Goal: Task Accomplishment & Management: Complete application form

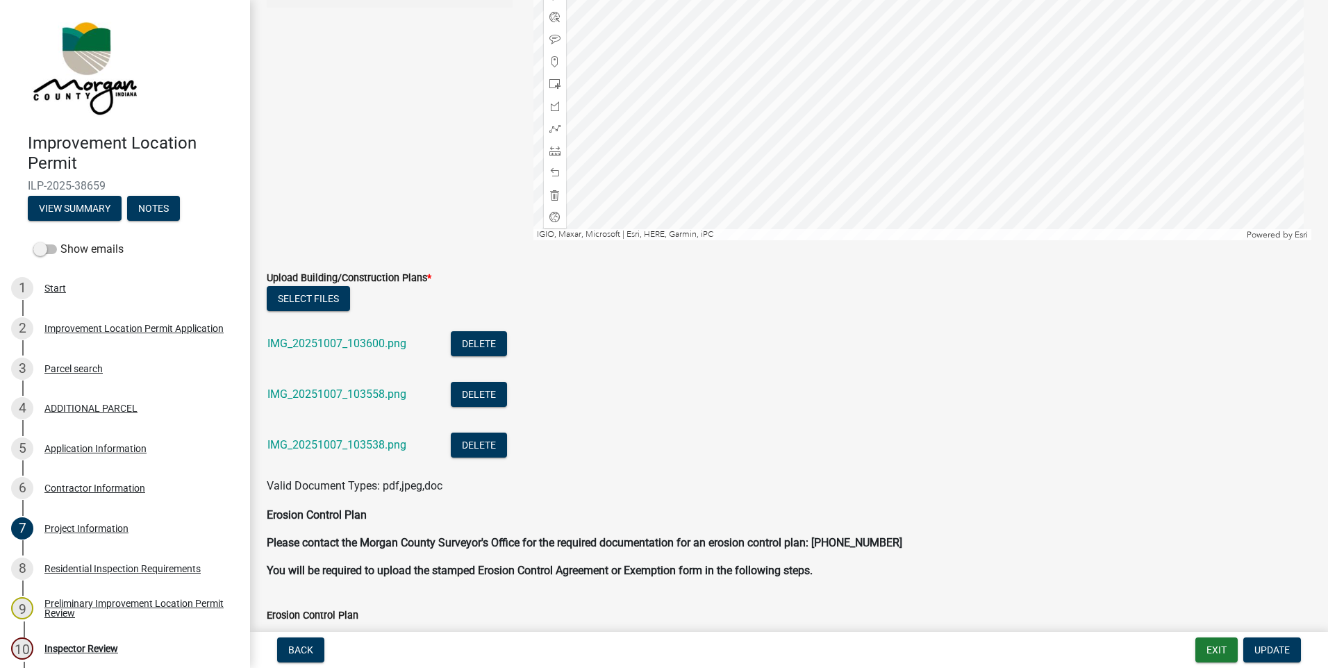
scroll to position [2437, 0]
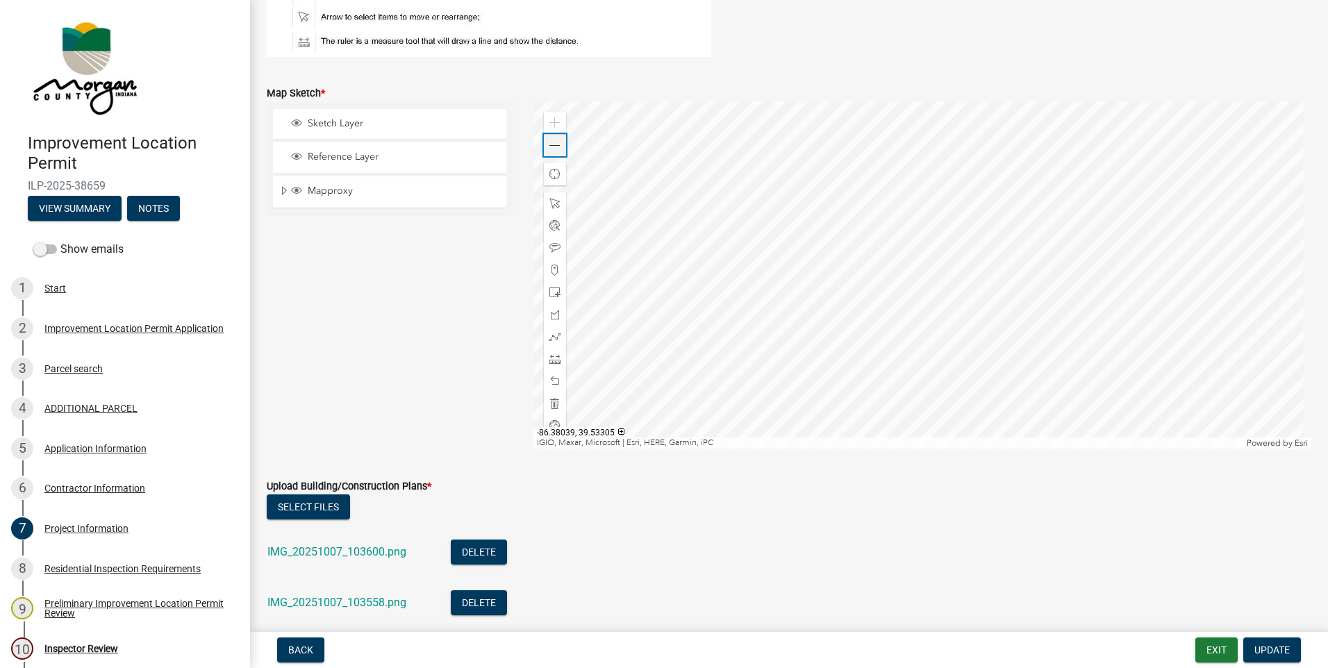
click at [552, 145] on span at bounding box center [554, 145] width 11 height 11
click at [63, 449] on div "Application Information" at bounding box center [95, 449] width 102 height 10
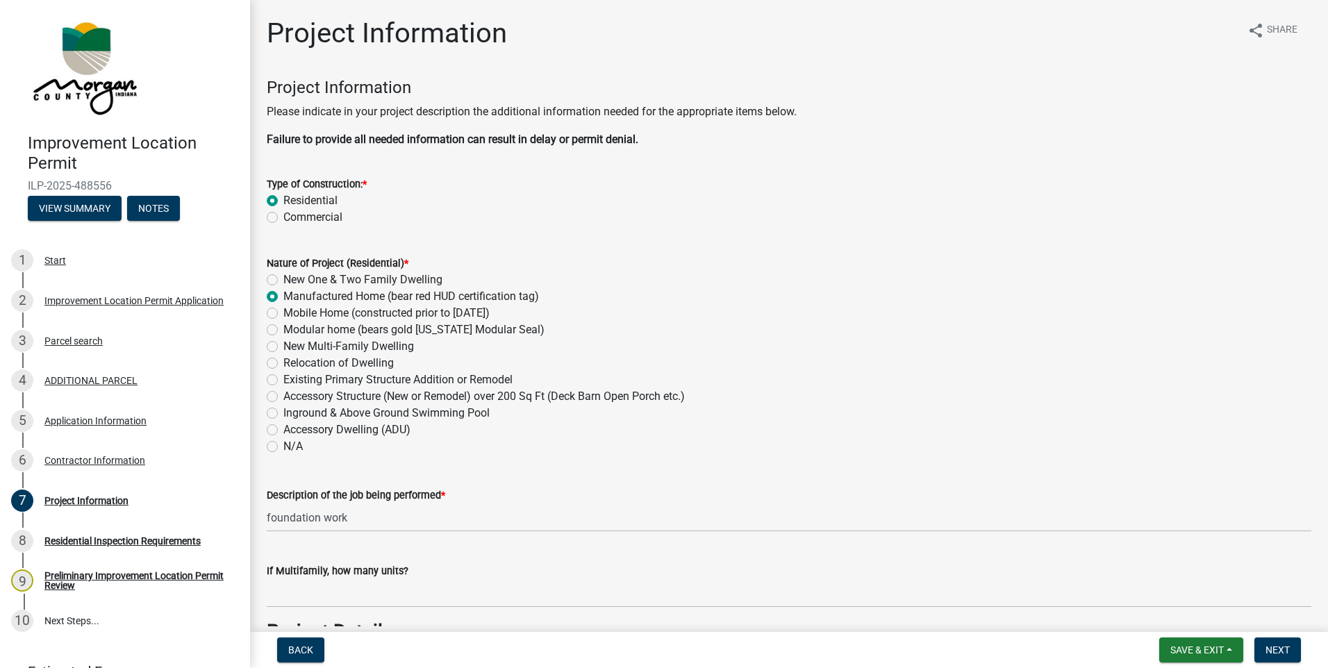
scroll to position [2304, 0]
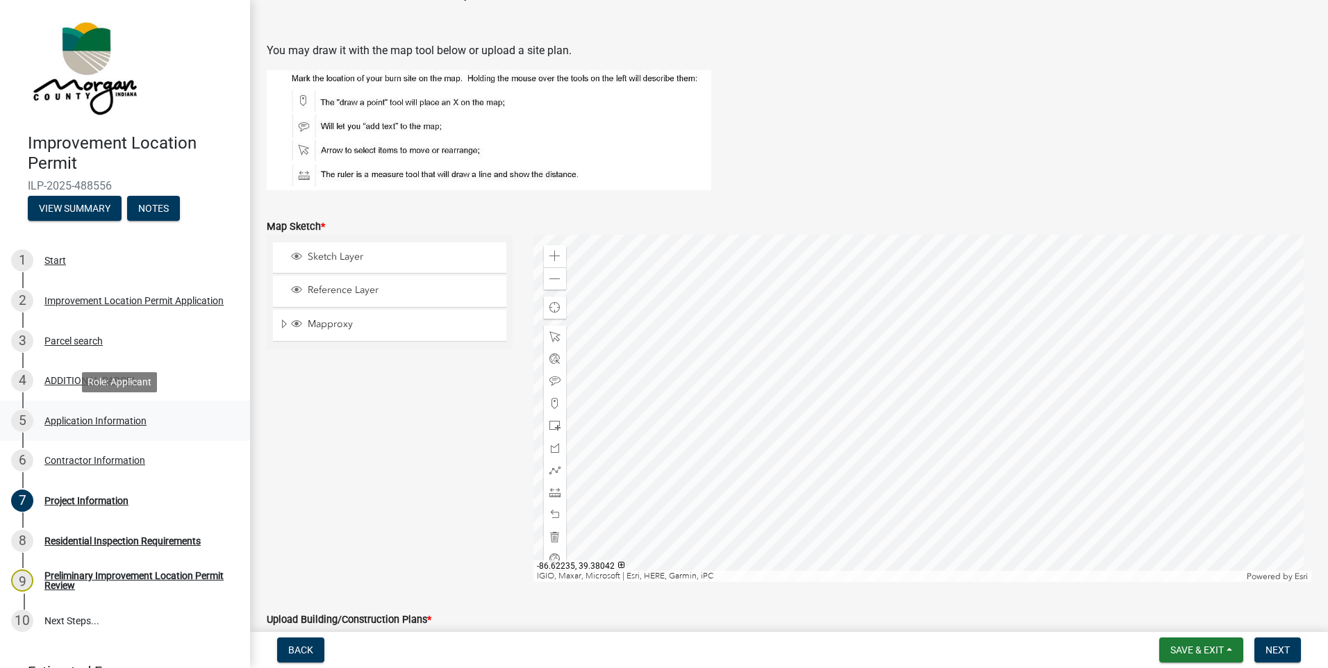
click at [68, 423] on div "Application Information" at bounding box center [95, 421] width 102 height 10
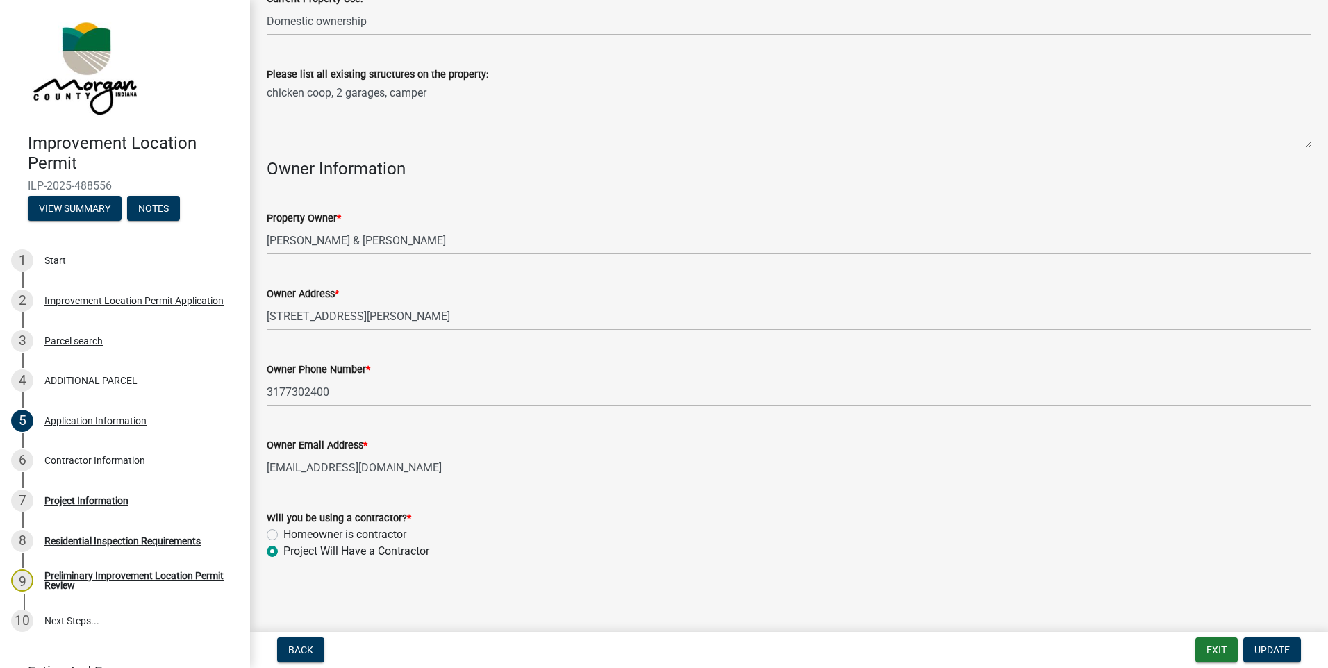
scroll to position [221, 0]
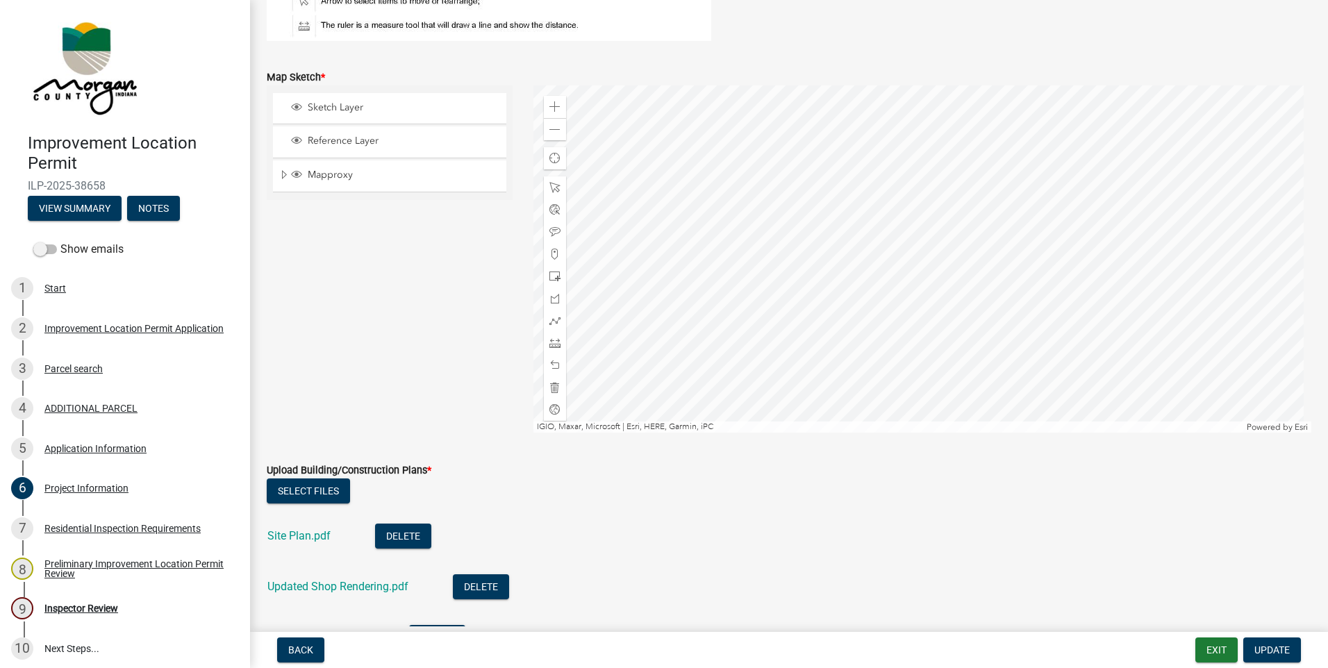
scroll to position [2709, 0]
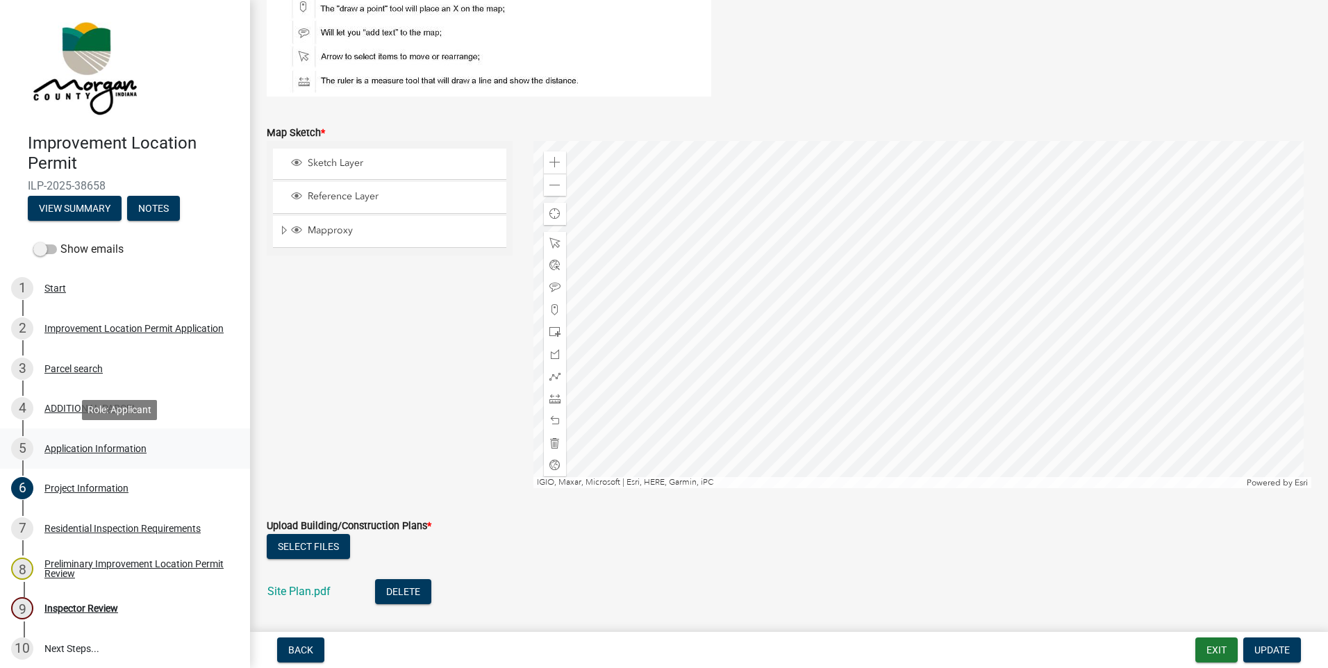
click at [75, 454] on div "5 Application Information" at bounding box center [119, 449] width 217 height 22
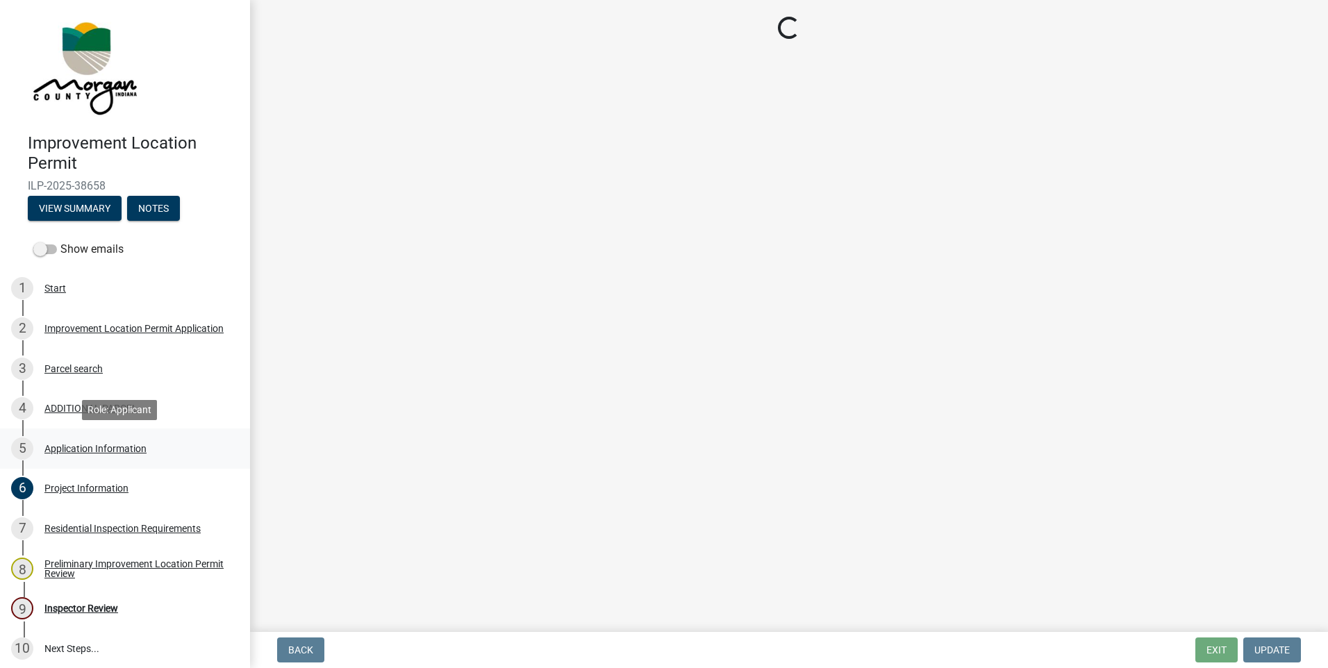
scroll to position [0, 0]
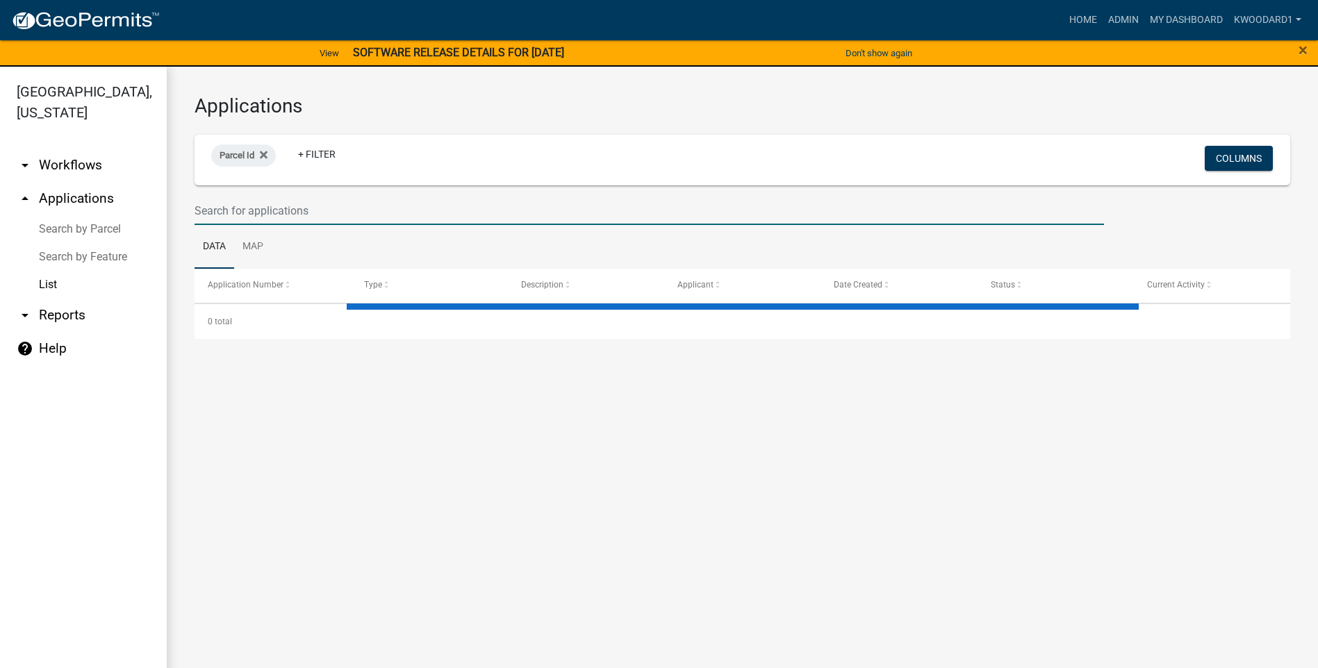
click at [250, 214] on input "text" at bounding box center [648, 211] width 909 height 28
select select "3: 100"
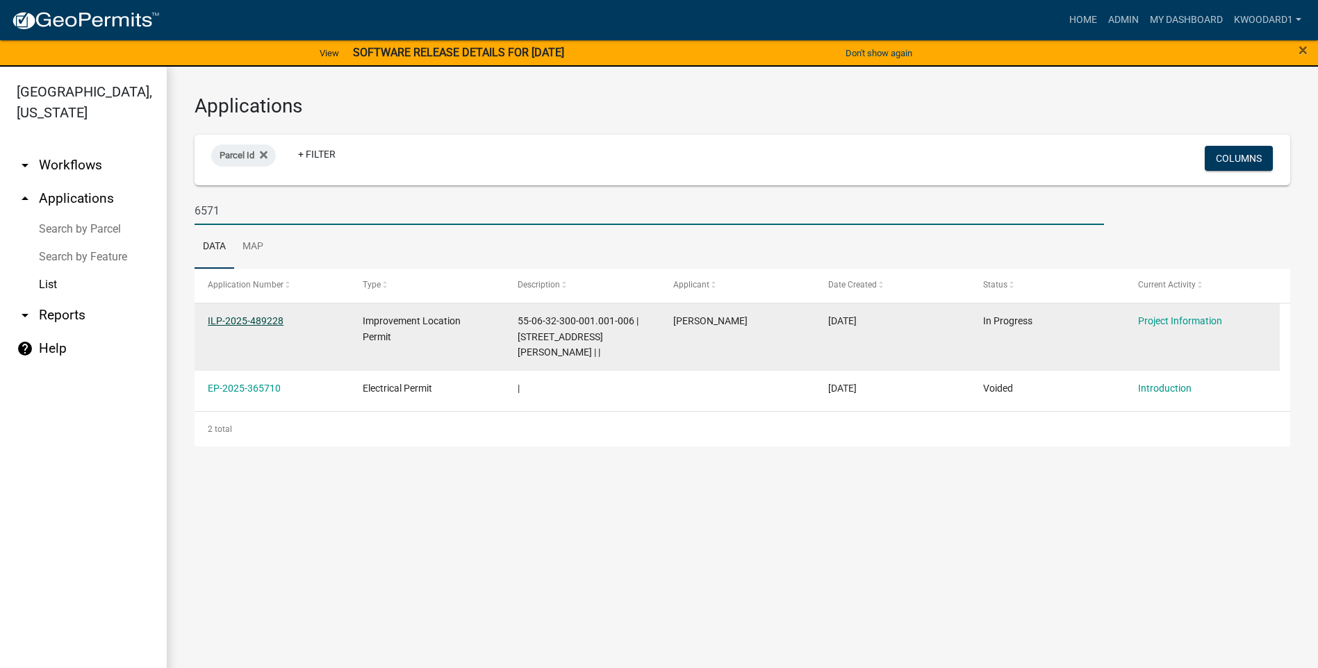
type input "6571"
click at [235, 320] on link "ILP-2025-489228" at bounding box center [246, 320] width 76 height 11
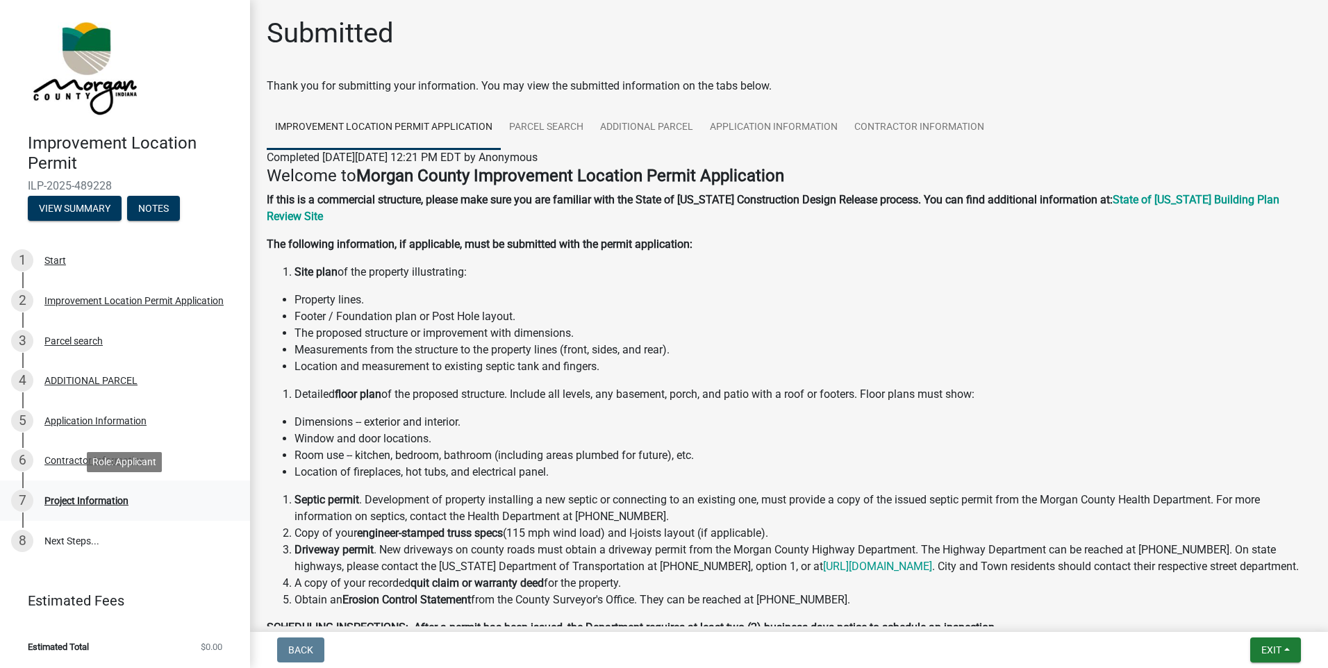
click at [73, 508] on div "7 Project Information" at bounding box center [119, 501] width 217 height 22
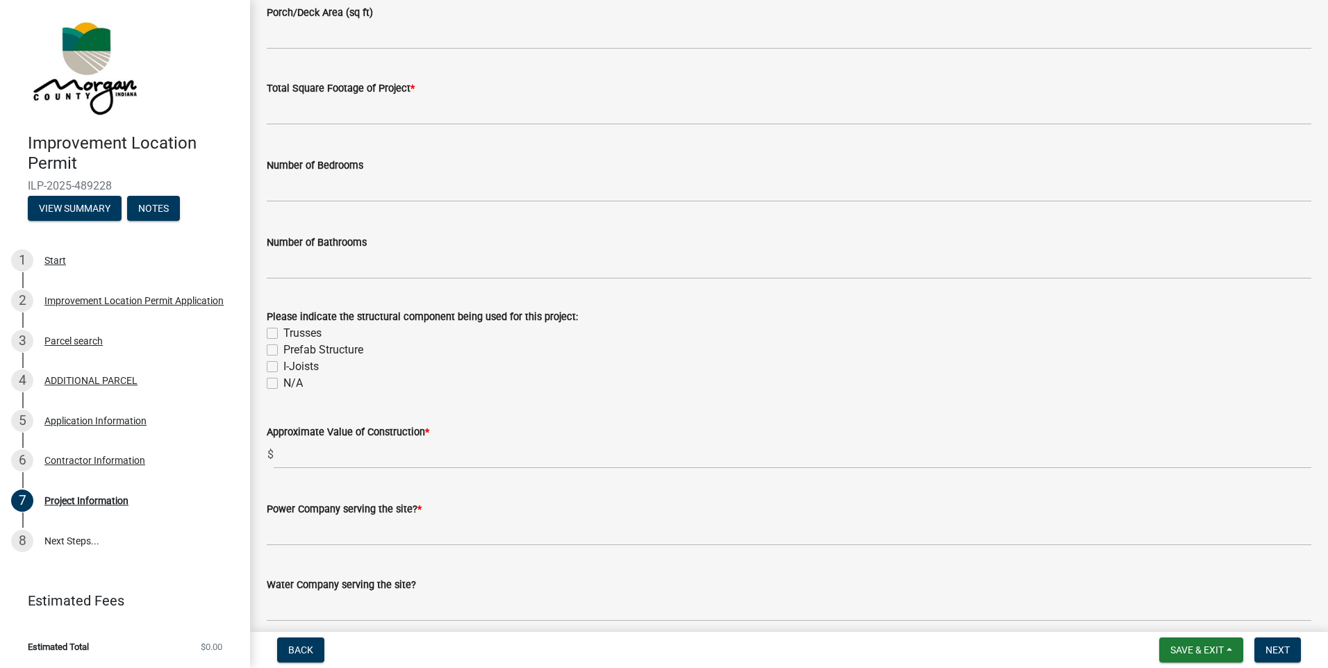
scroll to position [1181, 0]
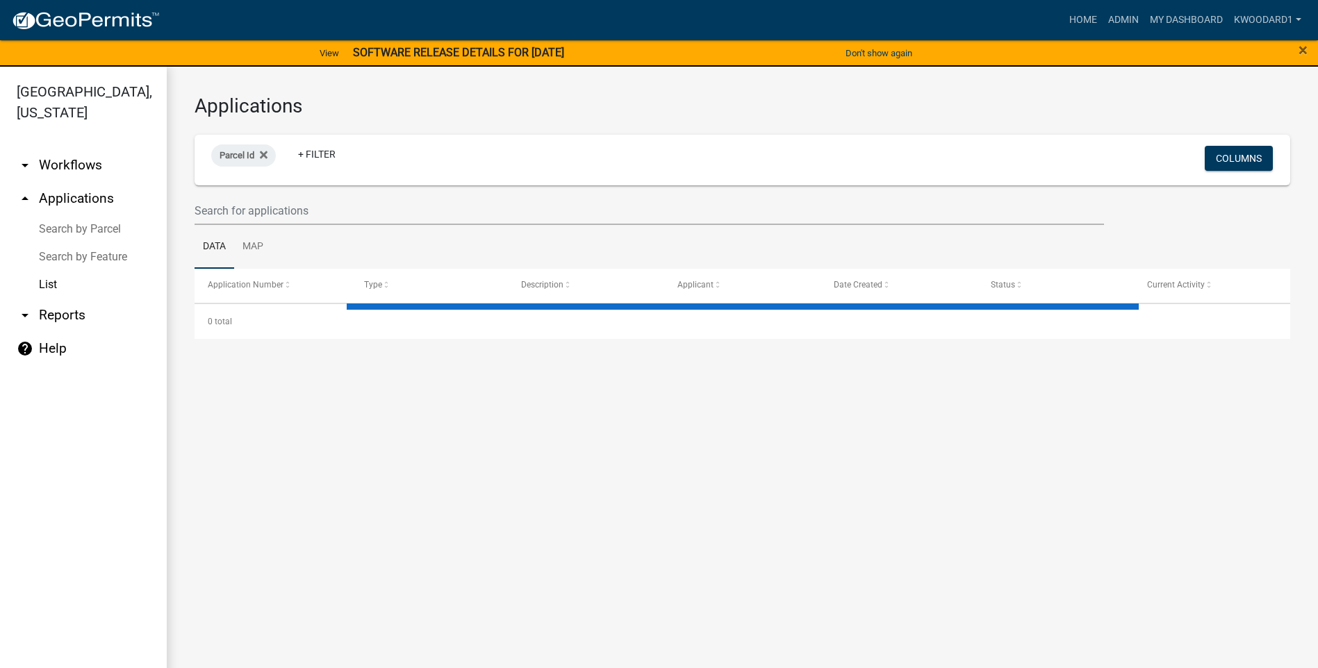
select select "3: 100"
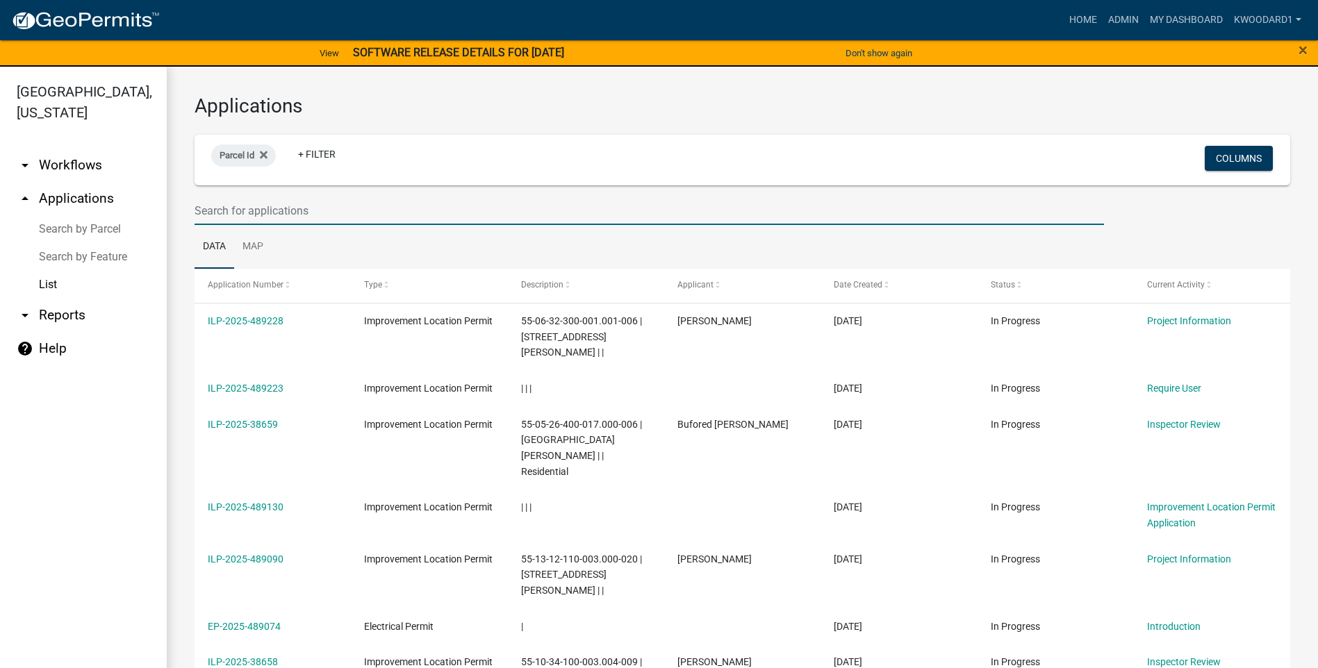
click at [265, 213] on input "text" at bounding box center [648, 211] width 909 height 28
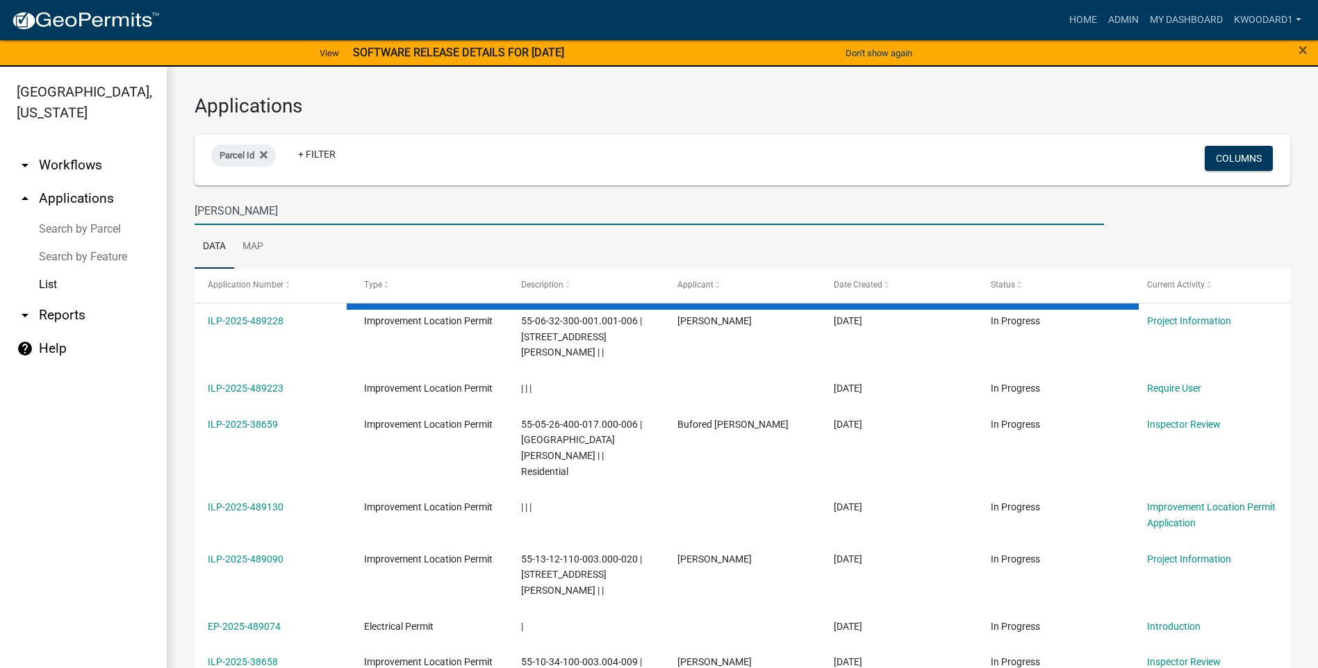
type input "dobson"
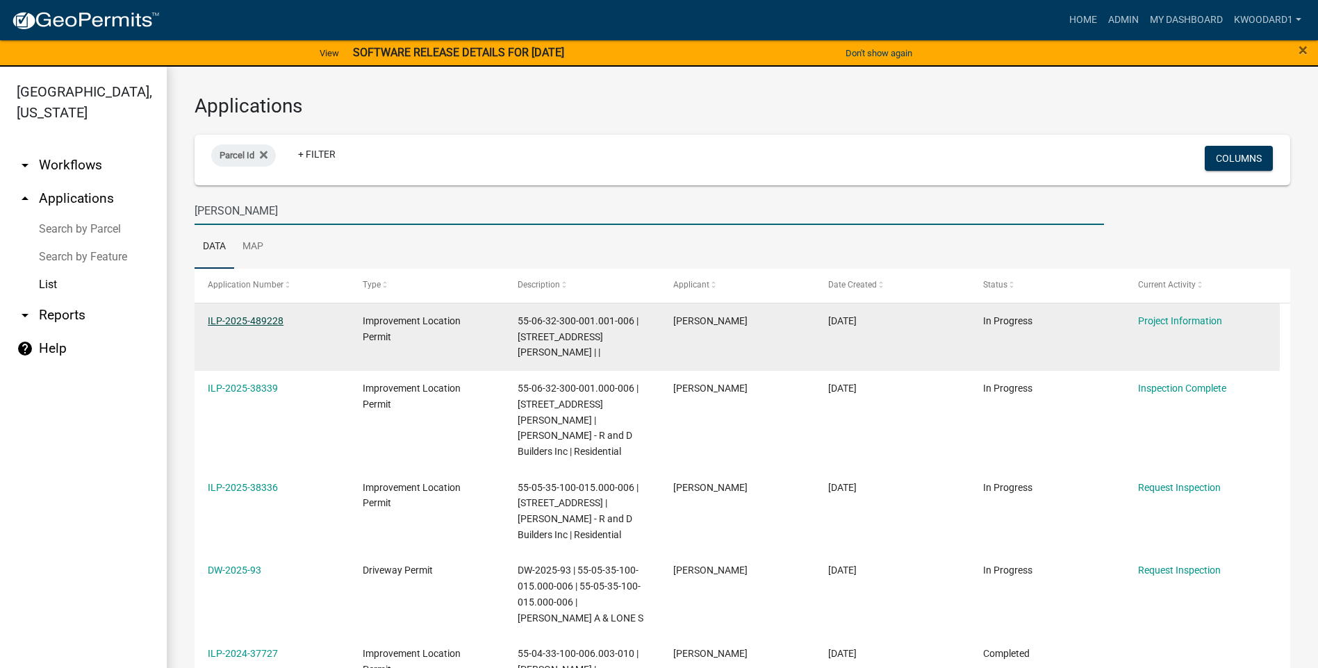
click at [254, 322] on link "ILP-2025-489228" at bounding box center [246, 320] width 76 height 11
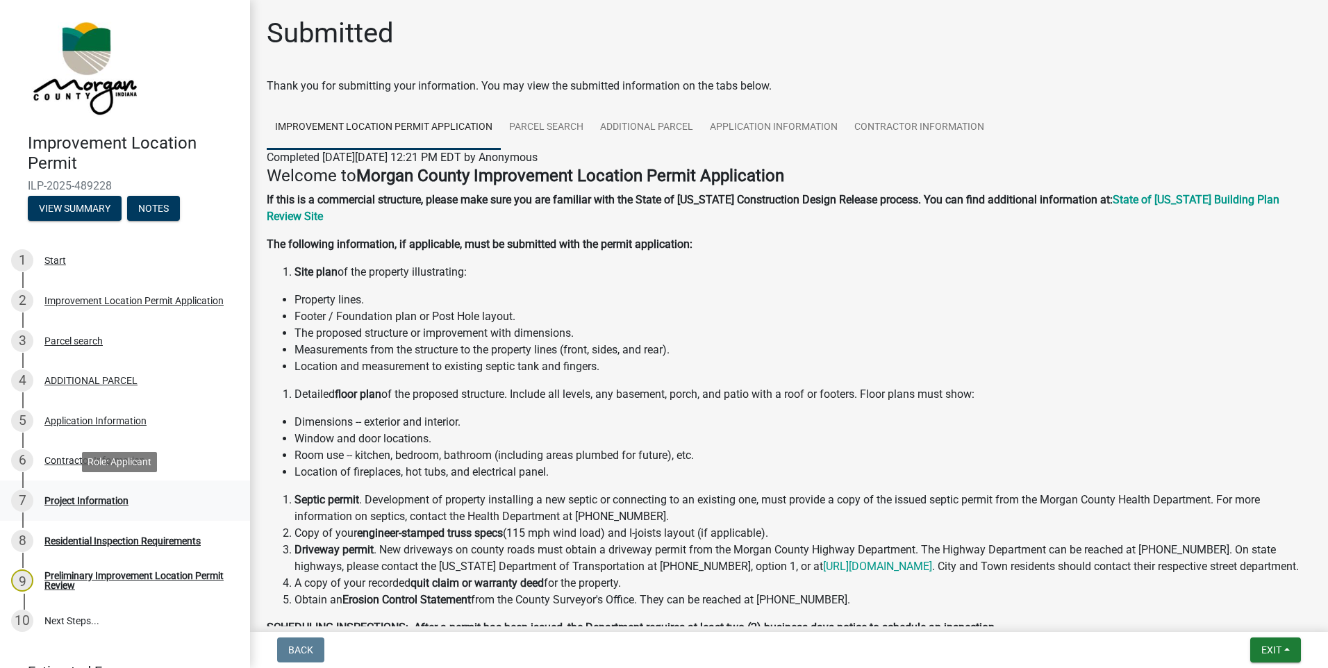
click at [78, 496] on div "Project Information" at bounding box center [86, 501] width 84 height 10
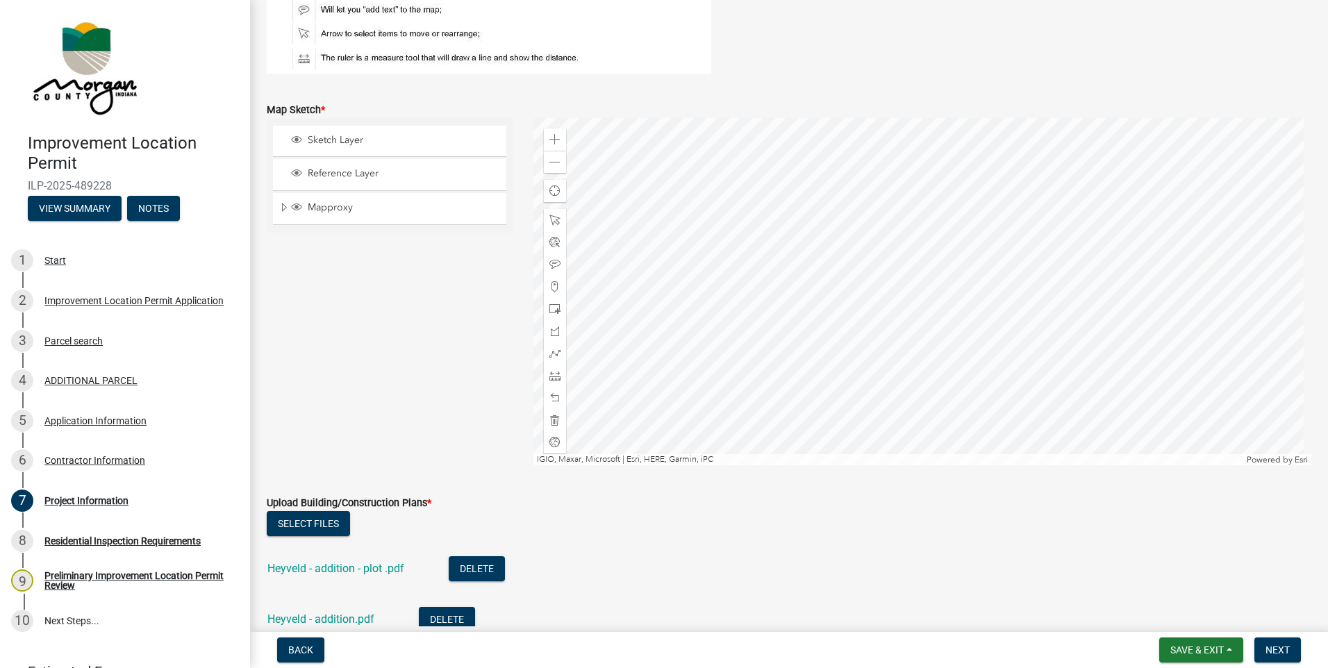
scroll to position [3403, 0]
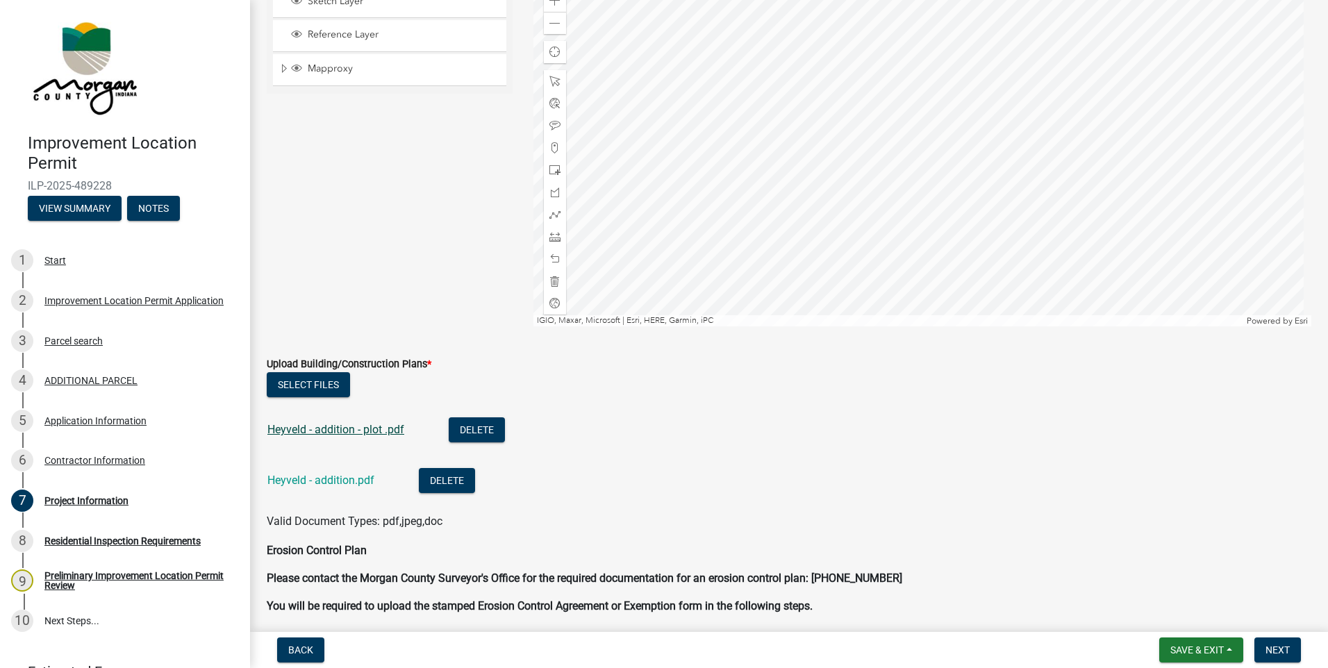
click at [350, 424] on link "Heyveld - addition - plot .pdf" at bounding box center [335, 429] width 137 height 13
click at [295, 484] on link "Heyveld - addition.pdf" at bounding box center [320, 480] width 107 height 13
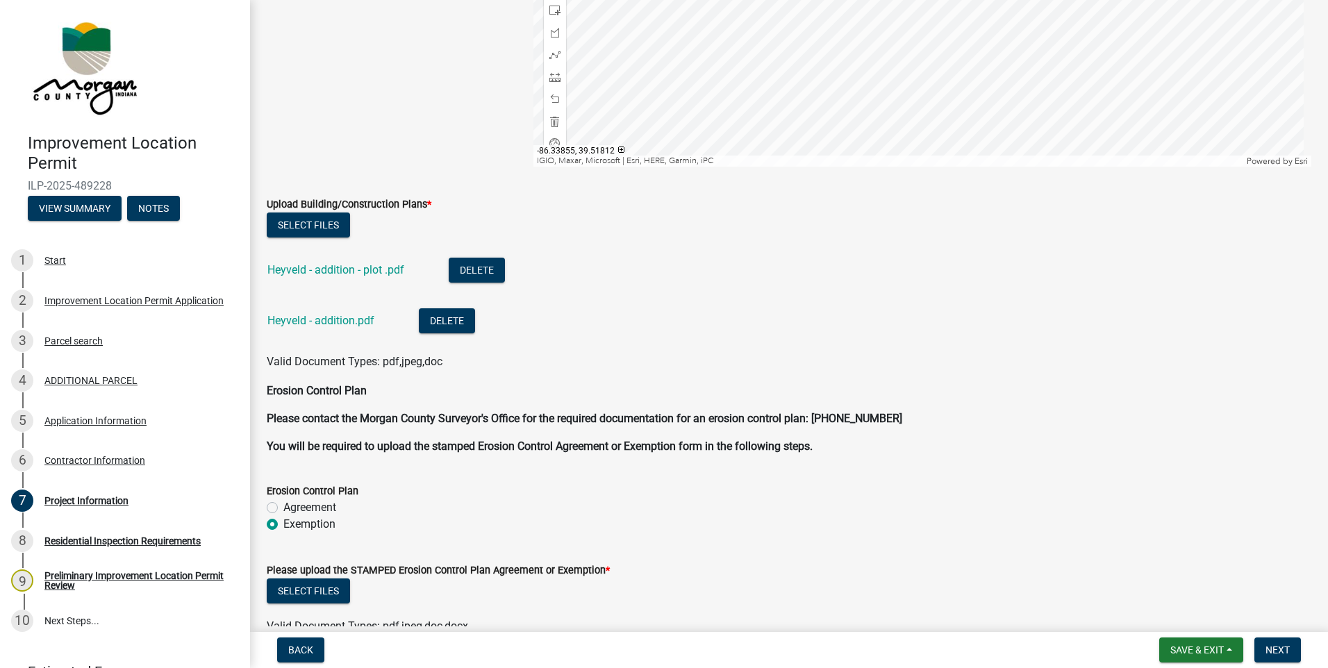
scroll to position [3666, 0]
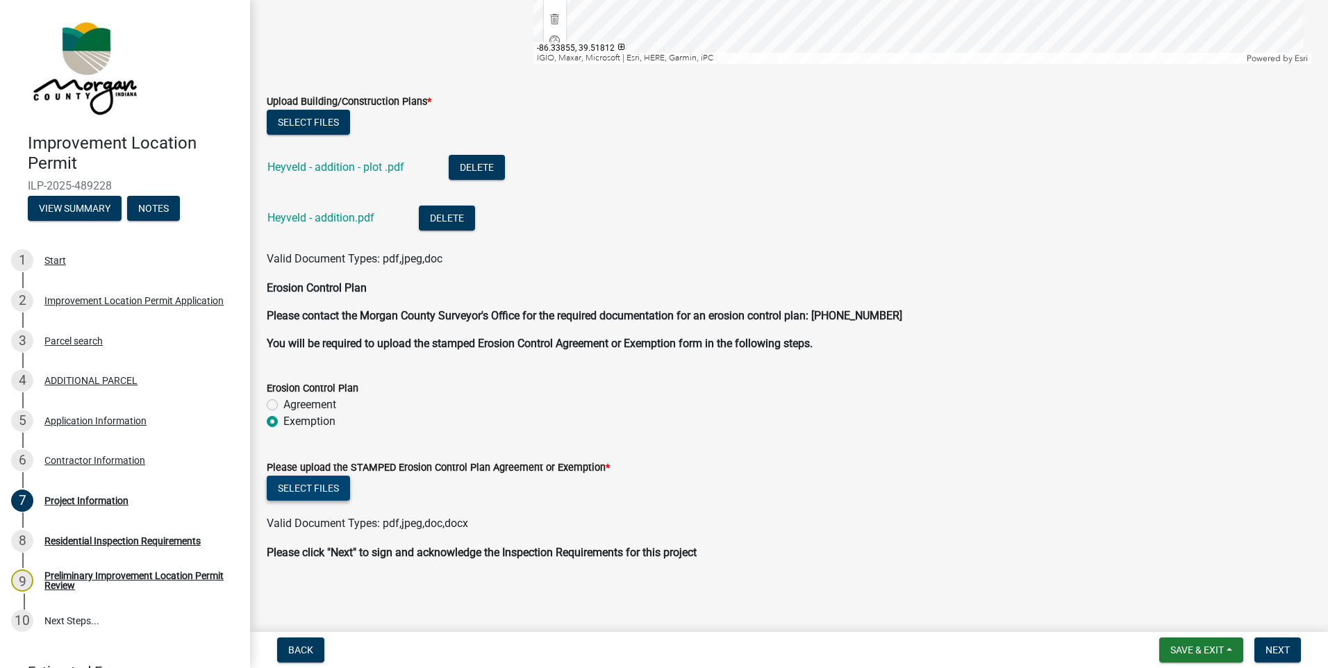
click at [311, 487] on button "Select files" at bounding box center [308, 488] width 83 height 25
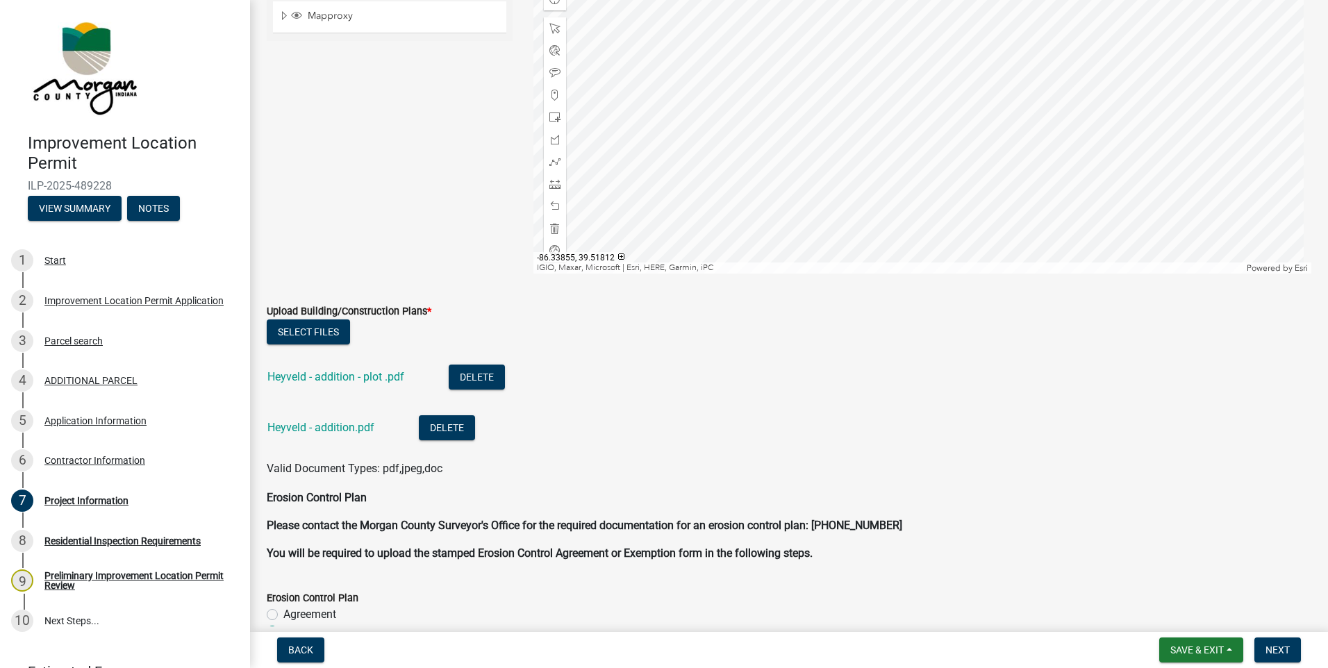
scroll to position [3388, 0]
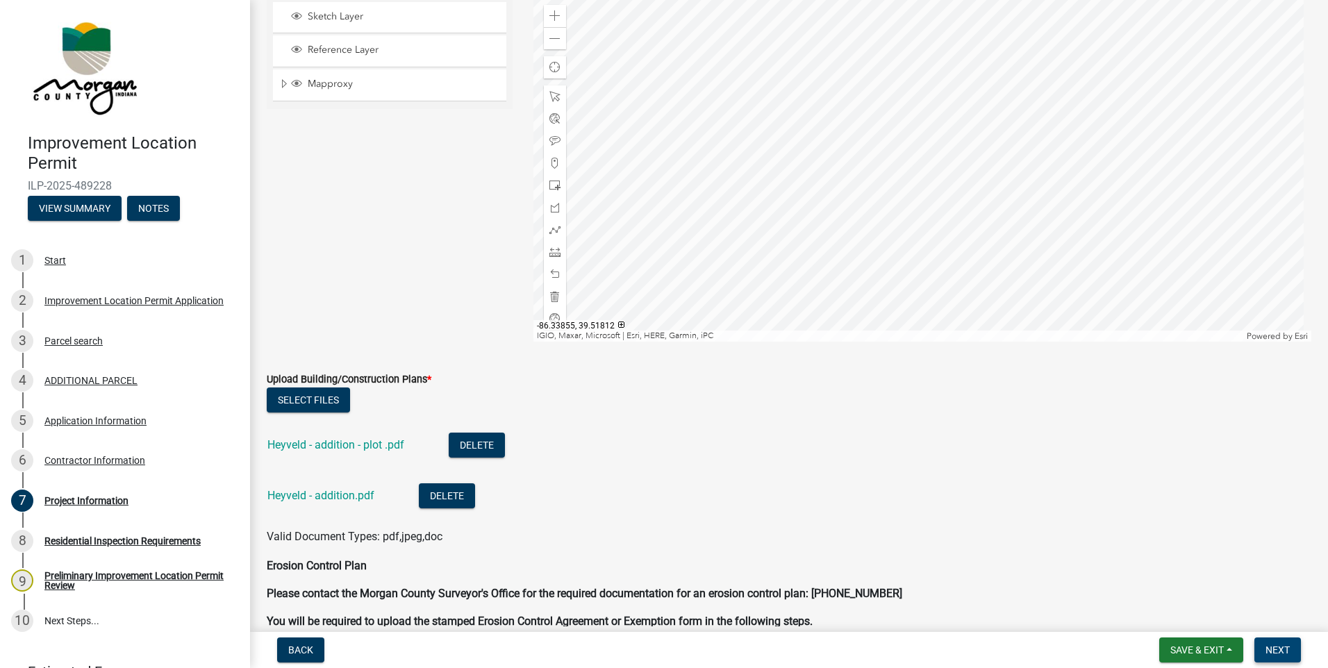
click at [1265, 646] on button "Next" at bounding box center [1277, 650] width 47 height 25
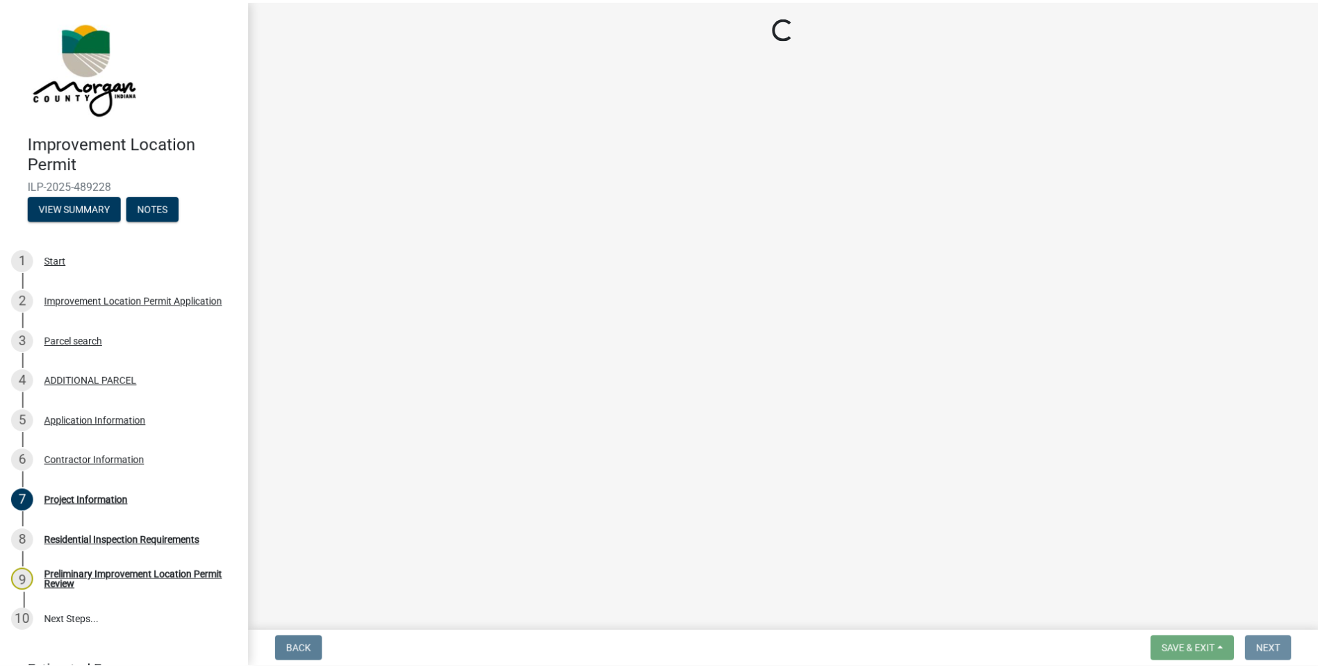
scroll to position [0, 0]
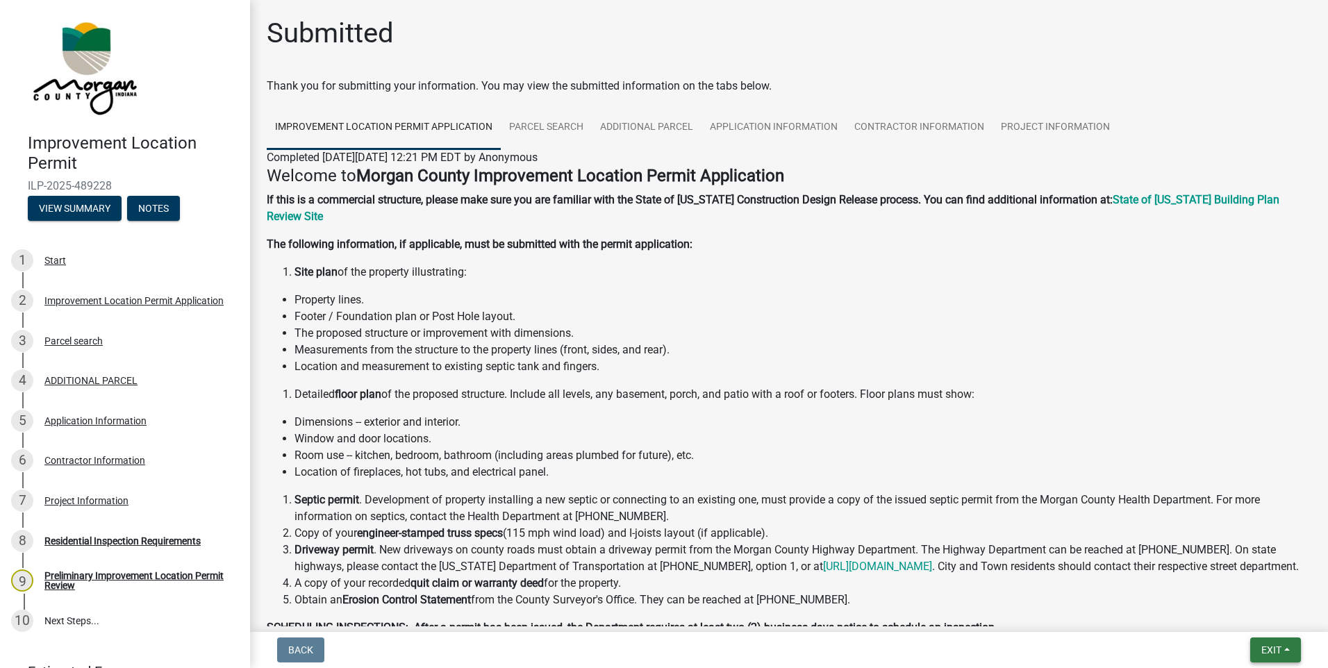
click at [1266, 647] on span "Exit" at bounding box center [1271, 650] width 20 height 11
click at [1236, 613] on button "Save & Exit" at bounding box center [1245, 613] width 111 height 33
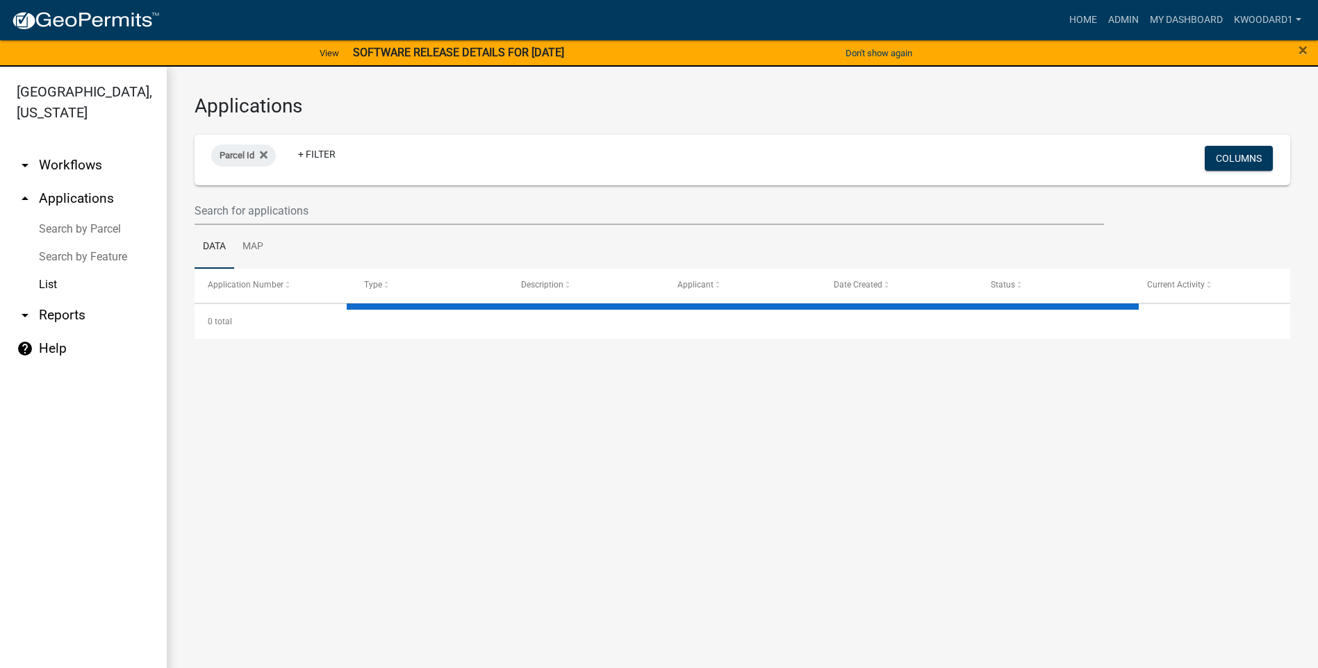
select select "3: 100"
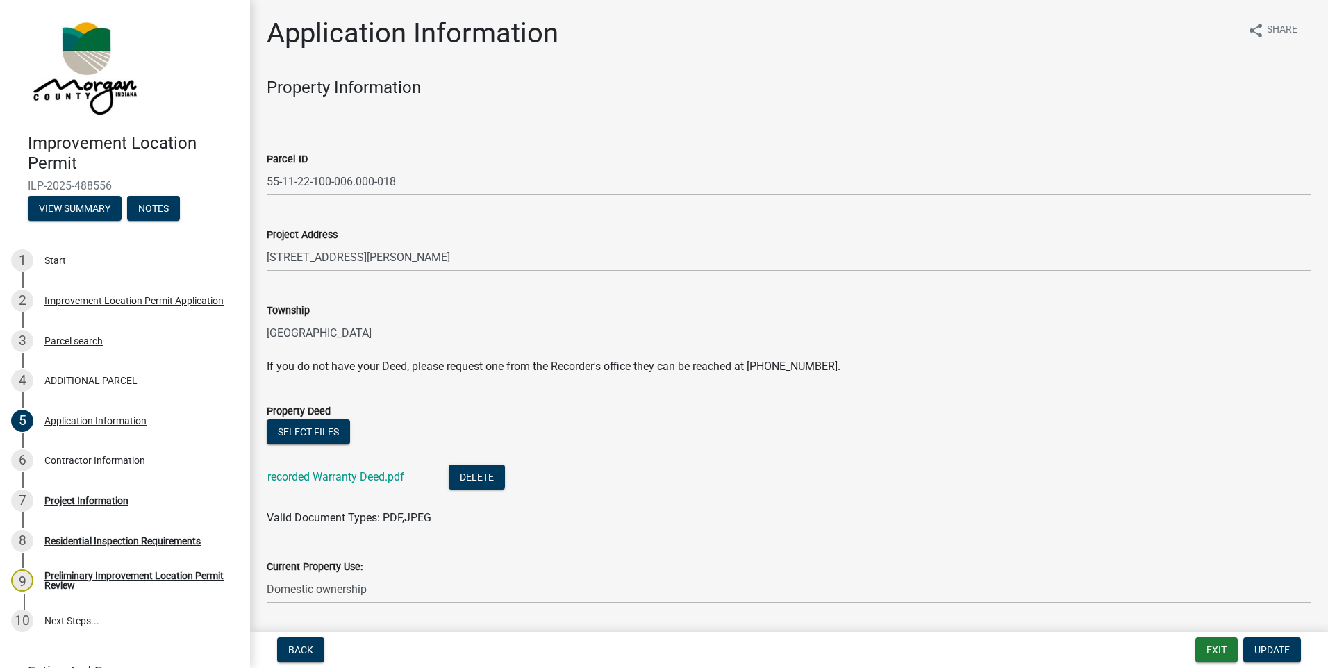
scroll to position [221, 0]
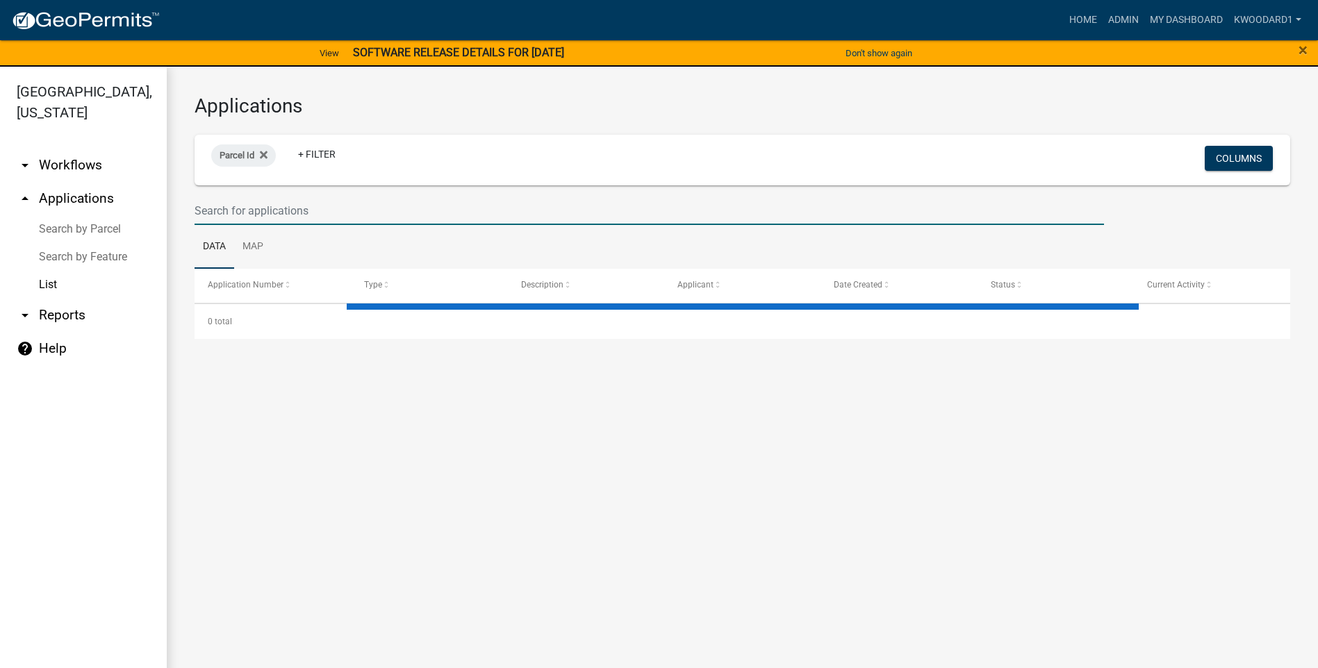
click at [270, 210] on input "text" at bounding box center [648, 211] width 909 height 28
select select "3: 100"
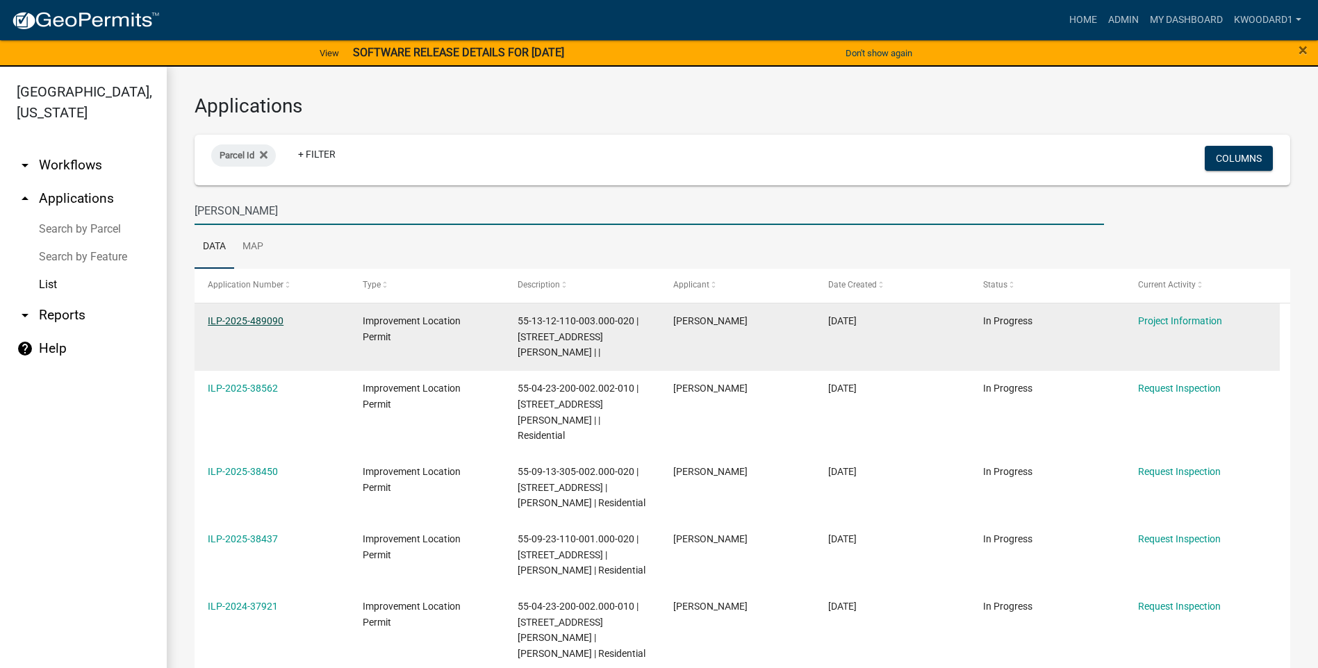
type input "[PERSON_NAME]"
click at [219, 316] on link "ILP-2025-489090" at bounding box center [246, 320] width 76 height 11
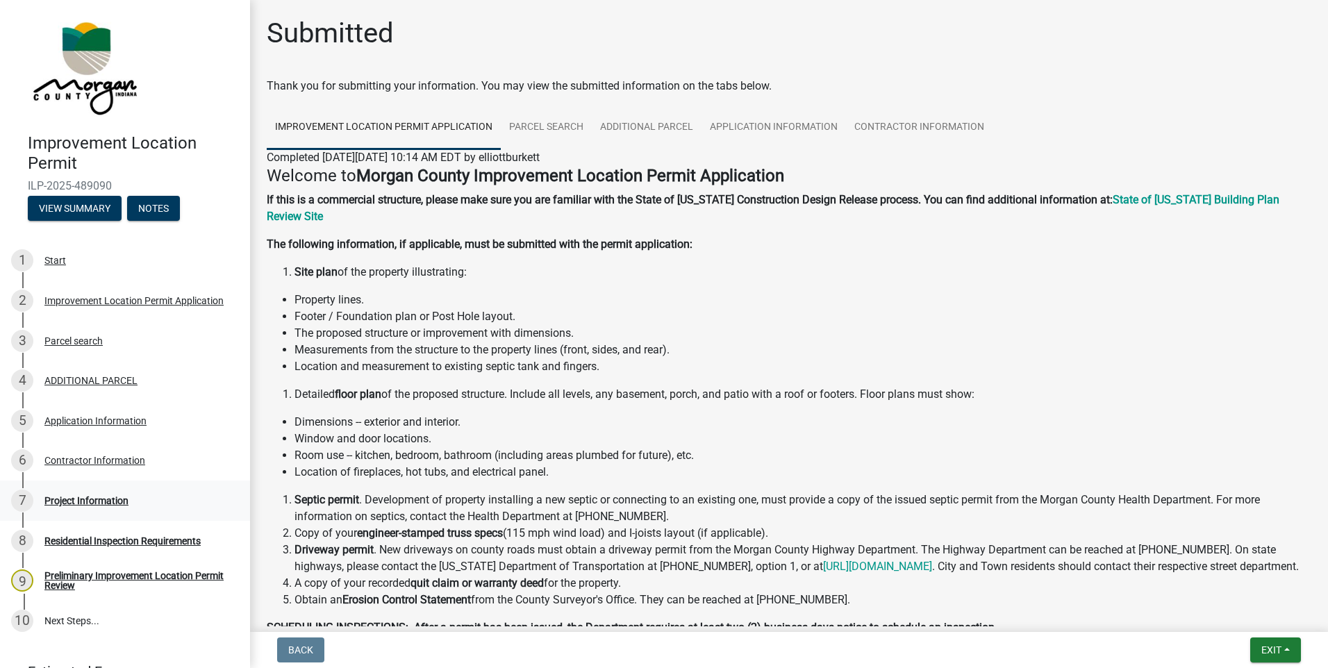
click at [117, 502] on div "Project Information" at bounding box center [86, 501] width 84 height 10
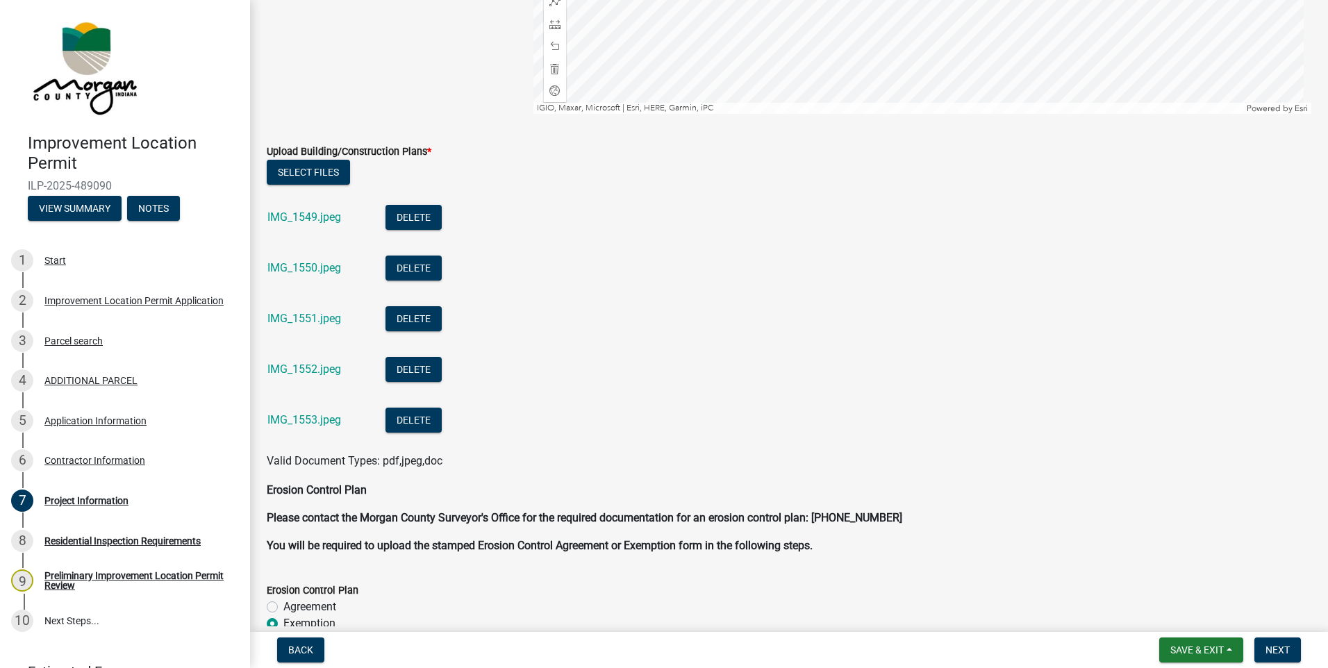
scroll to position [3126, 0]
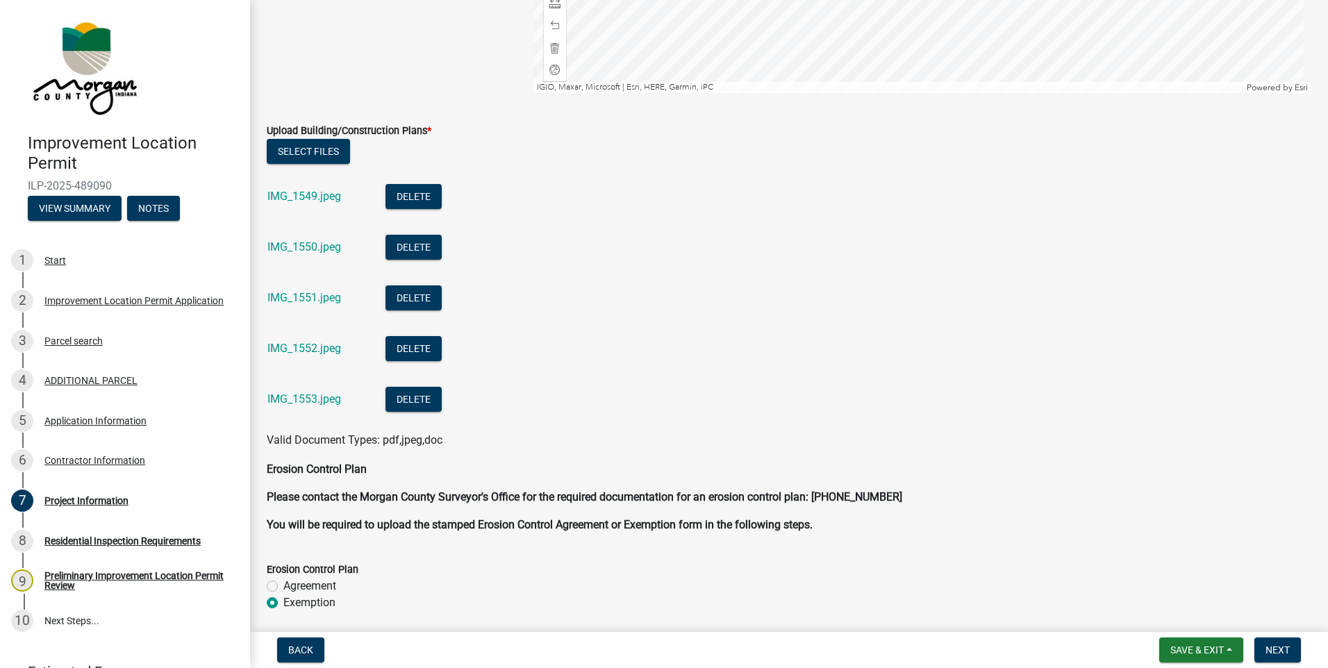
click at [306, 203] on div "IMG_1549.jpeg" at bounding box center [315, 198] width 96 height 28
click at [305, 201] on link "IMG_1549.jpeg" at bounding box center [304, 196] width 74 height 13
click at [329, 251] on link "IMG_1550.jpeg" at bounding box center [304, 246] width 74 height 13
click at [313, 295] on link "IMG_1551.jpeg" at bounding box center [304, 297] width 74 height 13
click at [295, 340] on div "IMG_1552.jpeg" at bounding box center [315, 350] width 96 height 28
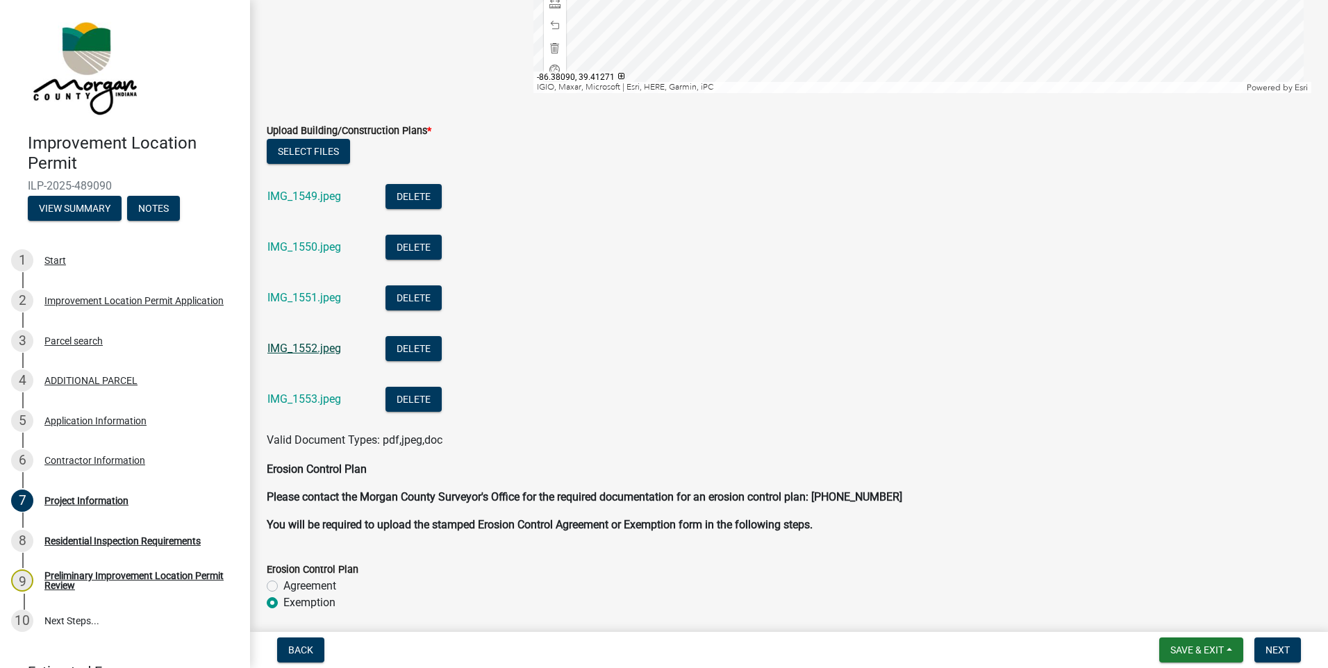
click at [295, 350] on link "IMG_1552.jpeg" at bounding box center [304, 348] width 74 height 13
click at [305, 401] on link "IMG_1553.jpeg" at bounding box center [304, 398] width 74 height 13
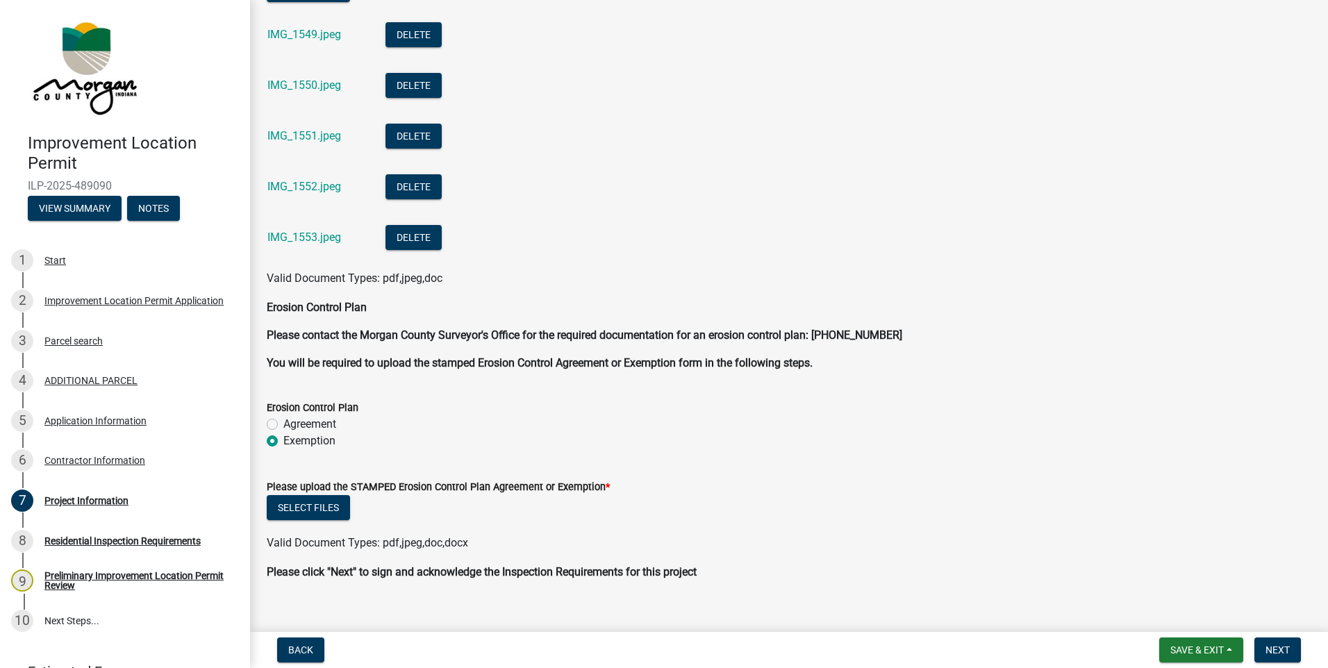
scroll to position [3307, 0]
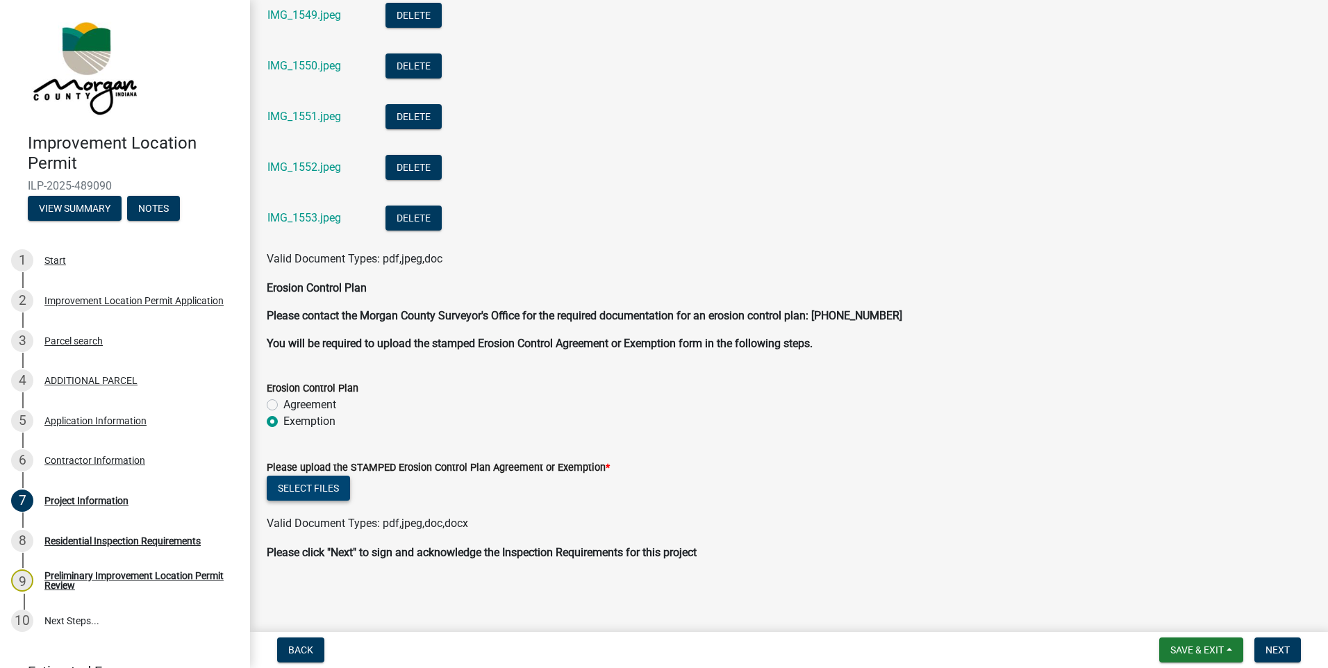
click at [301, 490] on button "Select files" at bounding box center [308, 488] width 83 height 25
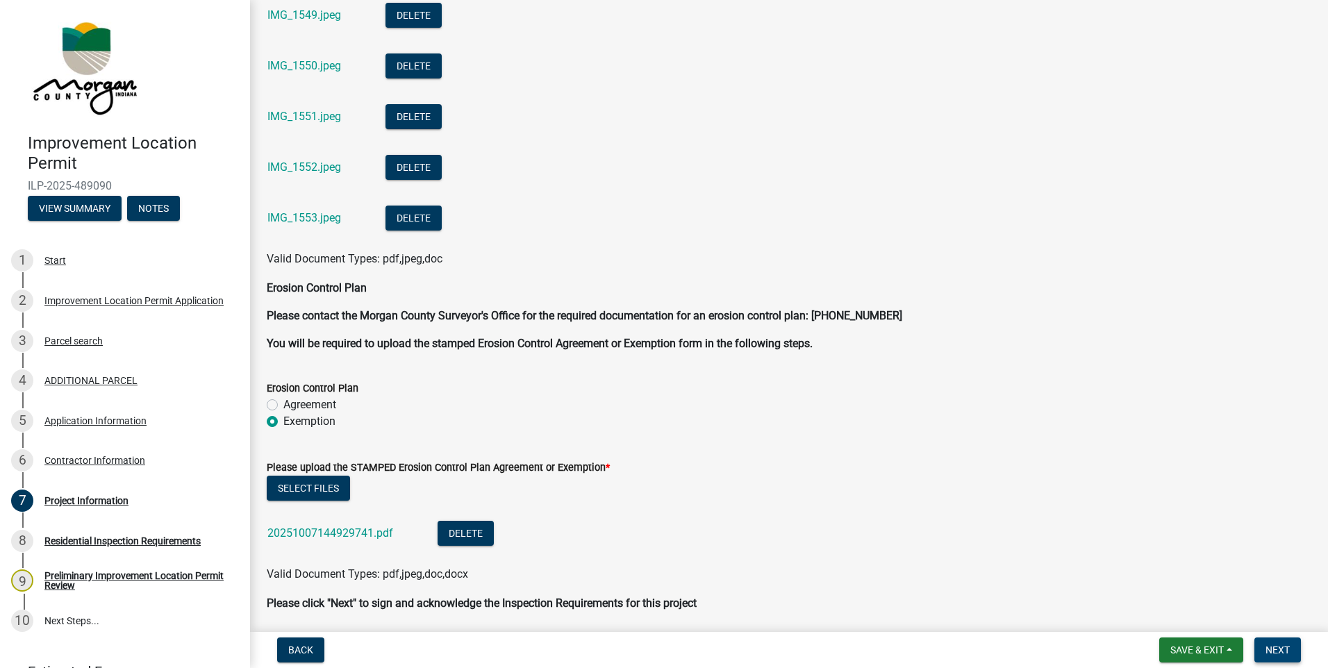
click at [1282, 648] on span "Next" at bounding box center [1278, 650] width 24 height 11
click at [1206, 643] on button "Save & Exit" at bounding box center [1201, 650] width 84 height 25
click at [1195, 617] on button "Save & Exit" at bounding box center [1187, 613] width 111 height 33
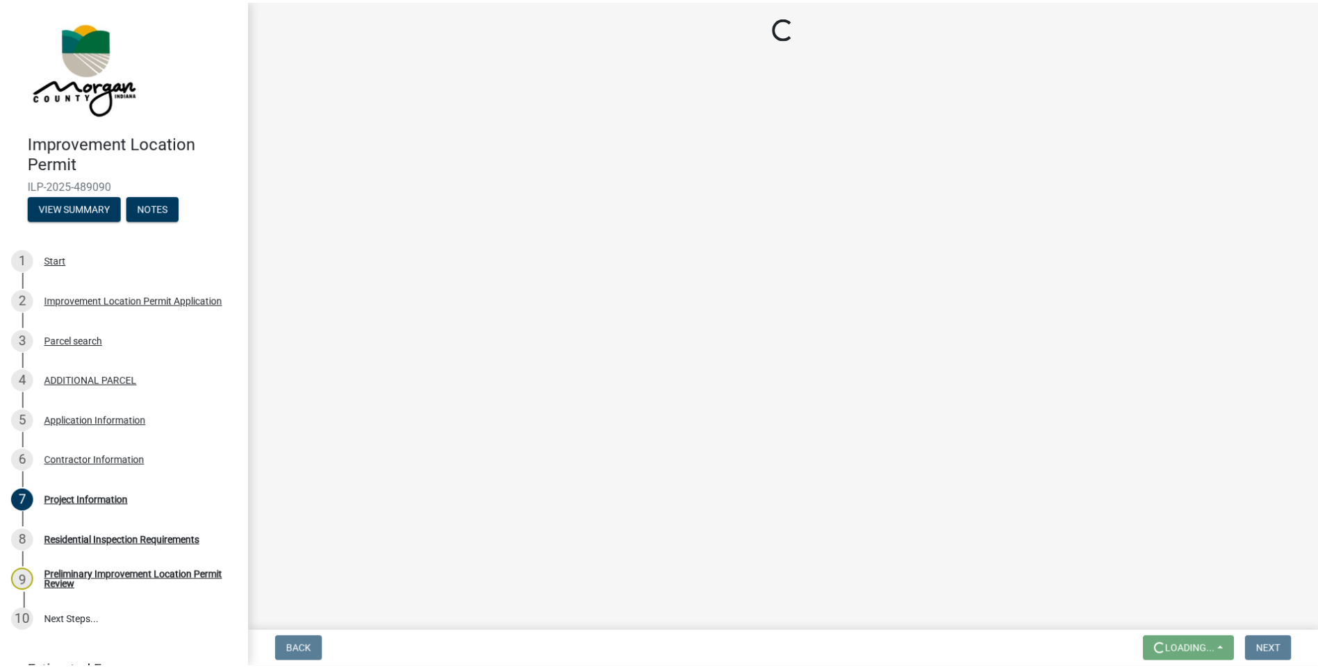
scroll to position [0, 0]
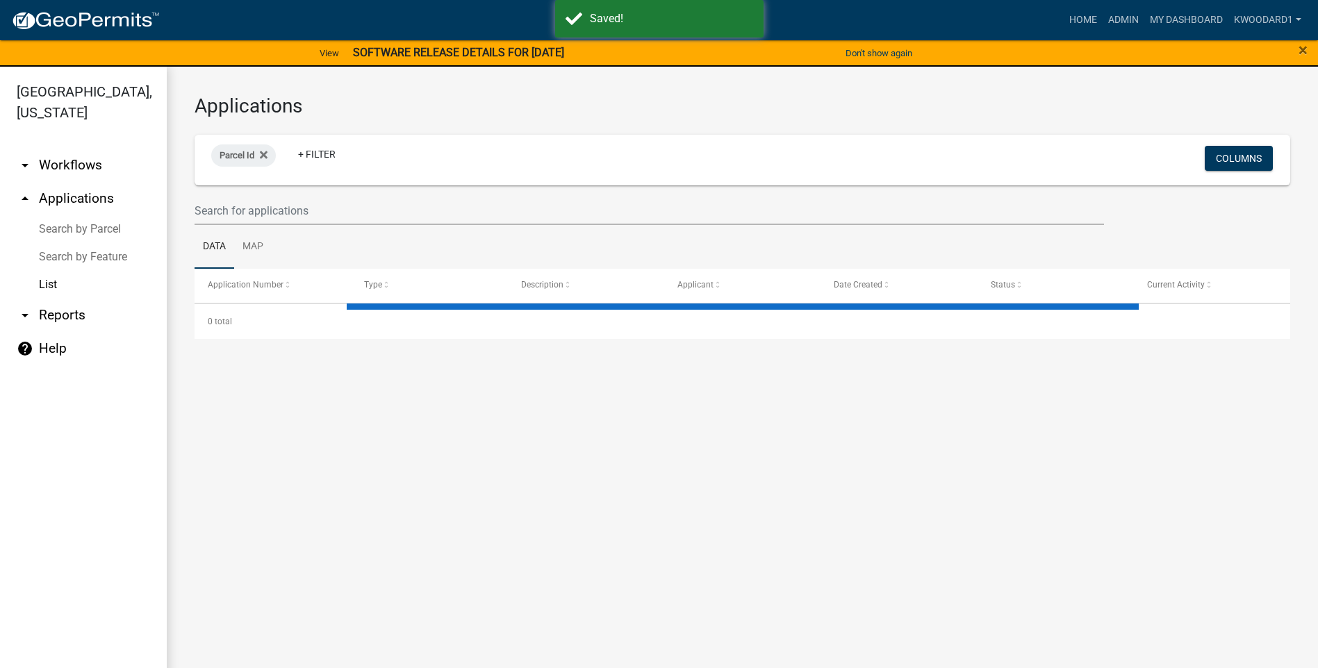
select select "3: 100"
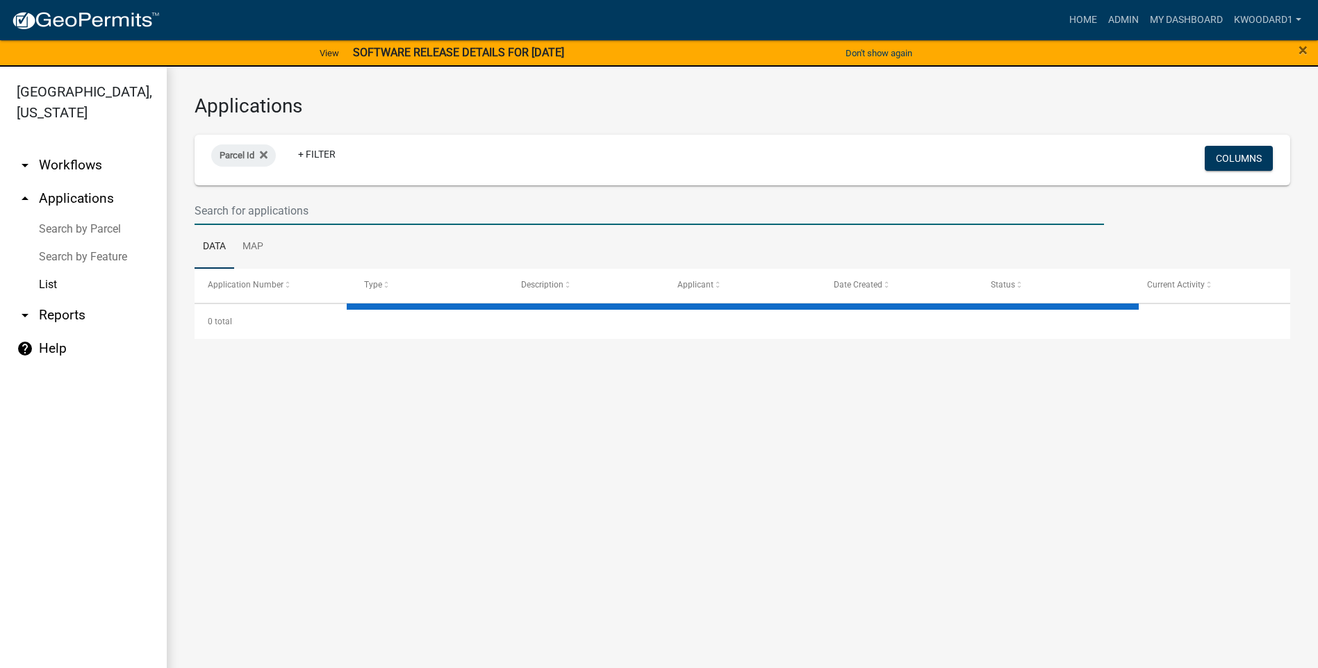
click at [213, 214] on input "text" at bounding box center [648, 211] width 909 height 28
select select "3: 100"
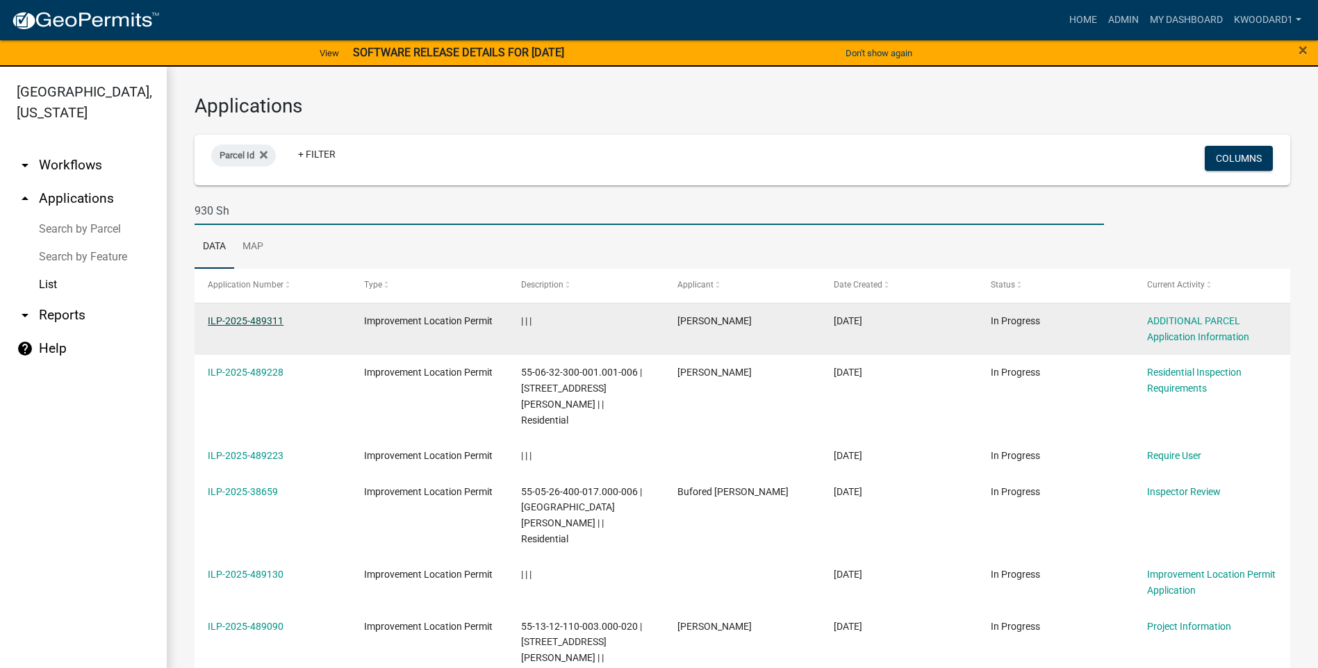
type input "930 Sh"
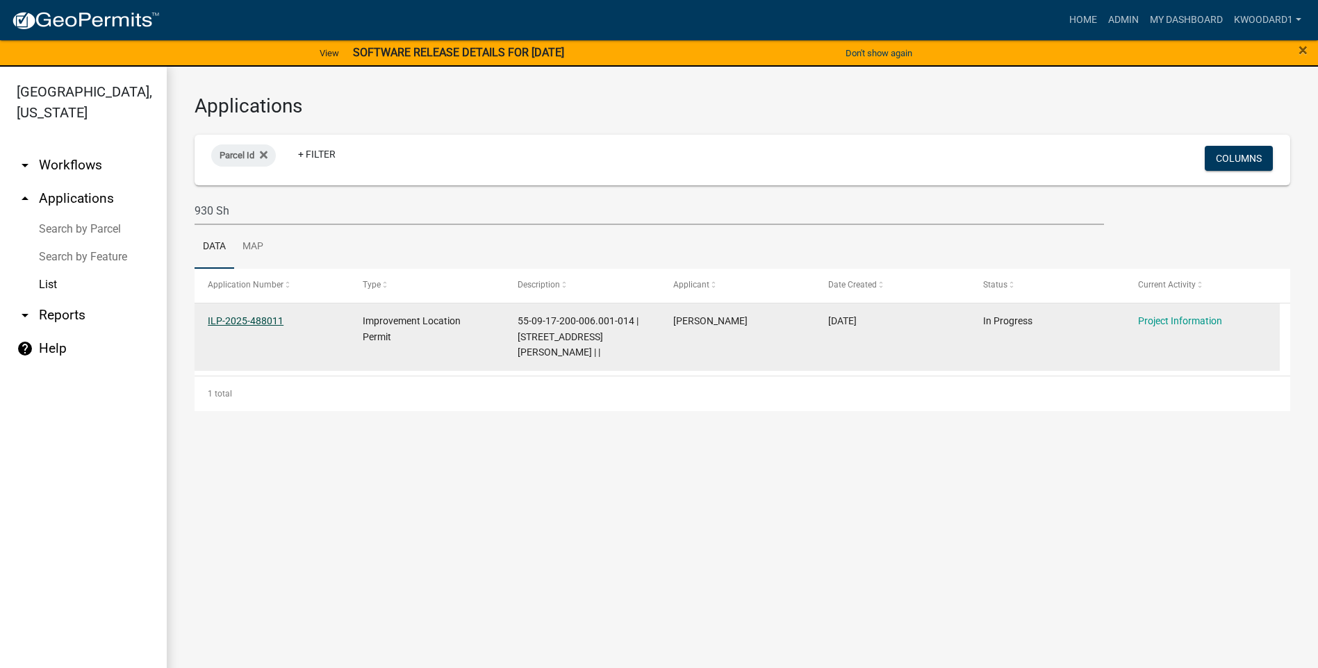
click at [232, 324] on link "ILP-2025-488011" at bounding box center [246, 320] width 76 height 11
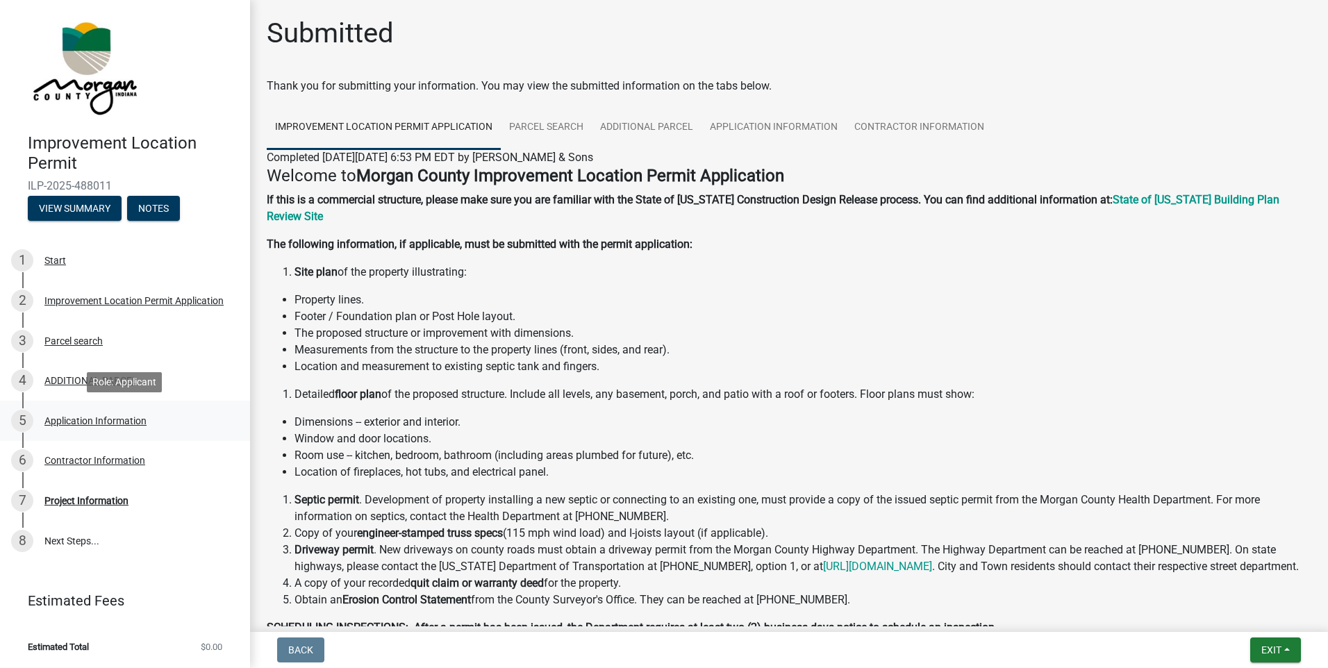
click at [65, 423] on div "Application Information" at bounding box center [95, 421] width 102 height 10
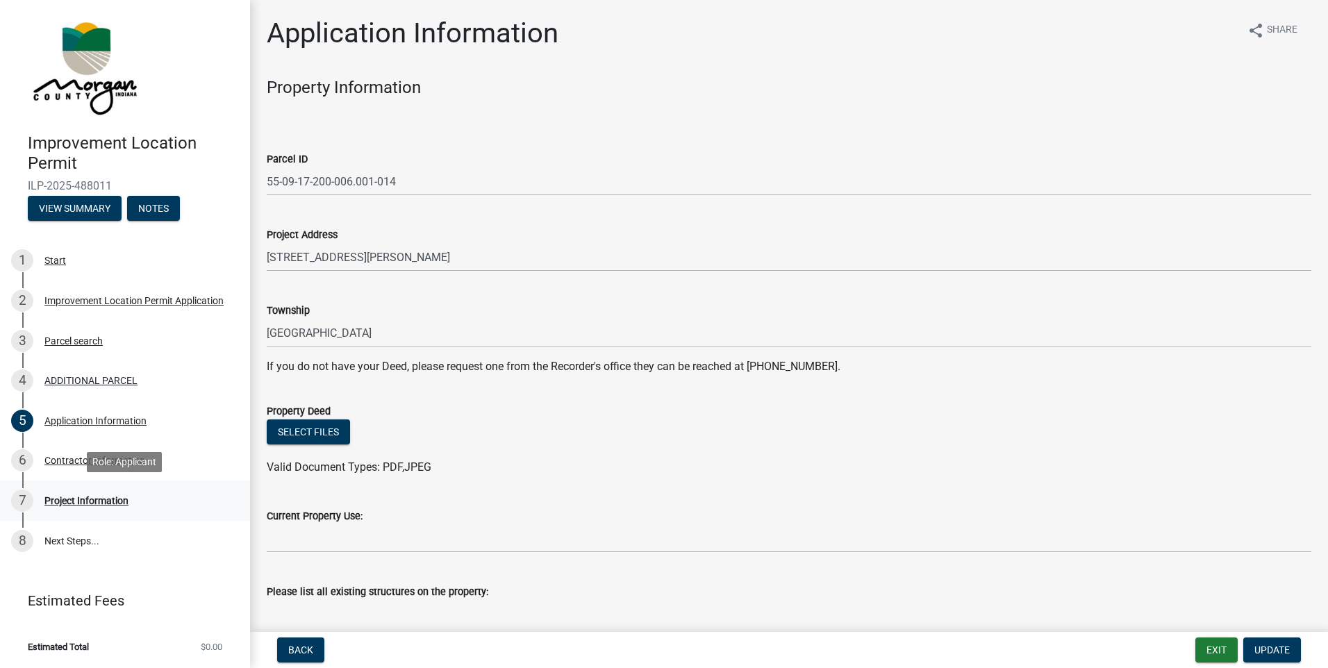
click at [61, 498] on div "Project Information" at bounding box center [86, 501] width 84 height 10
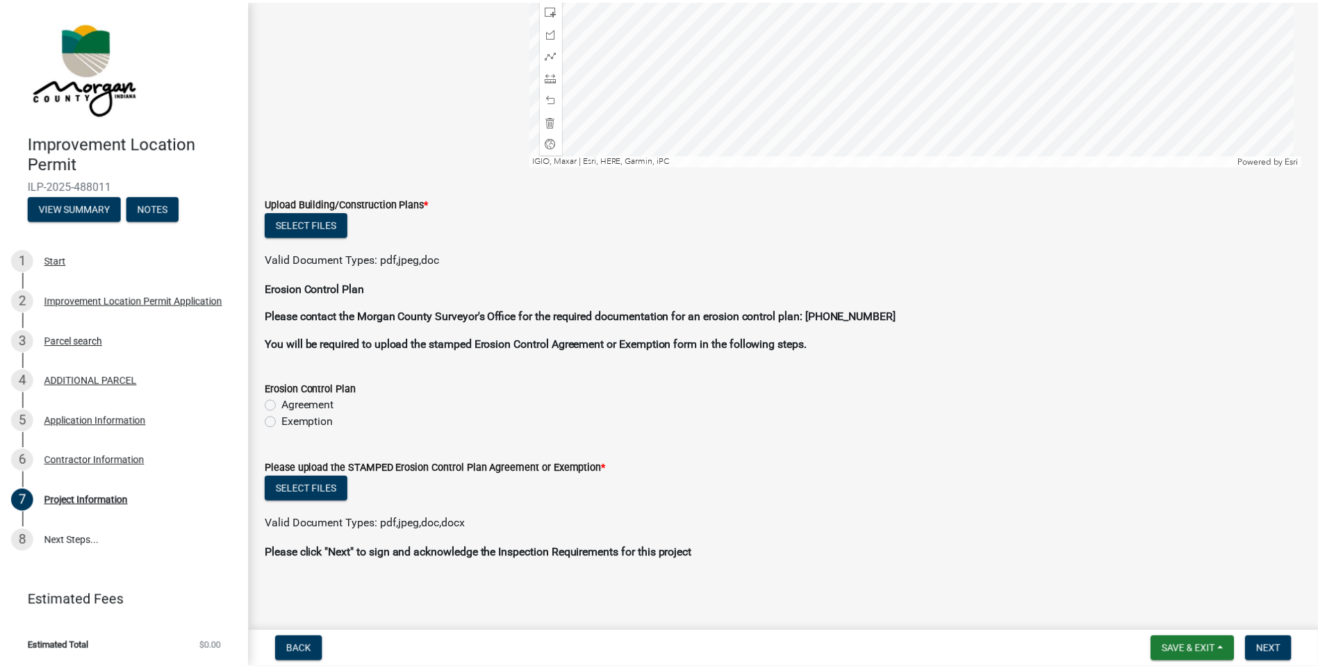
scroll to position [2721, 0]
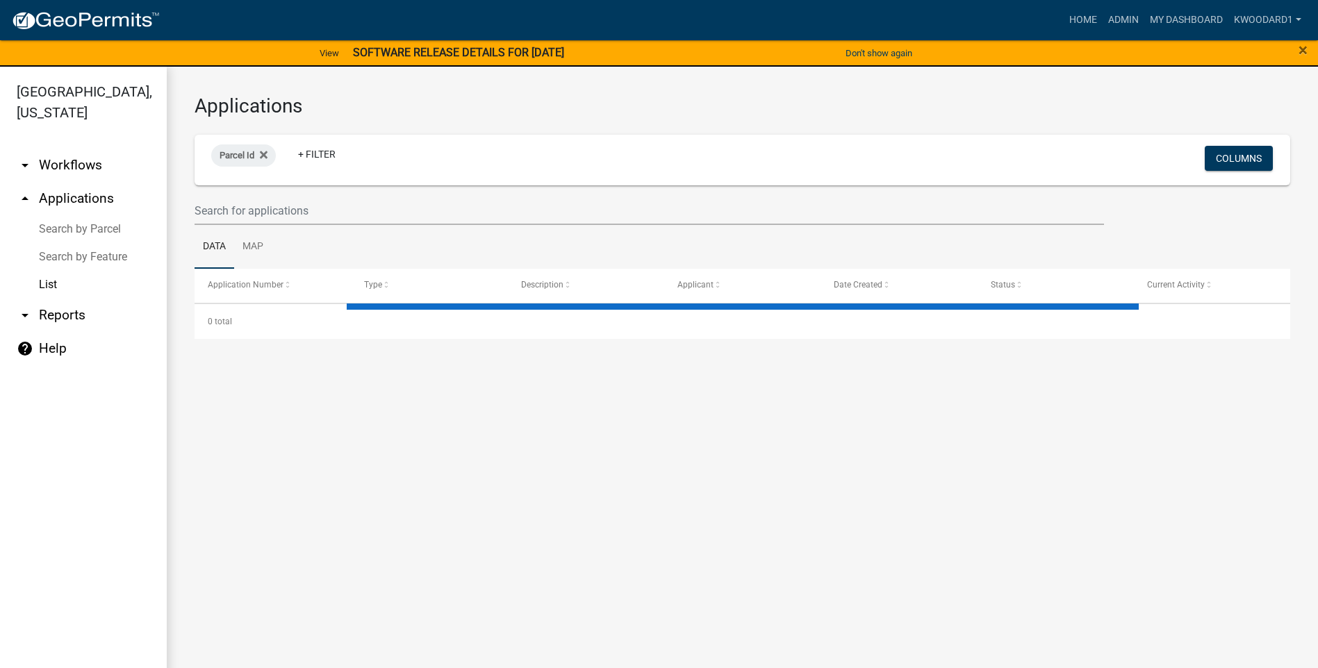
select select "3: 100"
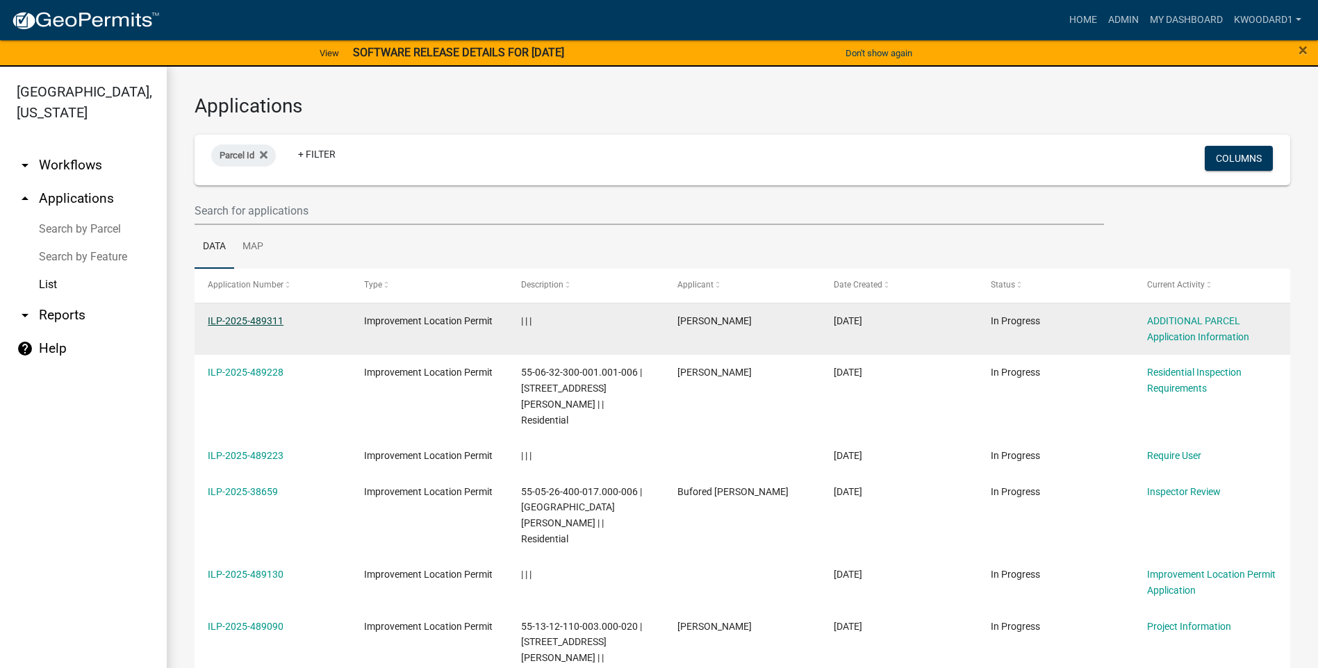
click at [260, 317] on link "ILP-2025-489311" at bounding box center [246, 320] width 76 height 11
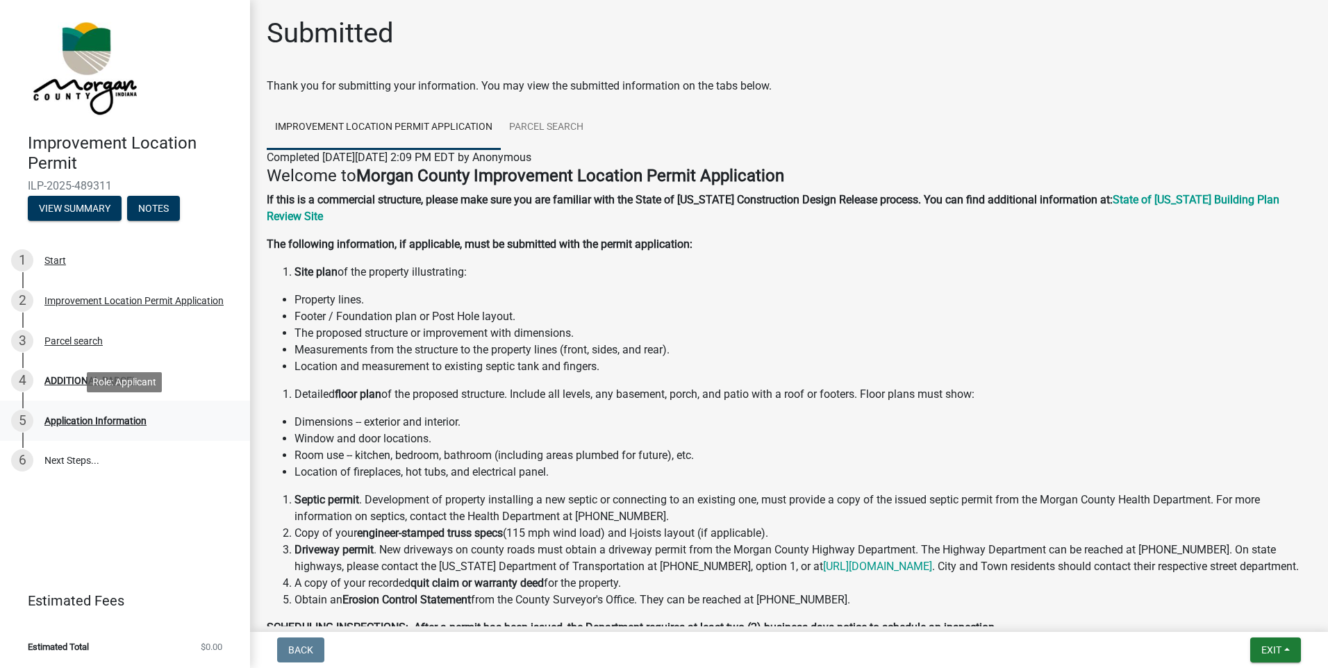
click at [103, 417] on div "Application Information" at bounding box center [95, 421] width 102 height 10
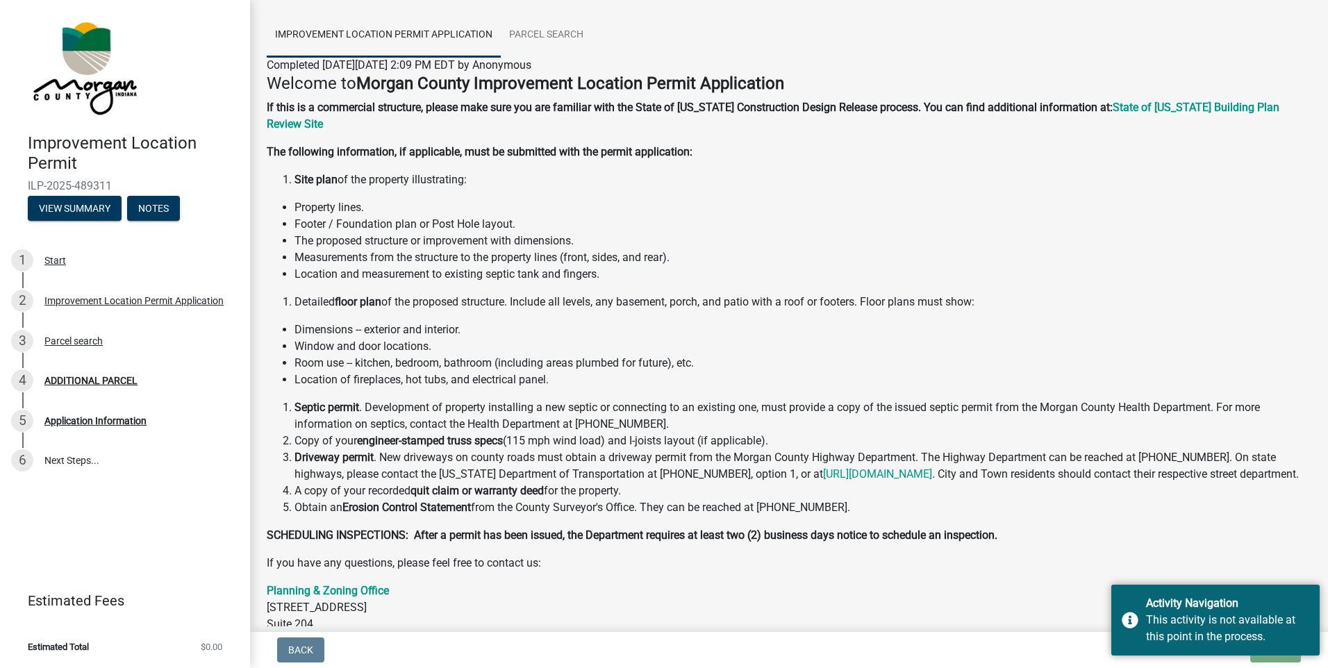
scroll to position [242, 0]
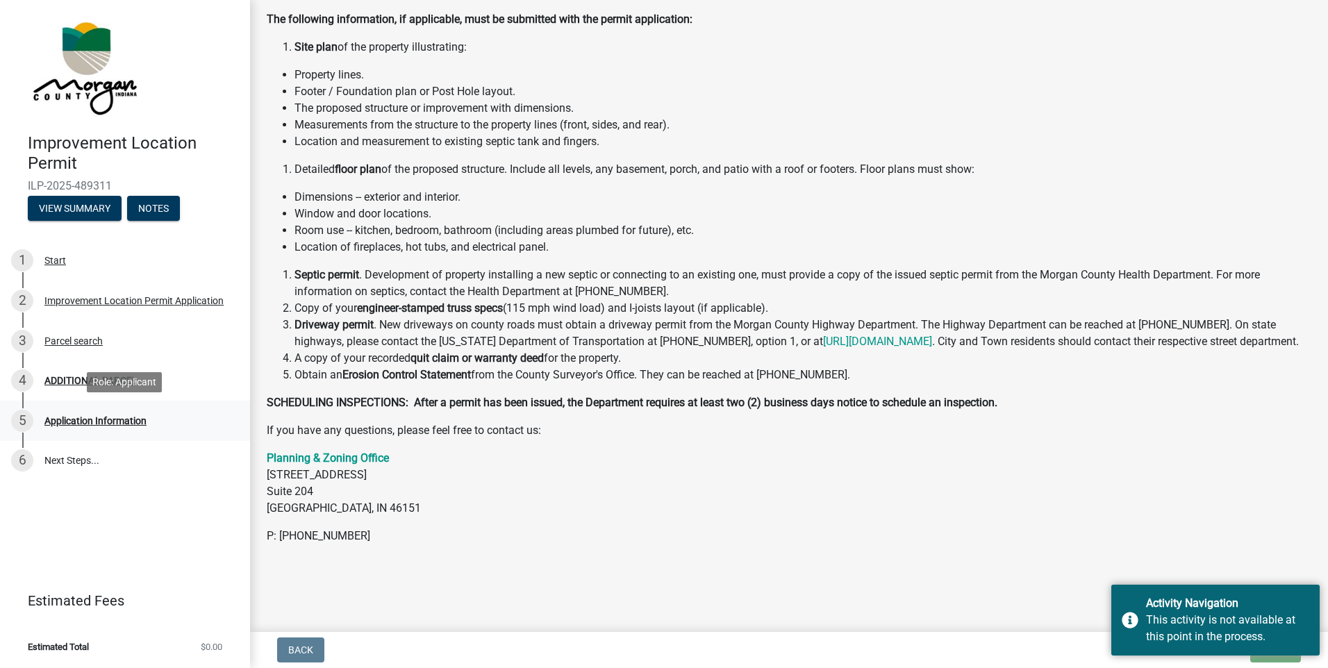
click at [61, 422] on div "Application Information" at bounding box center [95, 421] width 102 height 10
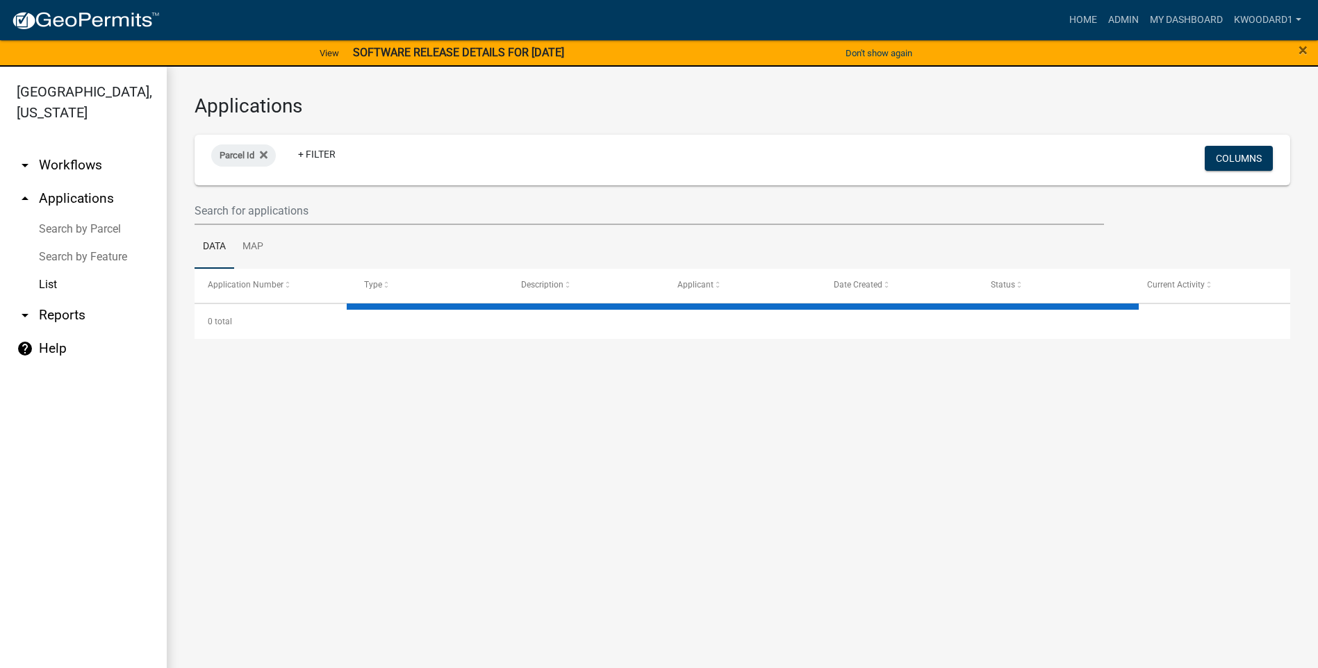
select select "3: 100"
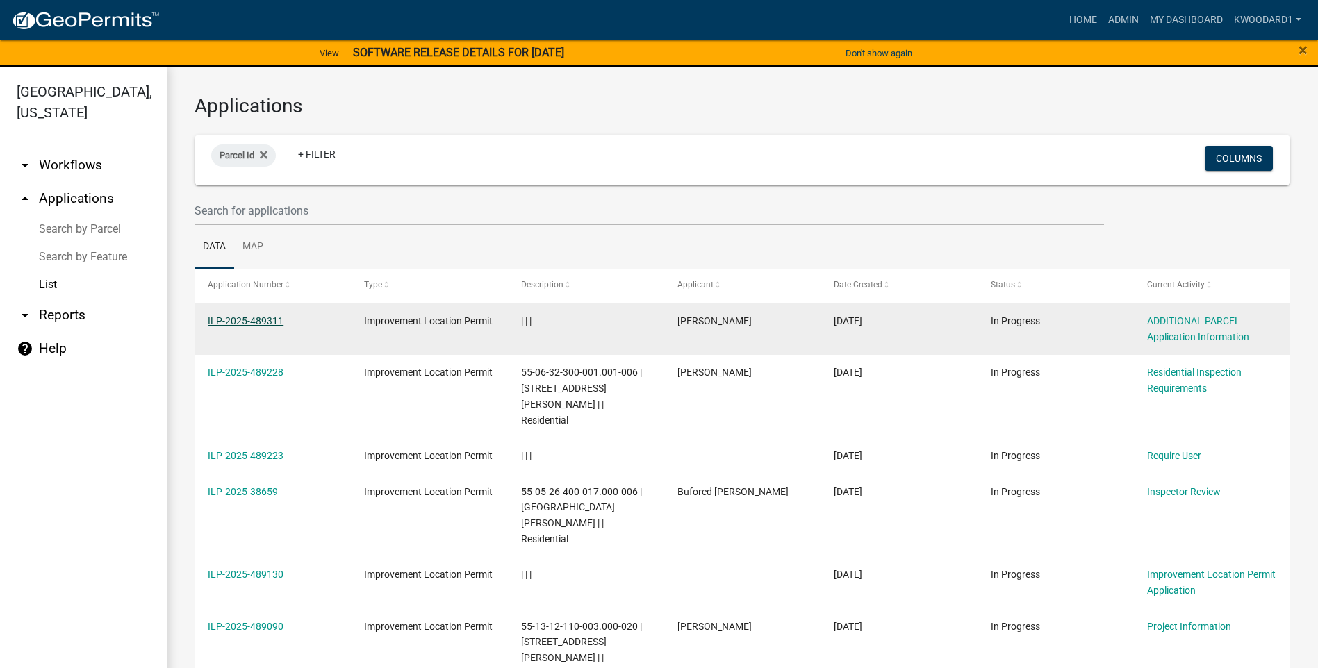
click at [233, 318] on link "ILP-2025-489311" at bounding box center [246, 320] width 76 height 11
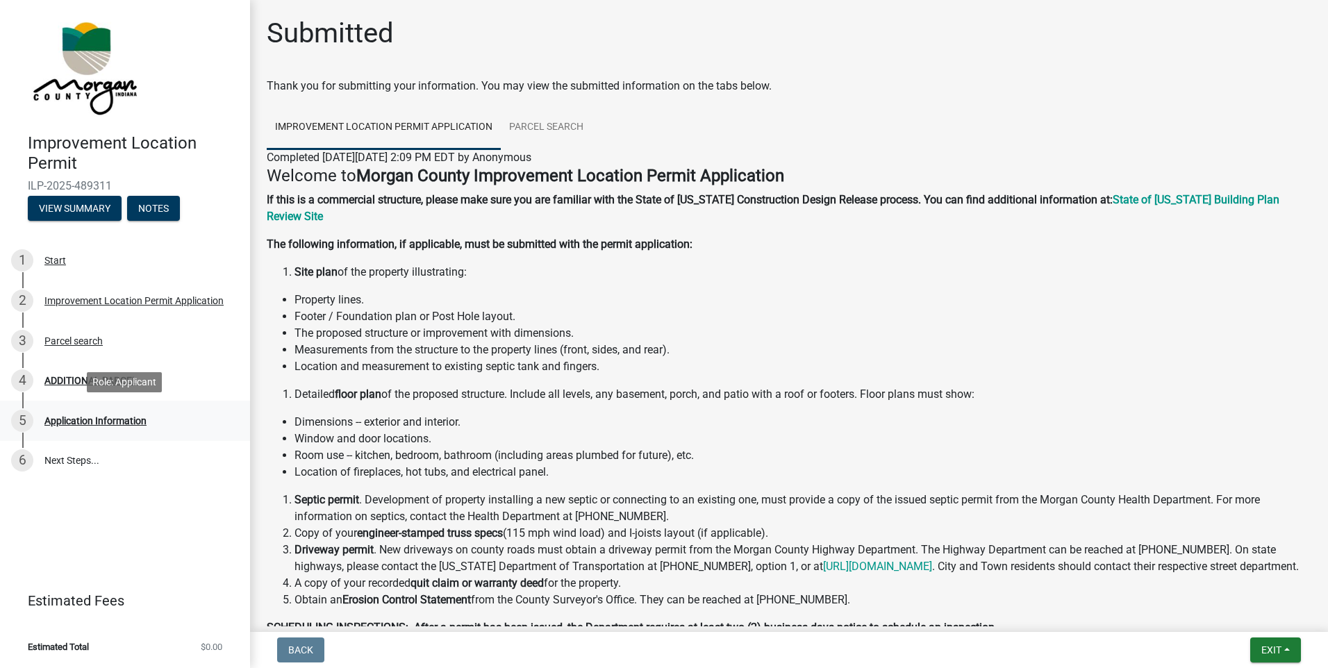
click at [121, 411] on div "5 Application Information" at bounding box center [119, 421] width 217 height 22
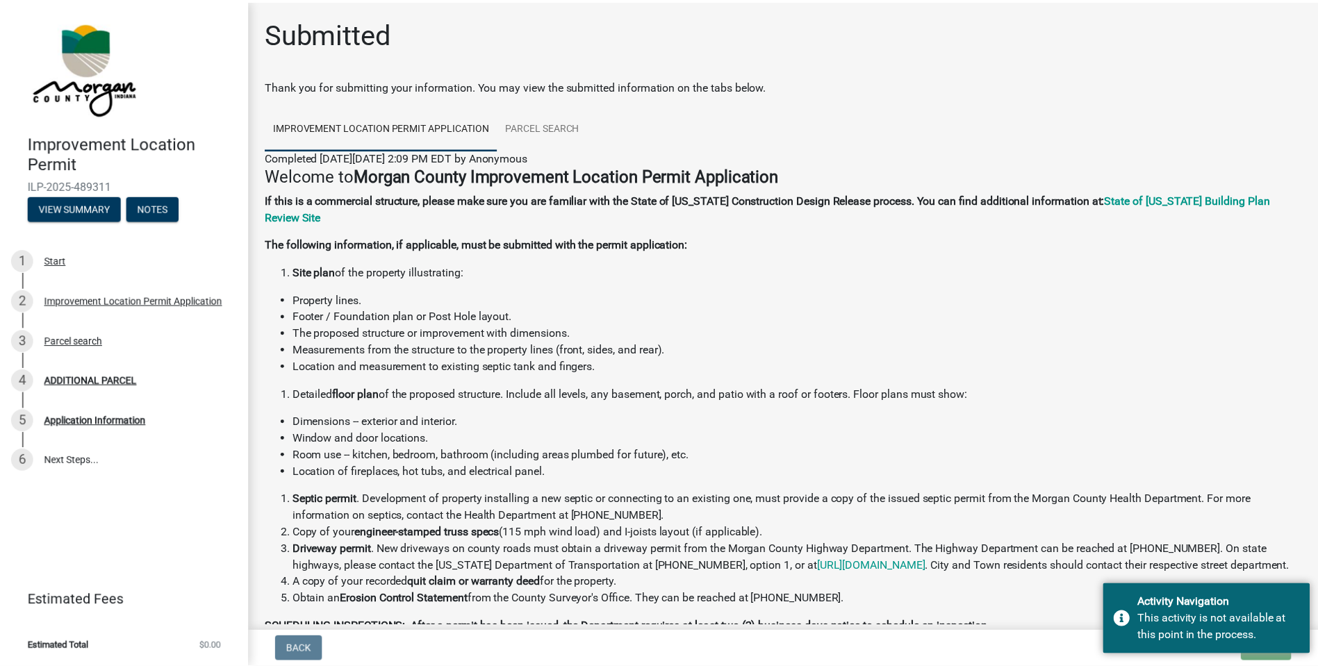
scroll to position [242, 0]
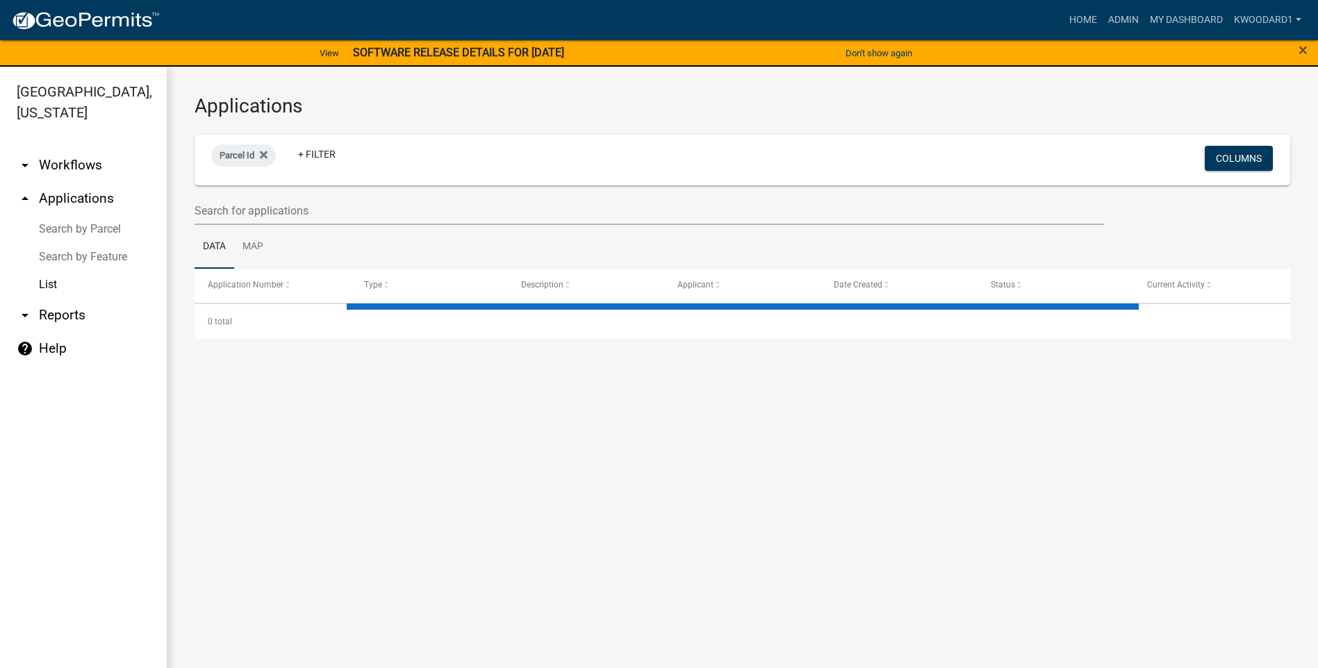
select select "3: 100"
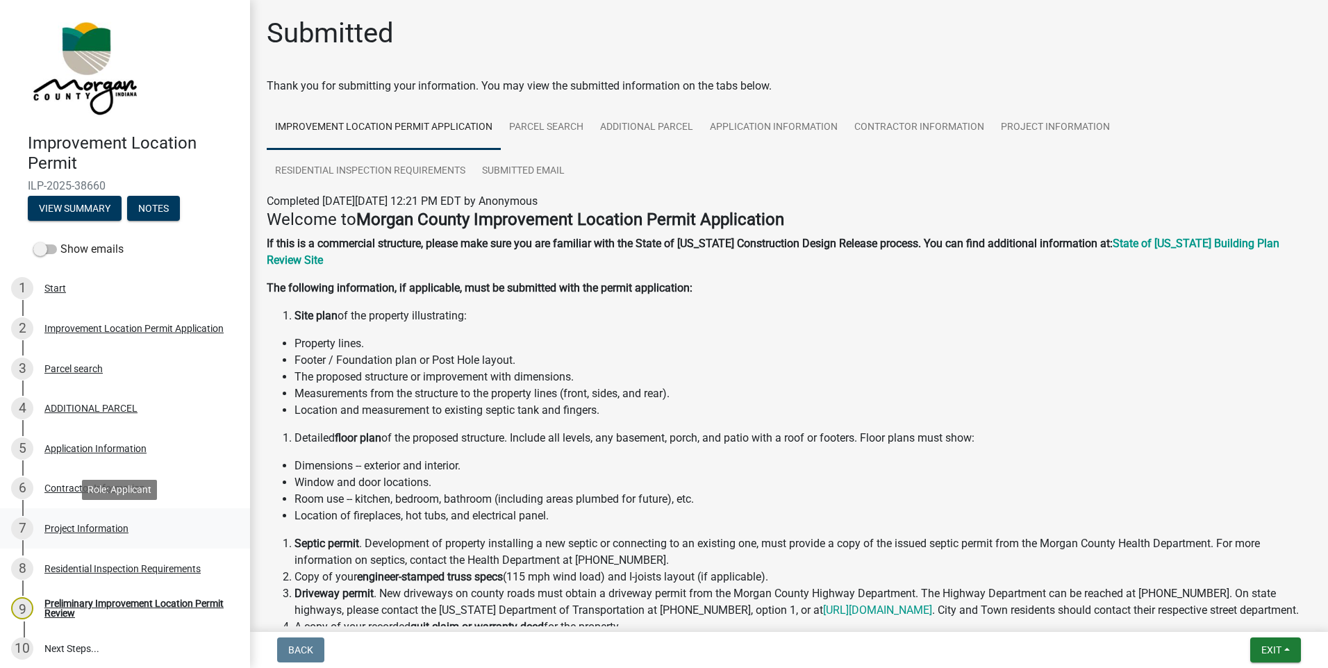
click at [91, 525] on div "Project Information" at bounding box center [86, 529] width 84 height 10
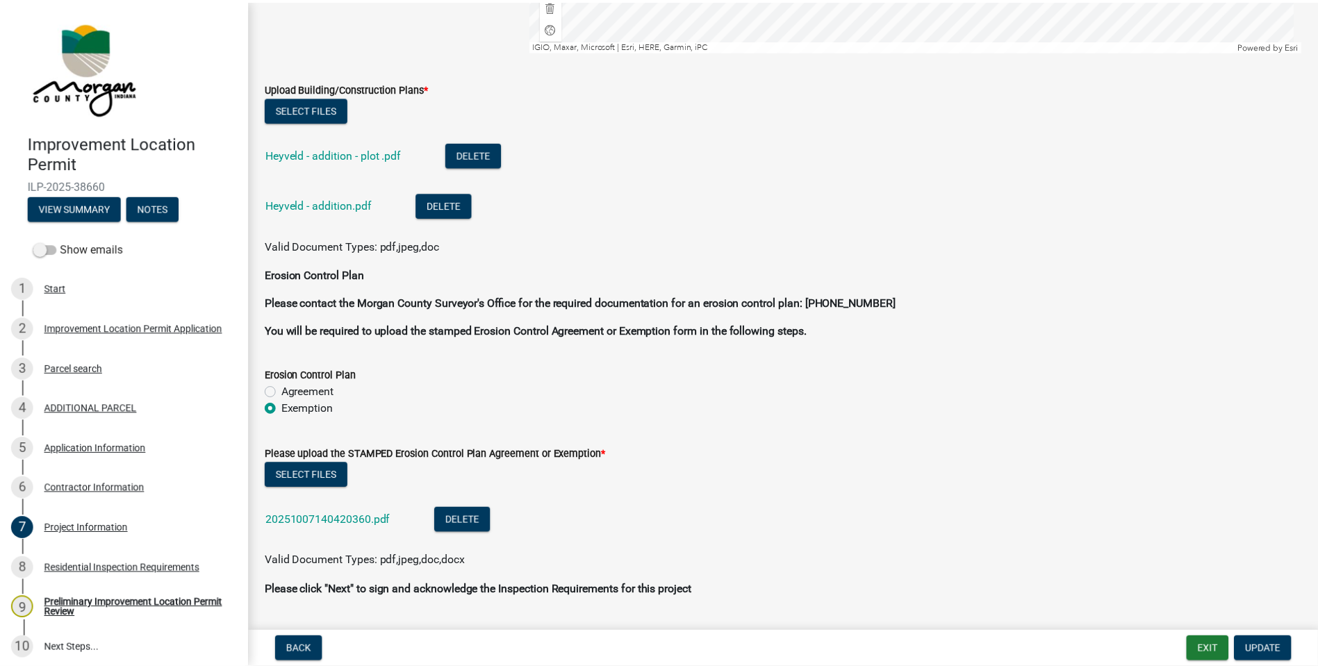
scroll to position [3717, 0]
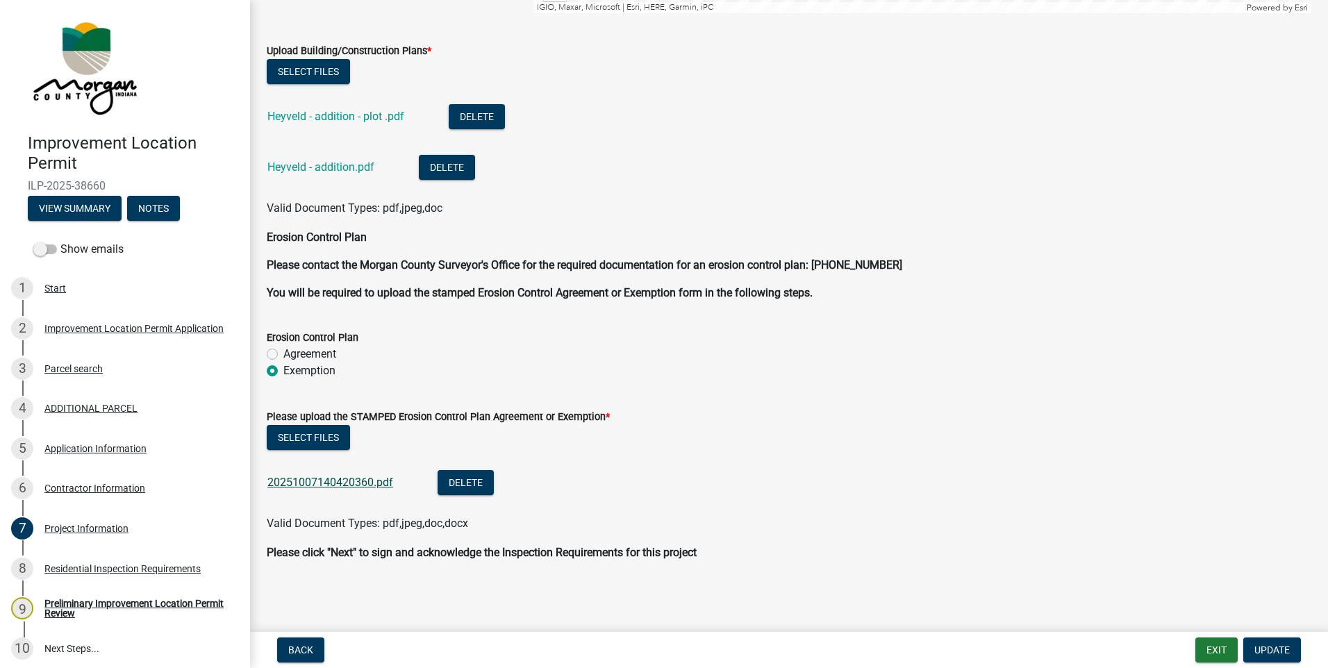
click at [342, 477] on link "20251007140420360.pdf" at bounding box center [330, 482] width 126 height 13
click at [1197, 649] on button "Exit" at bounding box center [1216, 650] width 42 height 25
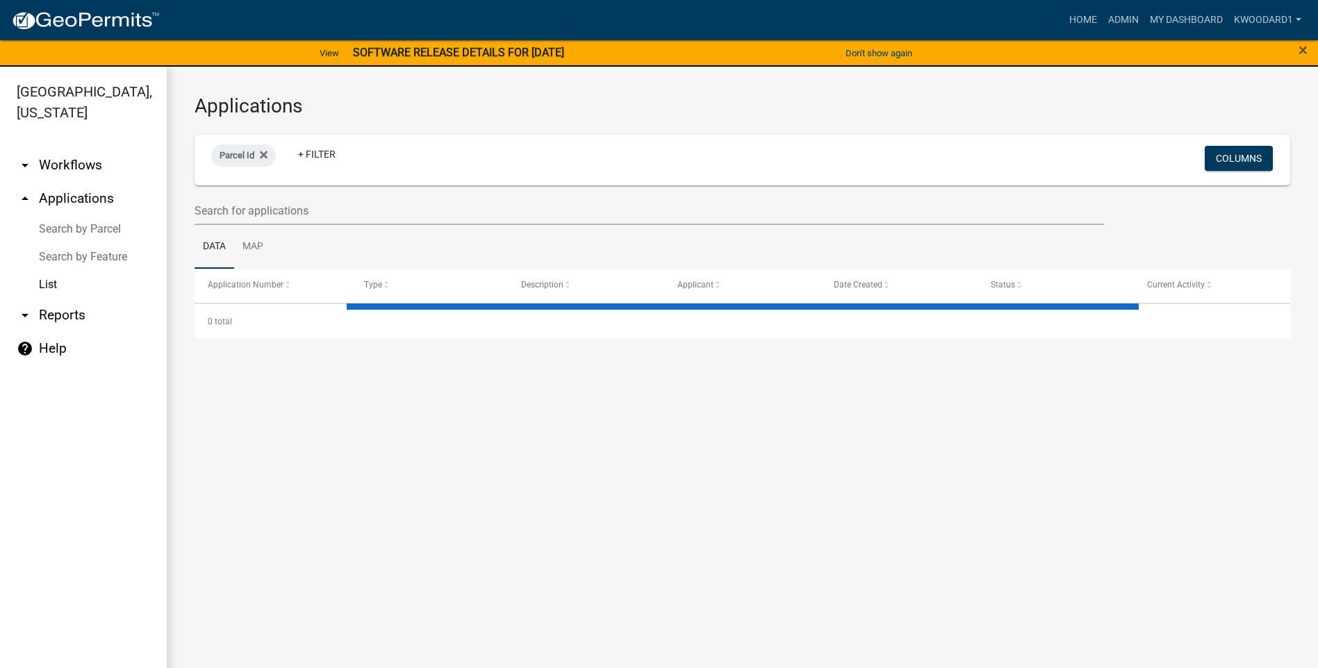
select select "3: 100"
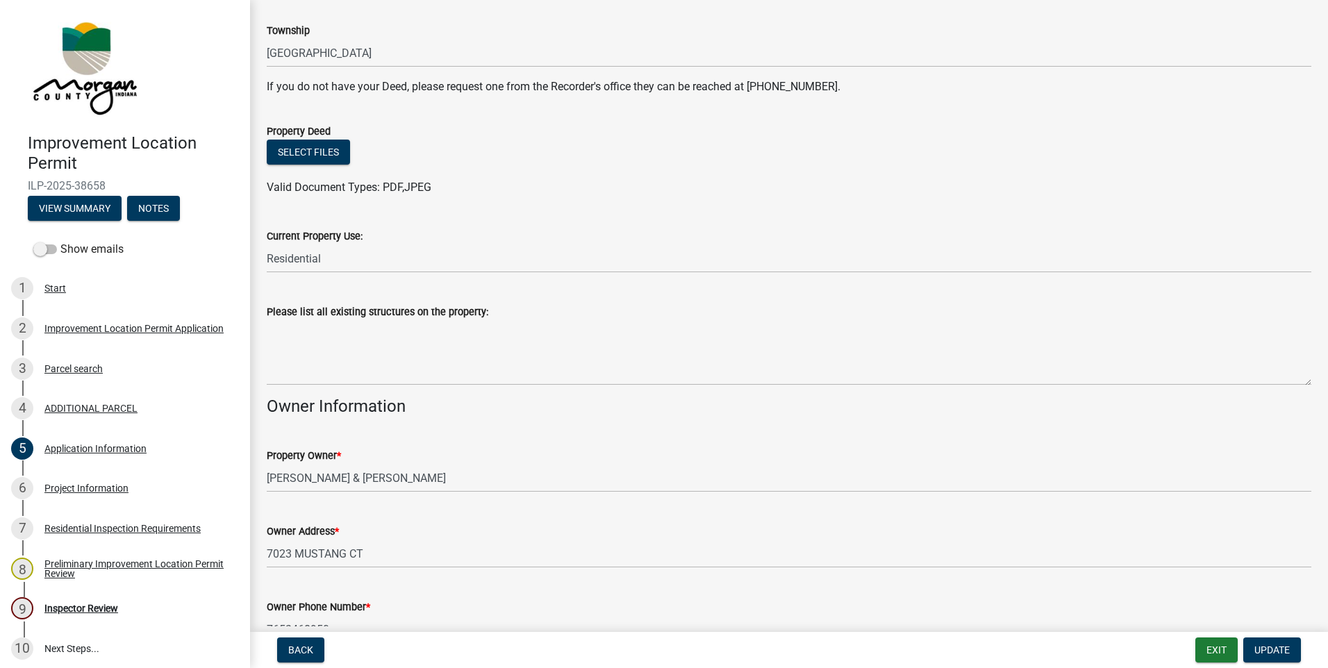
scroll to position [486, 0]
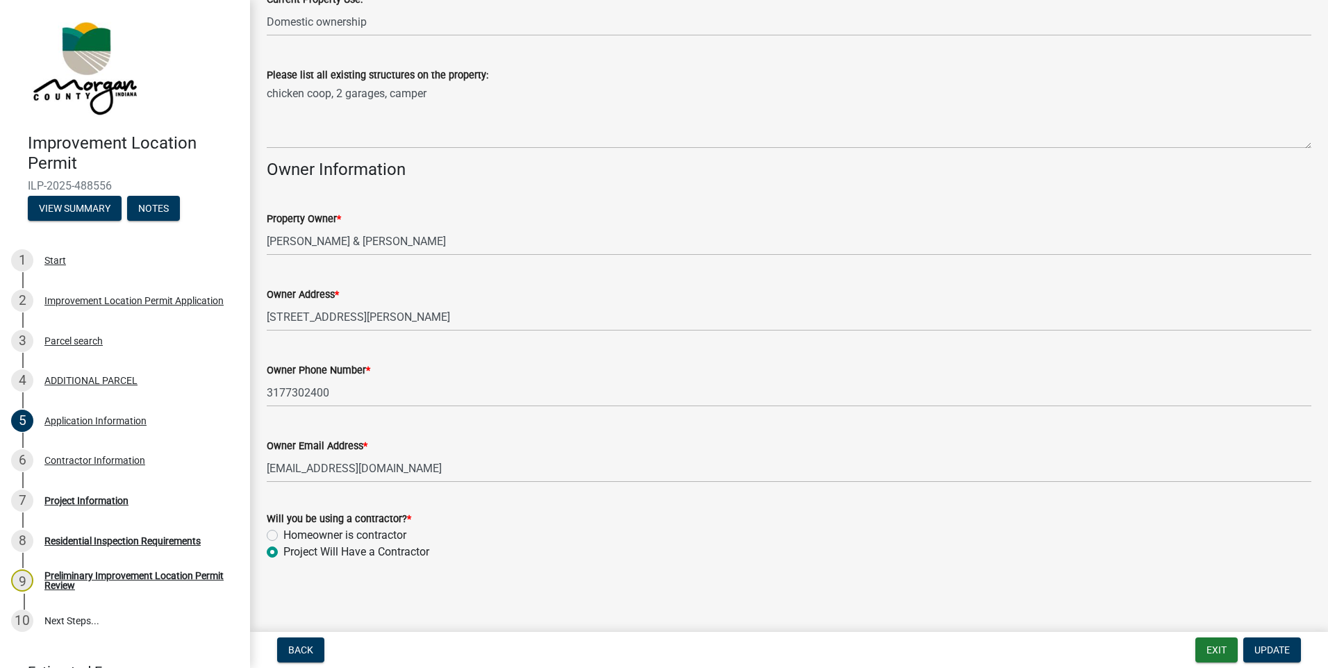
scroll to position [568, 0]
click at [49, 498] on div "Project Information" at bounding box center [86, 501] width 84 height 10
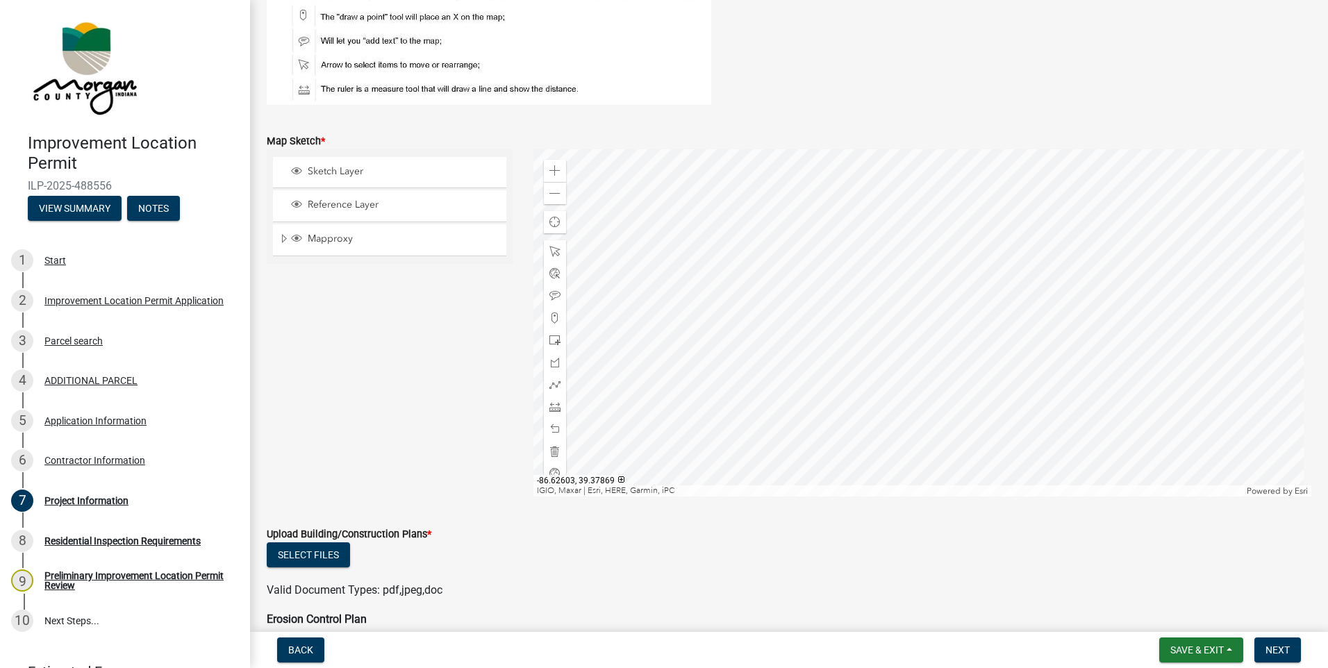
scroll to position [2362, 0]
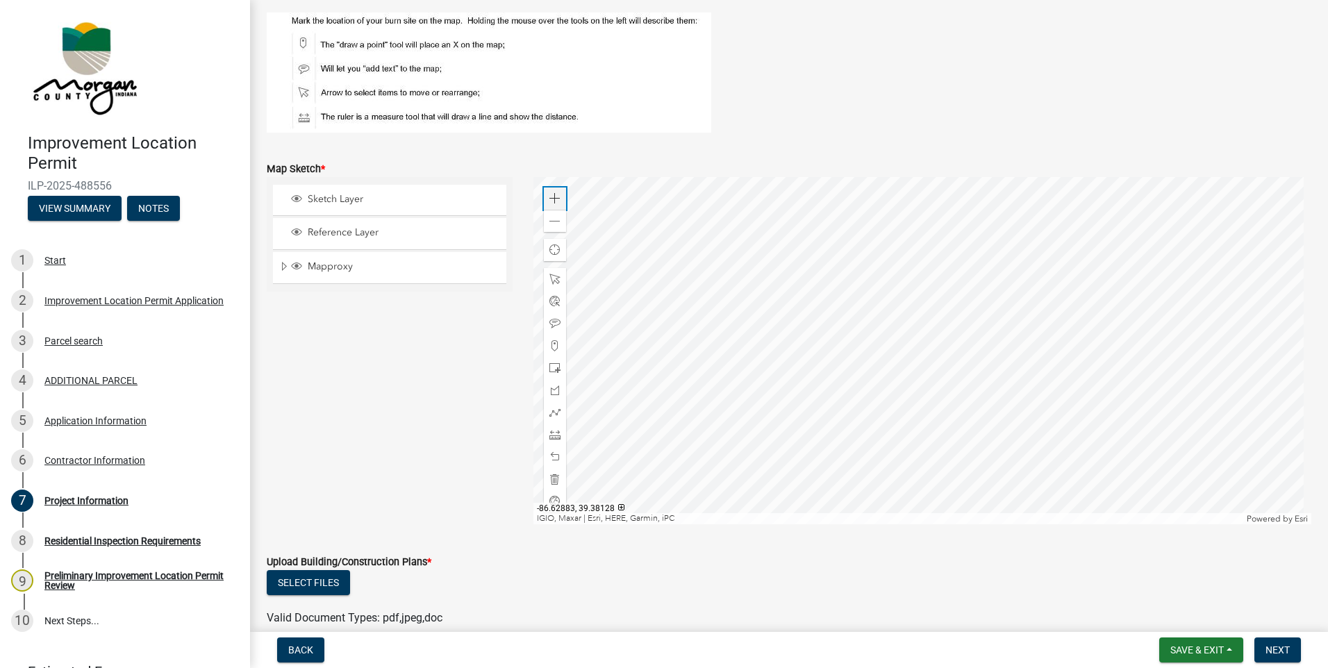
click at [556, 204] on span at bounding box center [554, 198] width 11 height 11
click at [629, 379] on div at bounding box center [922, 350] width 779 height 347
click at [750, 454] on div at bounding box center [922, 350] width 779 height 347
click at [556, 200] on span at bounding box center [554, 198] width 11 height 11
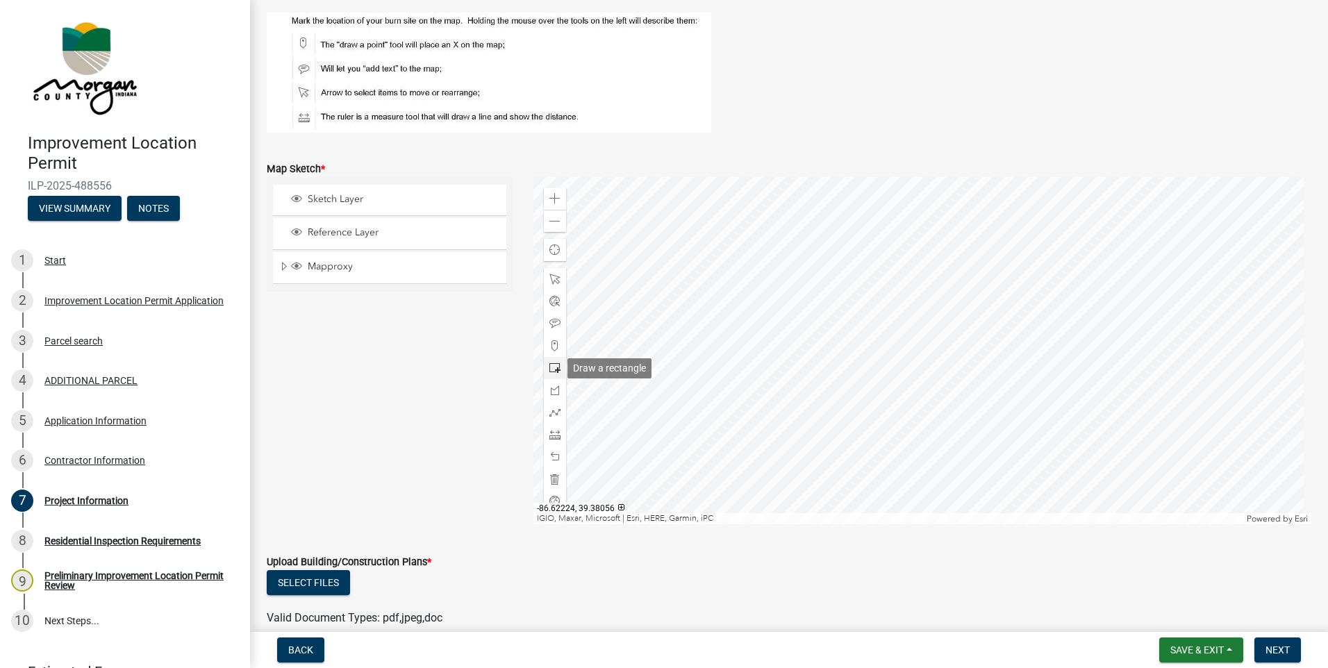
click at [555, 368] on span at bounding box center [554, 368] width 11 height 11
click at [799, 422] on div at bounding box center [922, 350] width 779 height 347
click at [554, 456] on span at bounding box center [554, 456] width 11 height 11
click at [553, 393] on span at bounding box center [554, 390] width 11 height 11
click at [674, 388] on div at bounding box center [922, 350] width 779 height 347
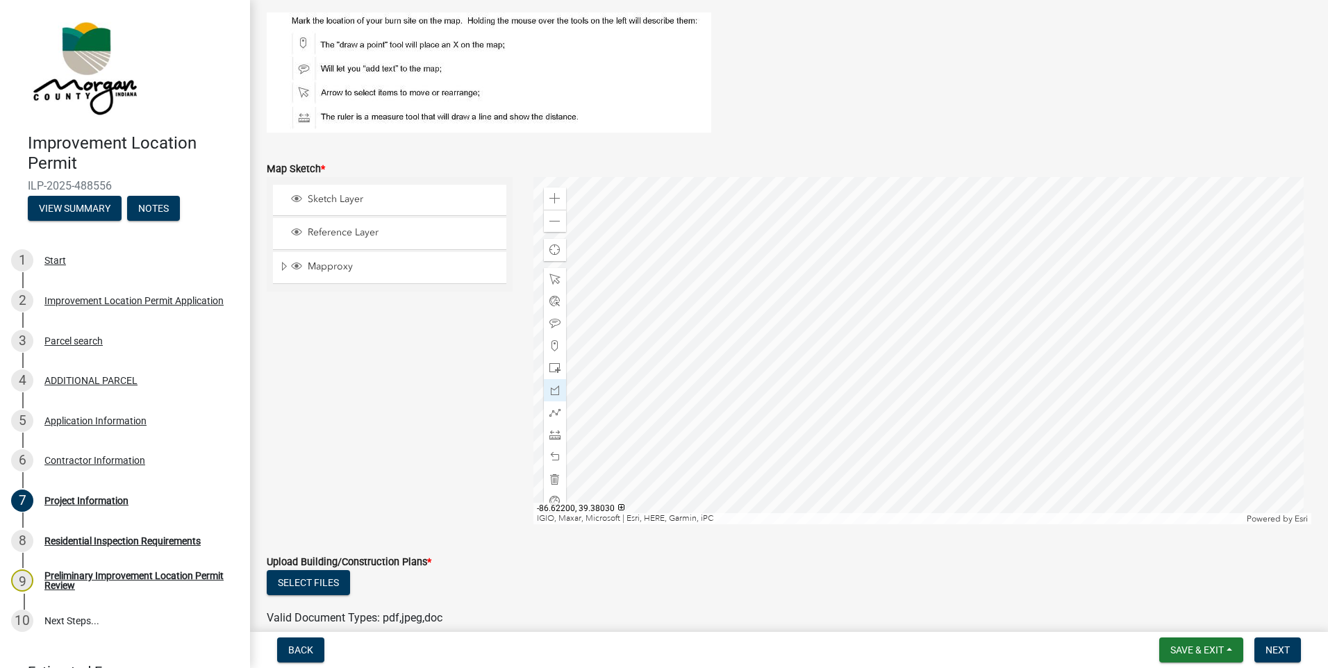
click at [686, 436] on div at bounding box center [922, 350] width 779 height 347
click at [805, 403] on div at bounding box center [922, 350] width 779 height 347
click at [555, 462] on span at bounding box center [554, 456] width 11 height 11
click at [554, 455] on span at bounding box center [554, 456] width 11 height 11
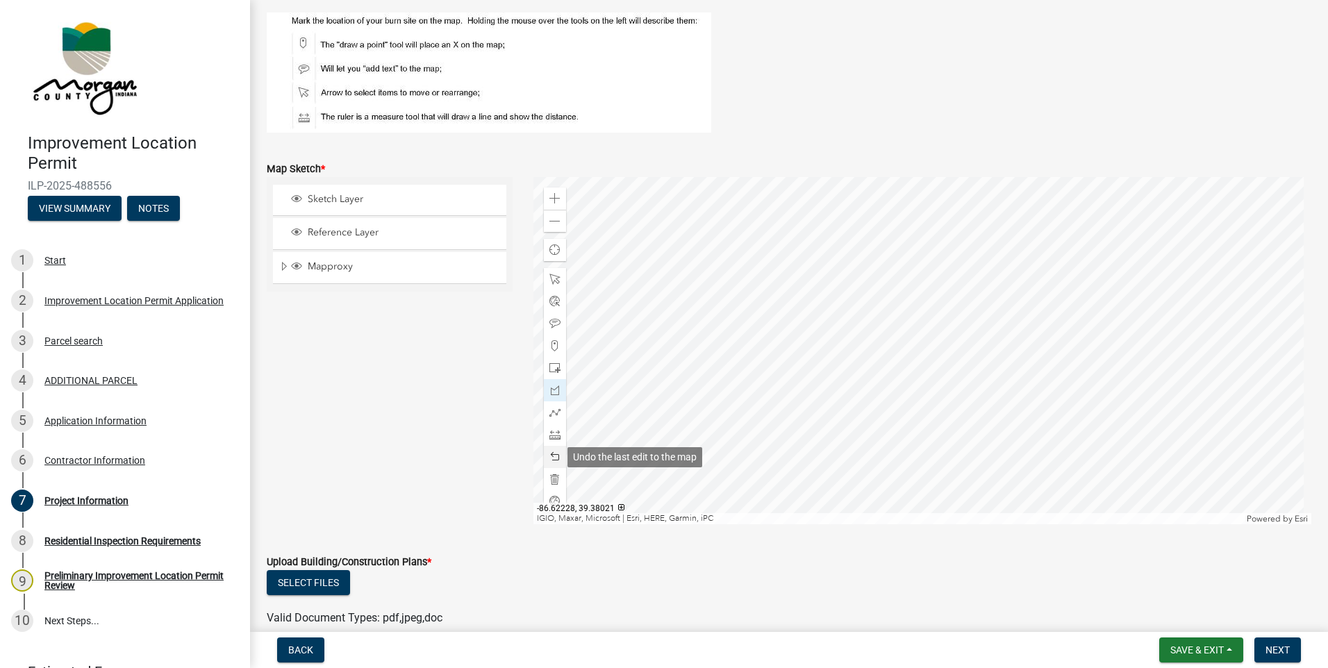
click at [551, 455] on span at bounding box center [554, 456] width 11 height 11
click at [552, 453] on span at bounding box center [554, 456] width 11 height 11
click at [688, 390] on div at bounding box center [922, 350] width 779 height 347
click at [558, 456] on div at bounding box center [555, 457] width 22 height 22
click at [687, 390] on div at bounding box center [922, 350] width 779 height 347
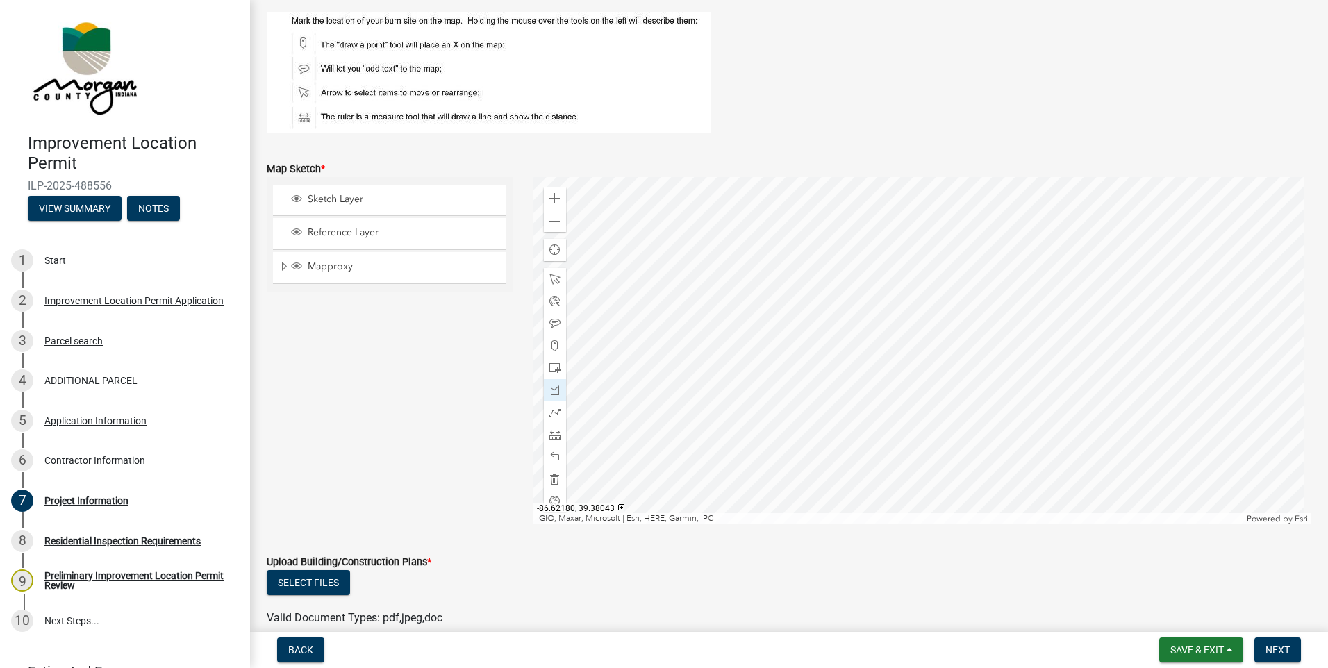
click at [801, 352] on div at bounding box center [922, 350] width 779 height 347
click at [817, 404] on div at bounding box center [922, 350] width 779 height 347
click at [556, 460] on span at bounding box center [554, 456] width 11 height 11
click at [561, 222] on div "Zoom out" at bounding box center [555, 221] width 22 height 22
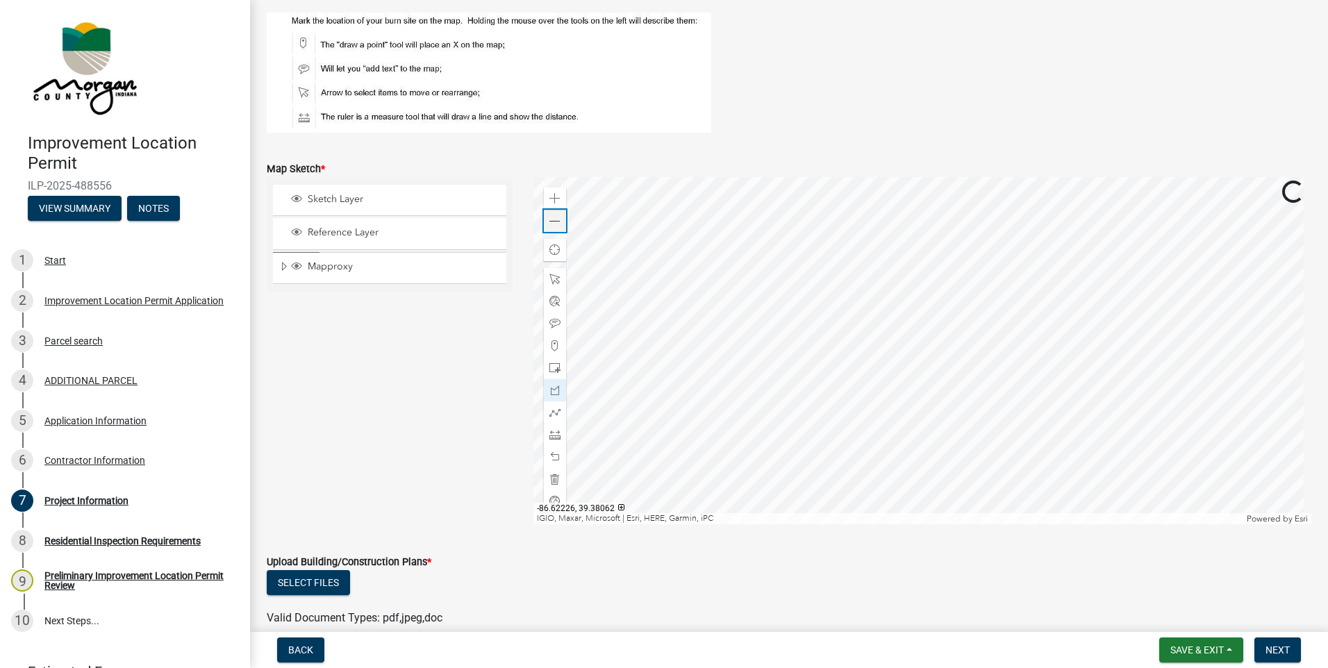
click at [561, 222] on div "Zoom out" at bounding box center [555, 221] width 22 height 22
click at [554, 431] on span at bounding box center [554, 434] width 11 height 11
click at [868, 358] on div at bounding box center [922, 350] width 779 height 347
click at [849, 283] on div at bounding box center [922, 350] width 779 height 347
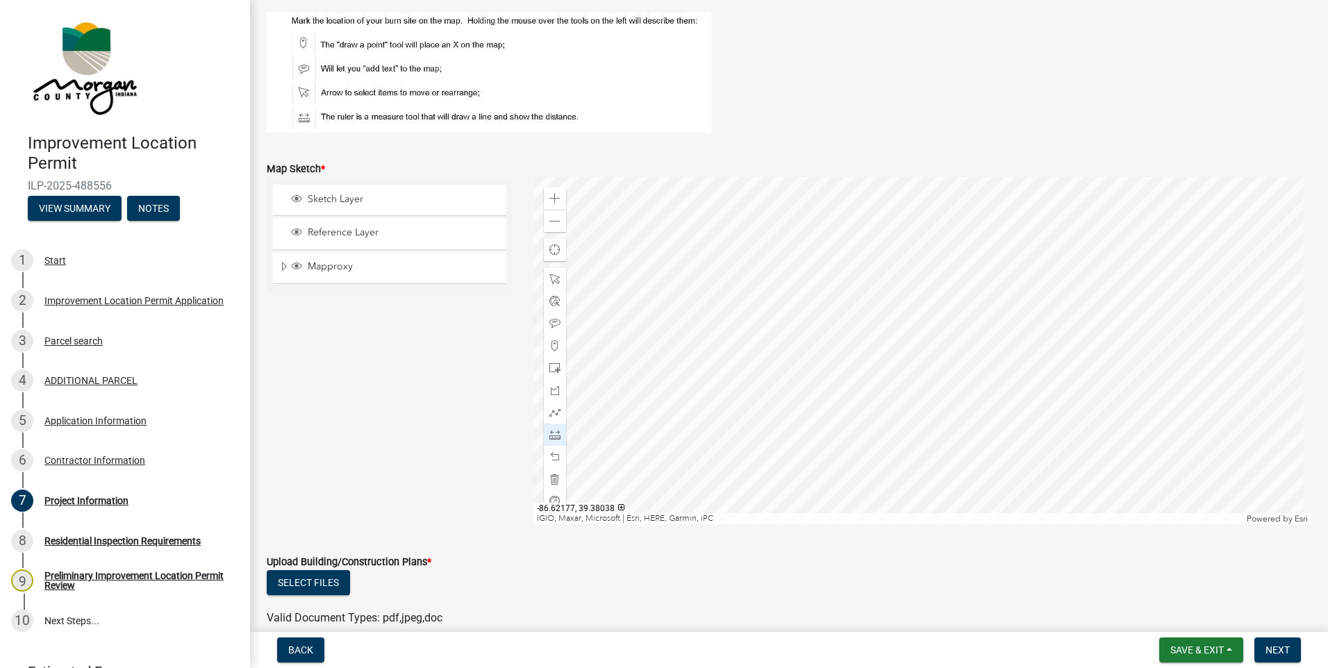
click at [890, 359] on div at bounding box center [922, 350] width 779 height 347
click at [915, 360] on div at bounding box center [922, 350] width 779 height 347
click at [875, 371] on div at bounding box center [922, 350] width 779 height 347
click at [879, 397] on div at bounding box center [922, 350] width 779 height 347
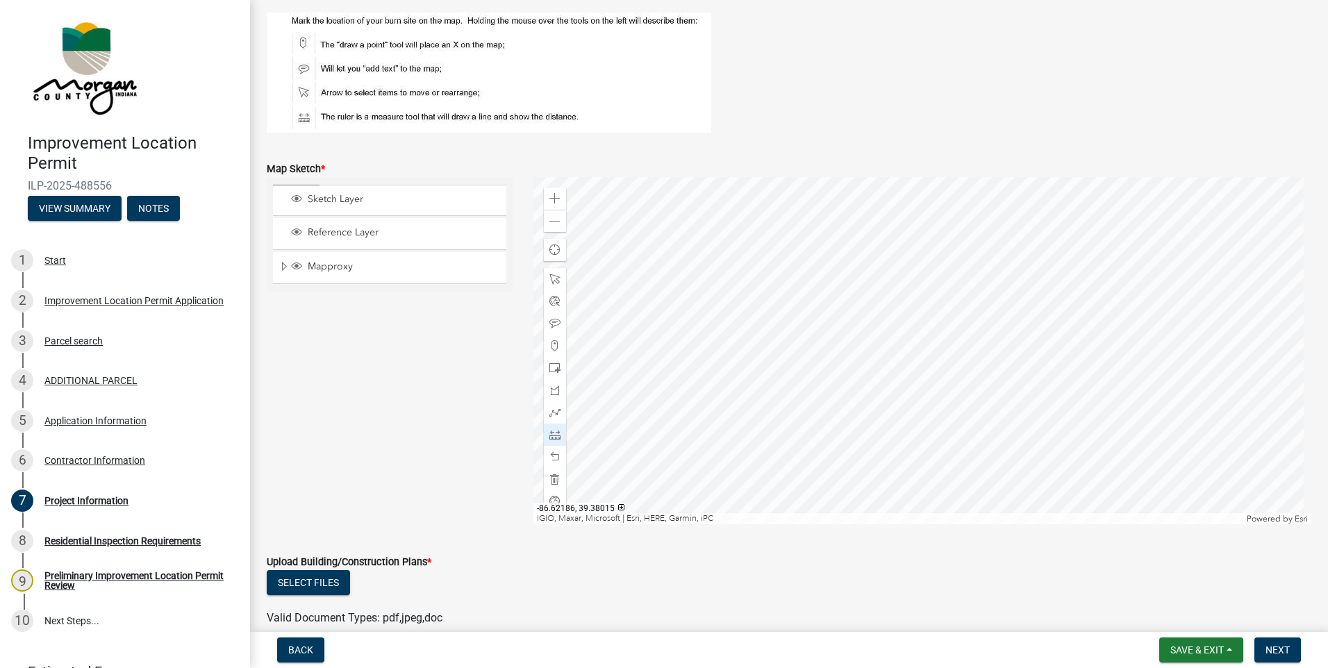
click at [879, 397] on div at bounding box center [922, 350] width 779 height 347
click at [860, 369] on div at bounding box center [922, 350] width 779 height 347
click at [826, 377] on div at bounding box center [922, 350] width 779 height 347
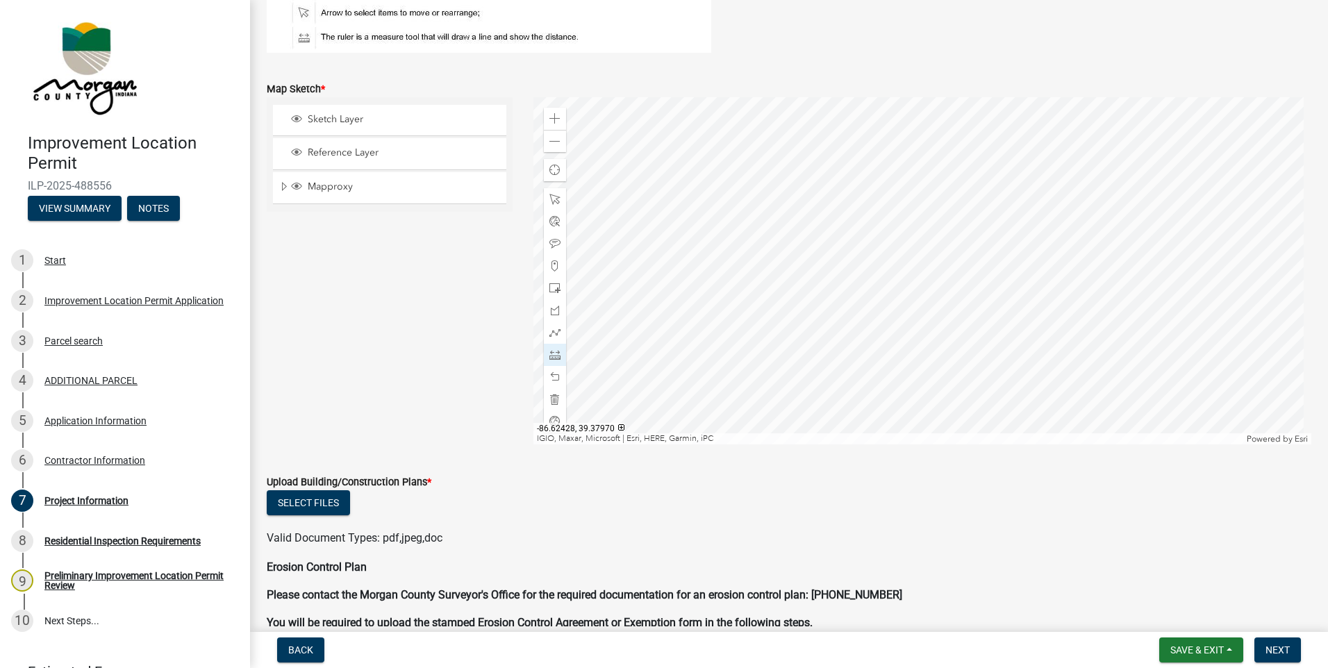
scroll to position [2639, 0]
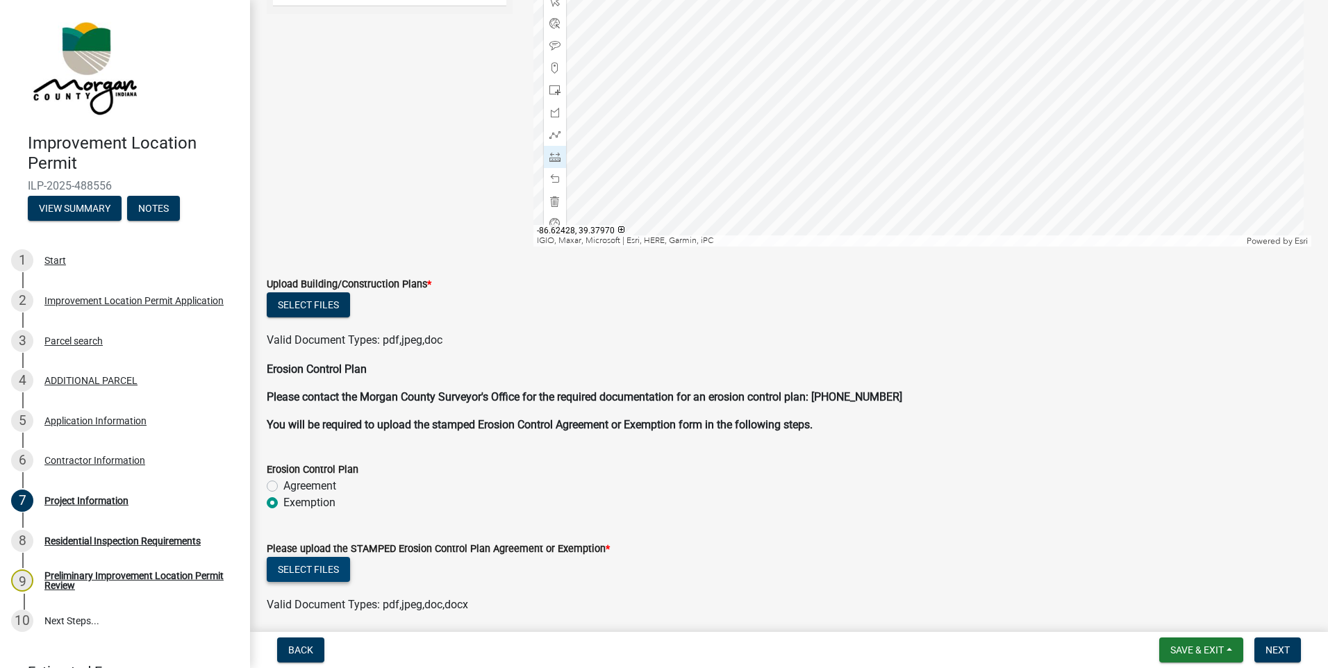
click at [328, 564] on button "Select files" at bounding box center [308, 569] width 83 height 25
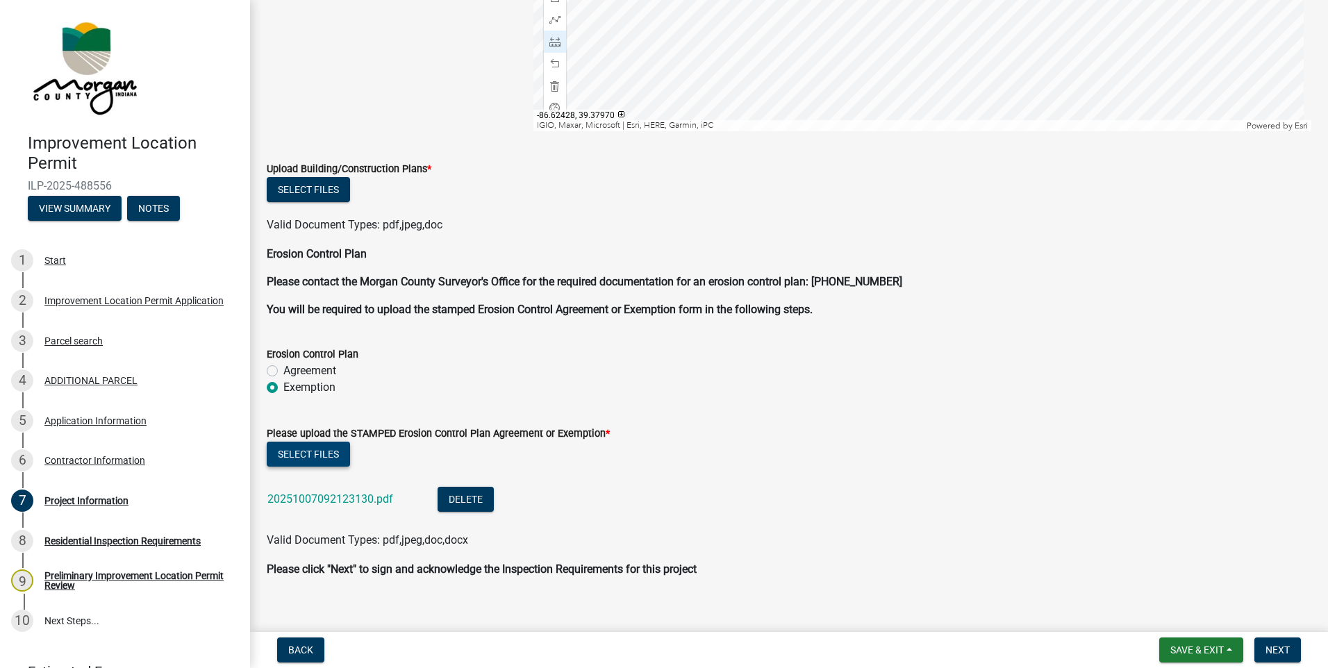
scroll to position [2771, 0]
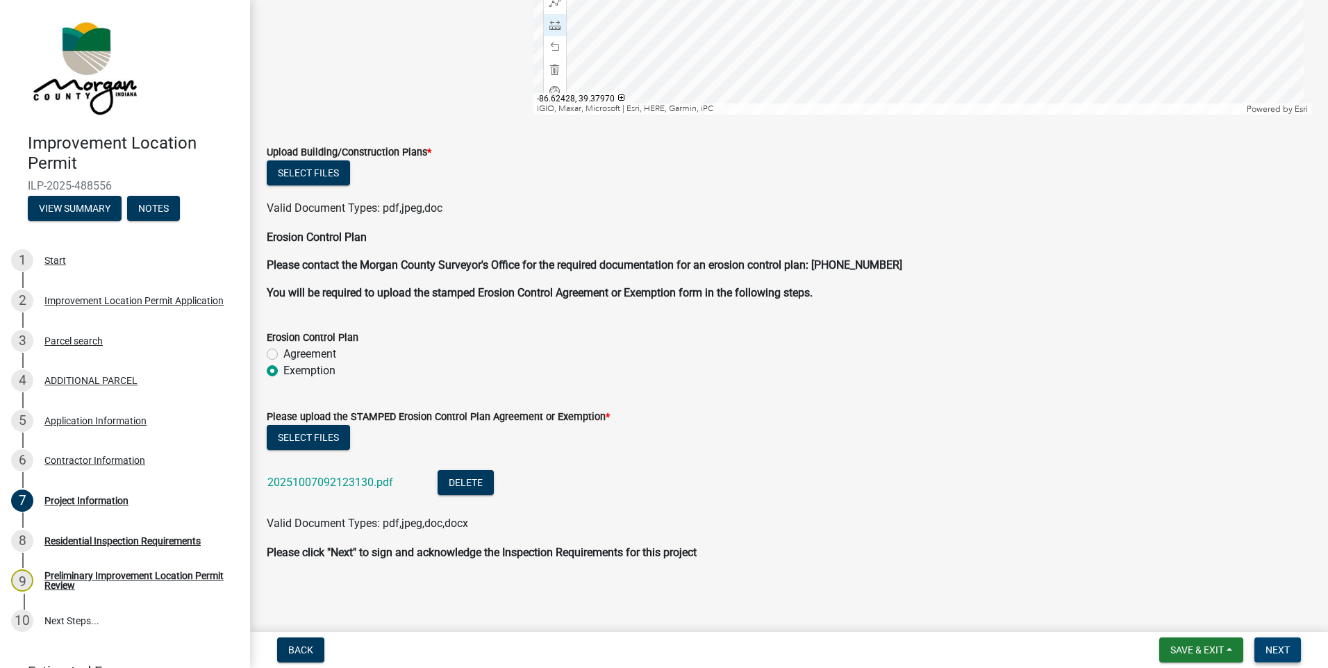
click at [1270, 652] on span "Next" at bounding box center [1278, 650] width 24 height 11
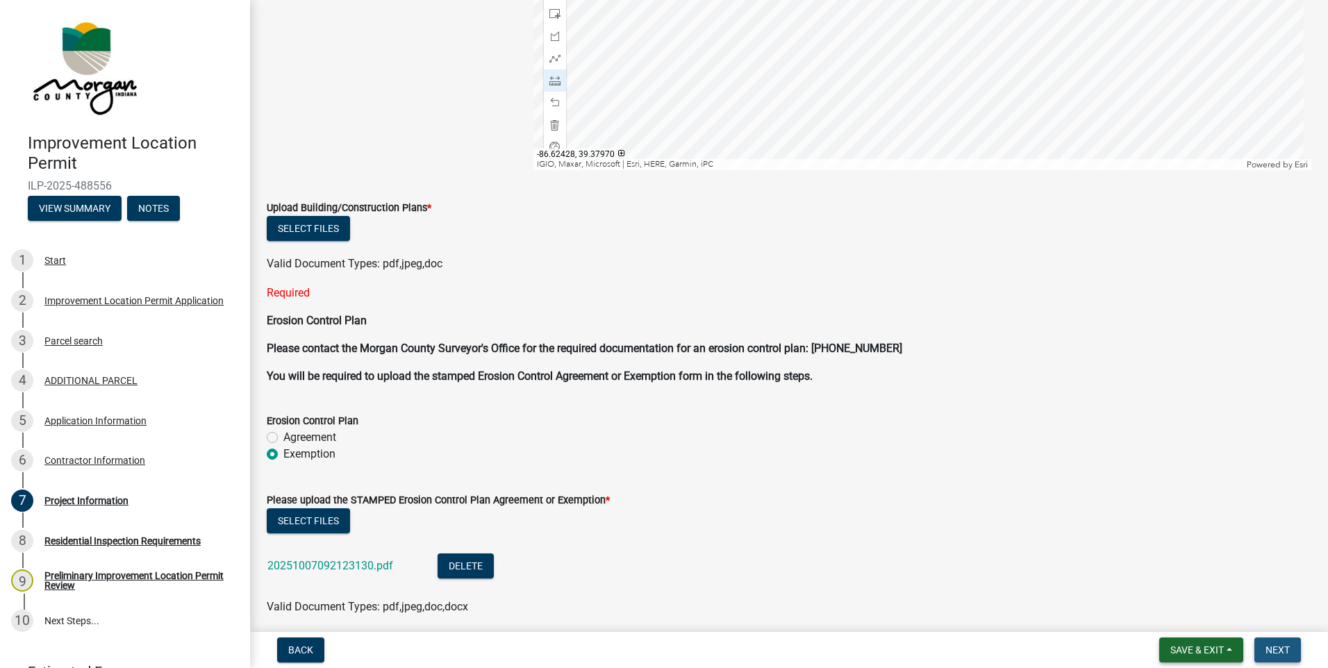
scroll to position [2827, 0]
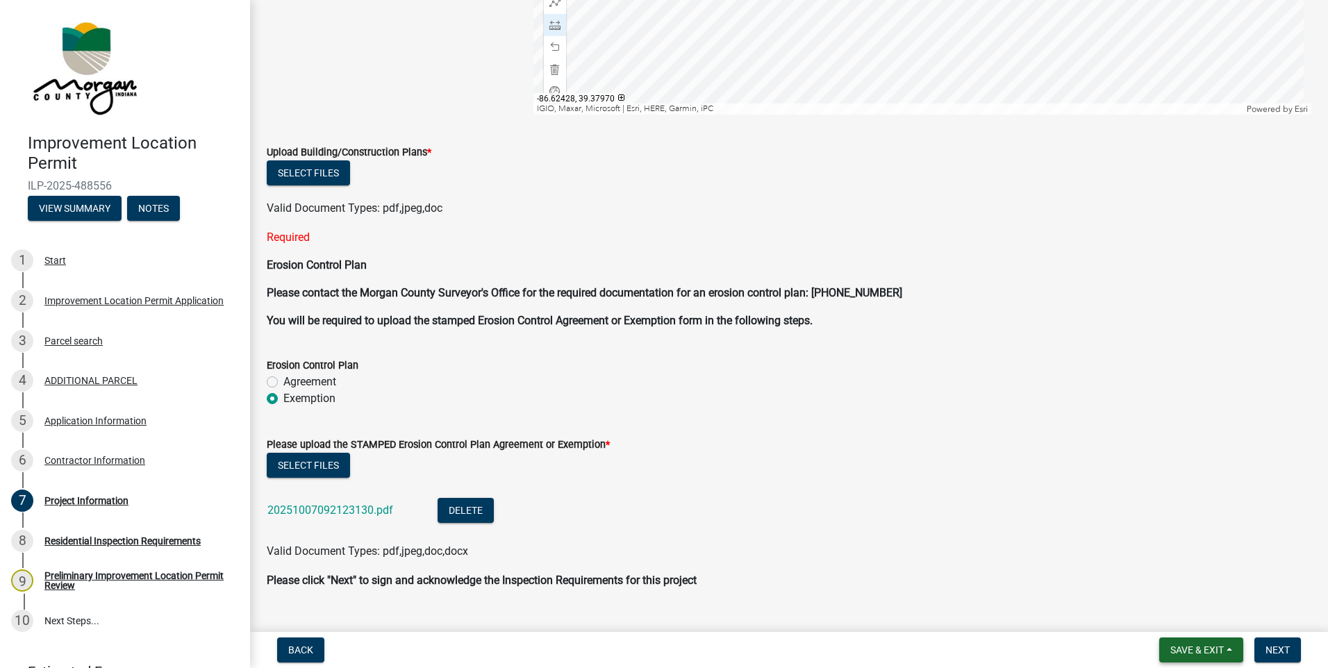
click at [1222, 654] on span "Save & Exit" at bounding box center [1196, 650] width 53 height 11
click at [1188, 615] on button "Save & Exit" at bounding box center [1187, 613] width 111 height 33
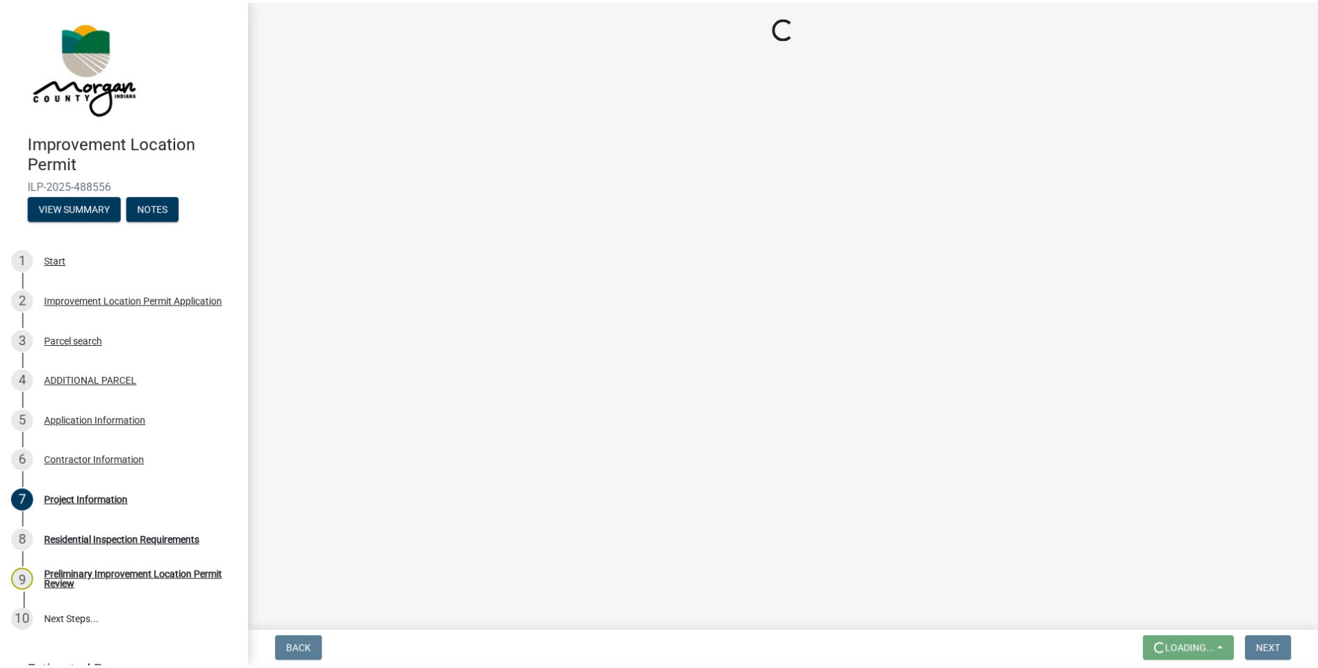
scroll to position [0, 0]
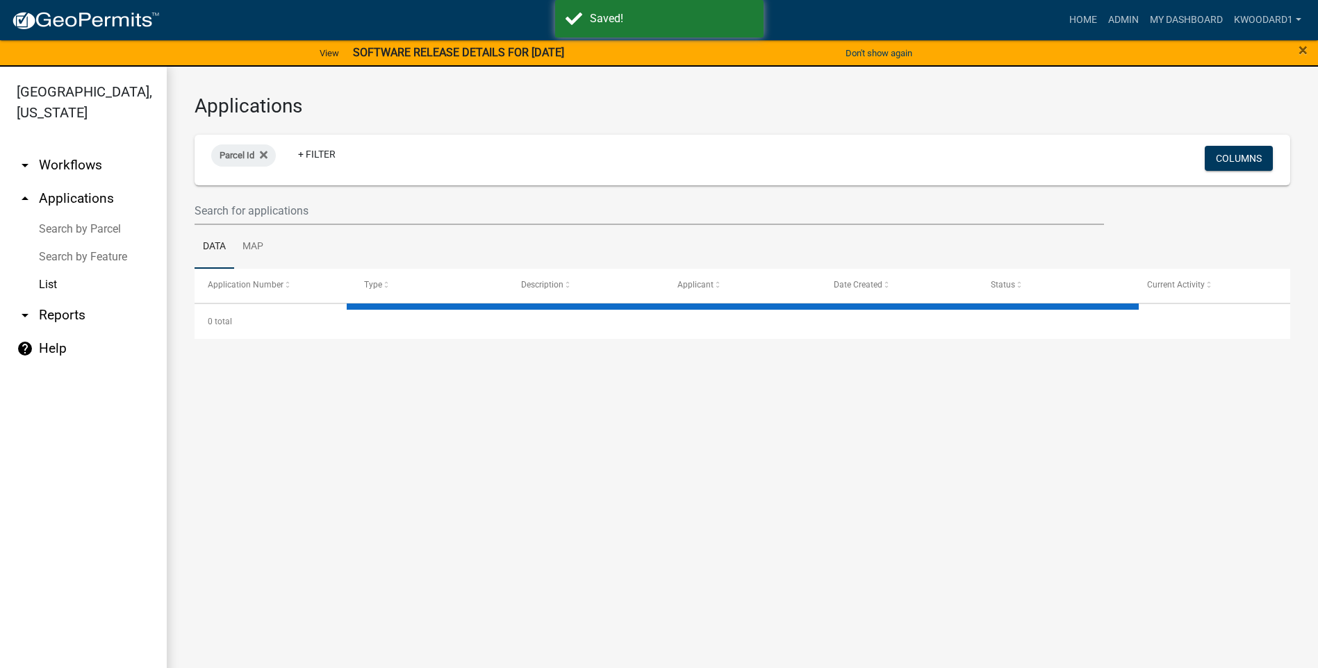
select select "3: 100"
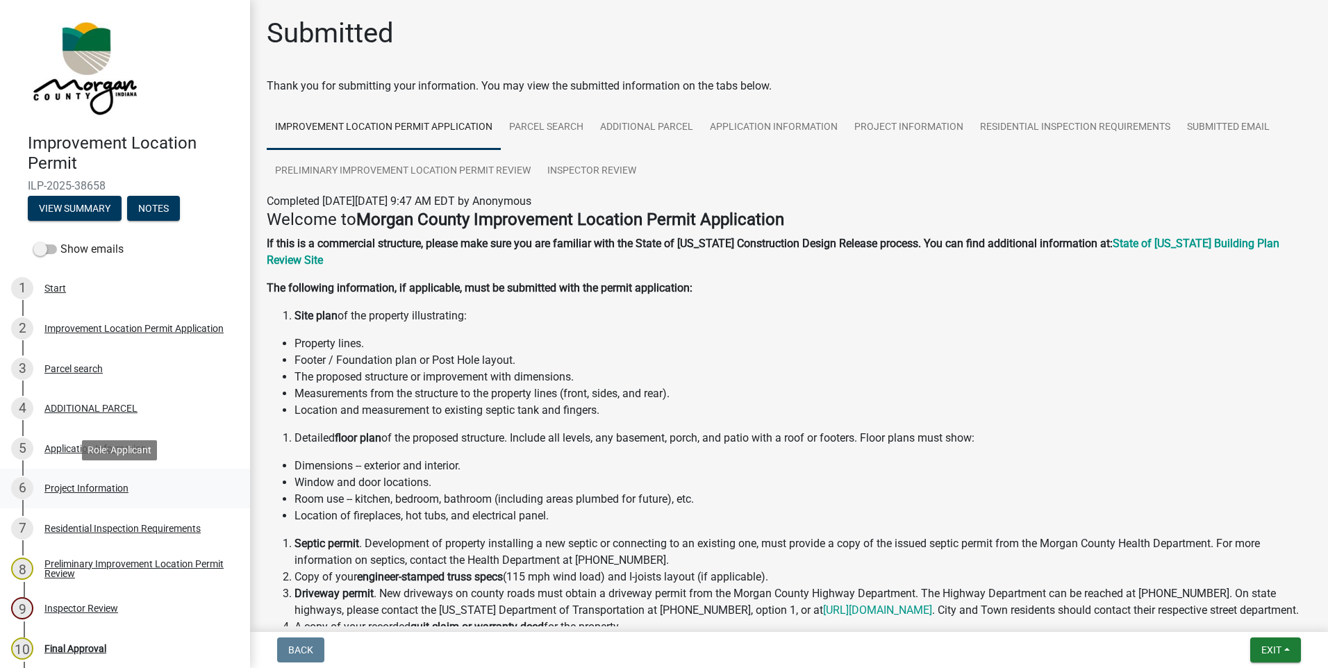
click at [98, 487] on div "Project Information" at bounding box center [86, 488] width 84 height 10
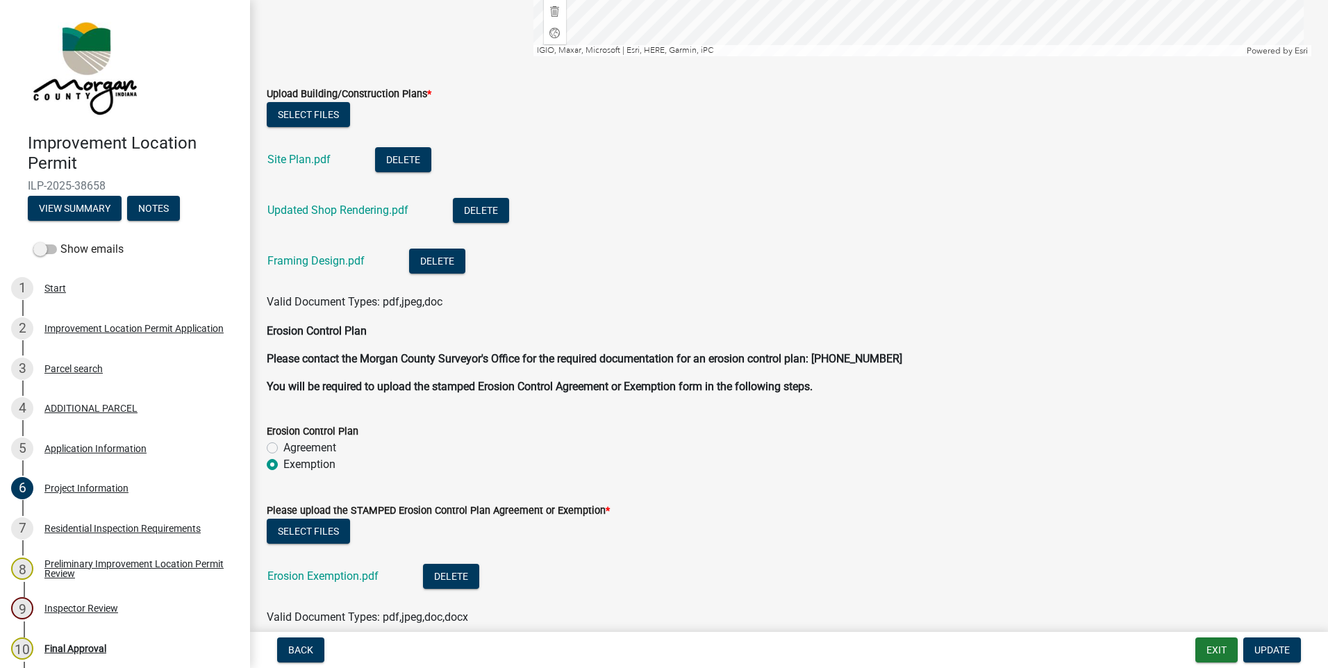
scroll to position [3235, 0]
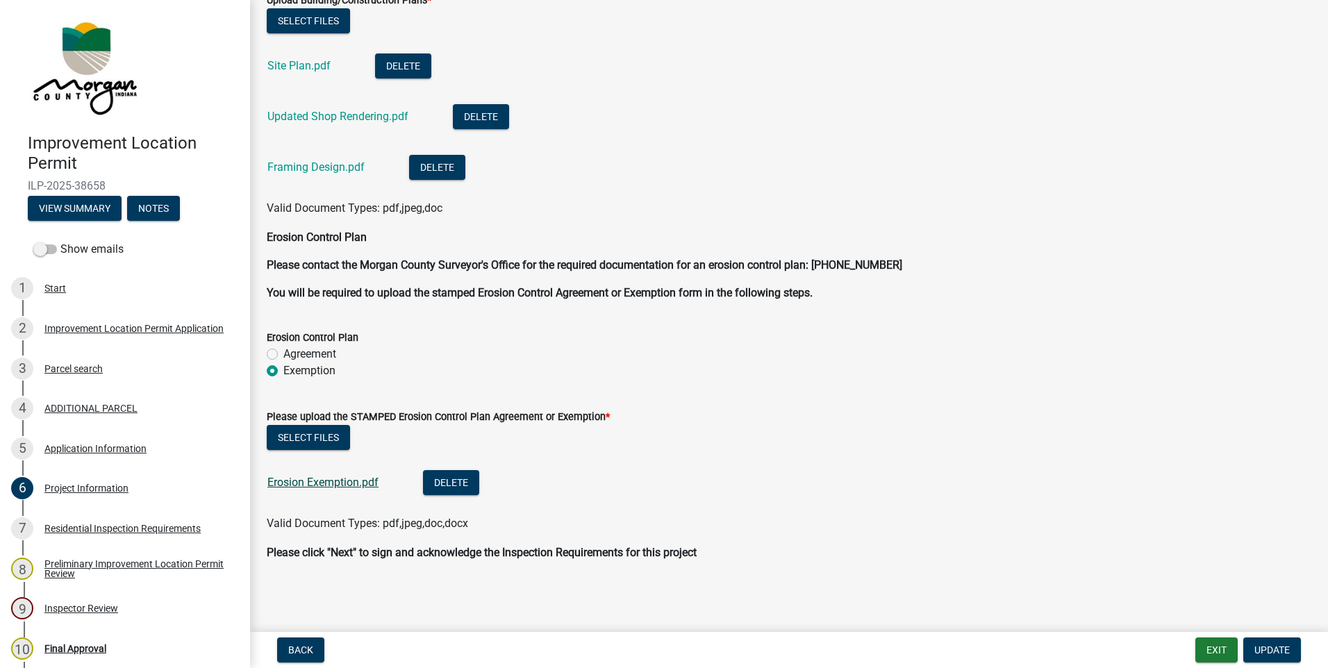
click at [356, 479] on link "Erosion Exemption.pdf" at bounding box center [322, 482] width 111 height 13
click at [301, 434] on button "Select files" at bounding box center [308, 437] width 83 height 25
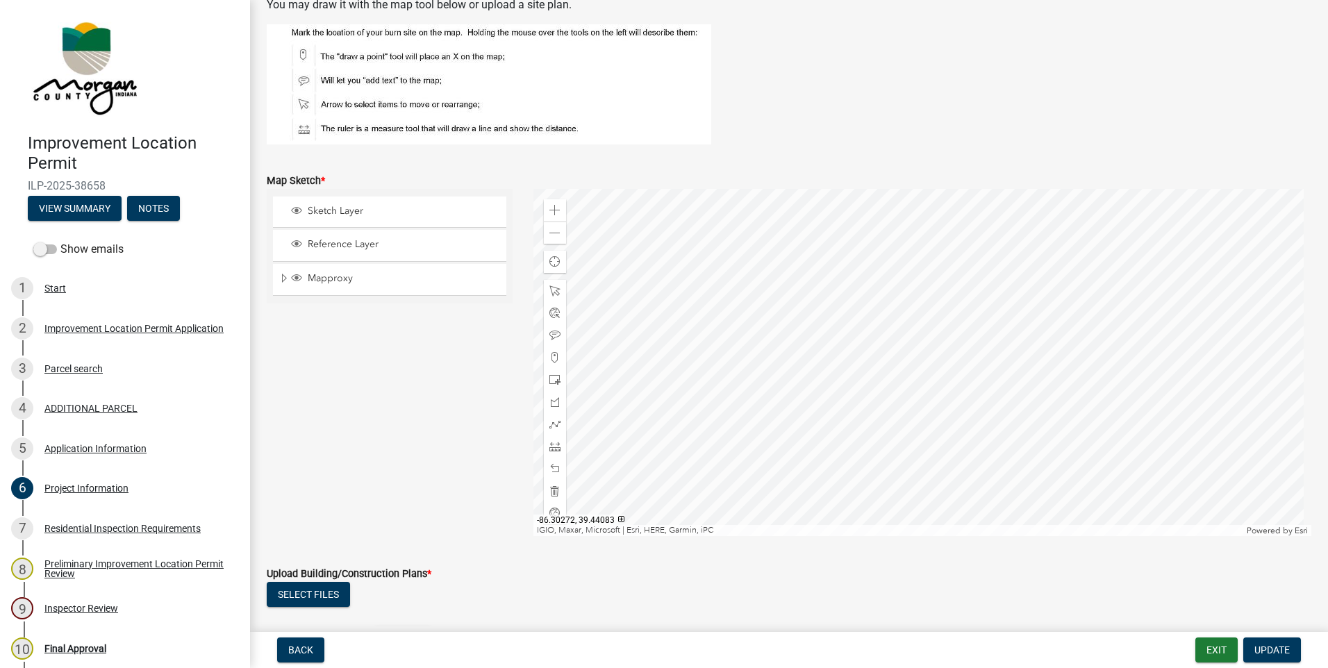
scroll to position [2848, 0]
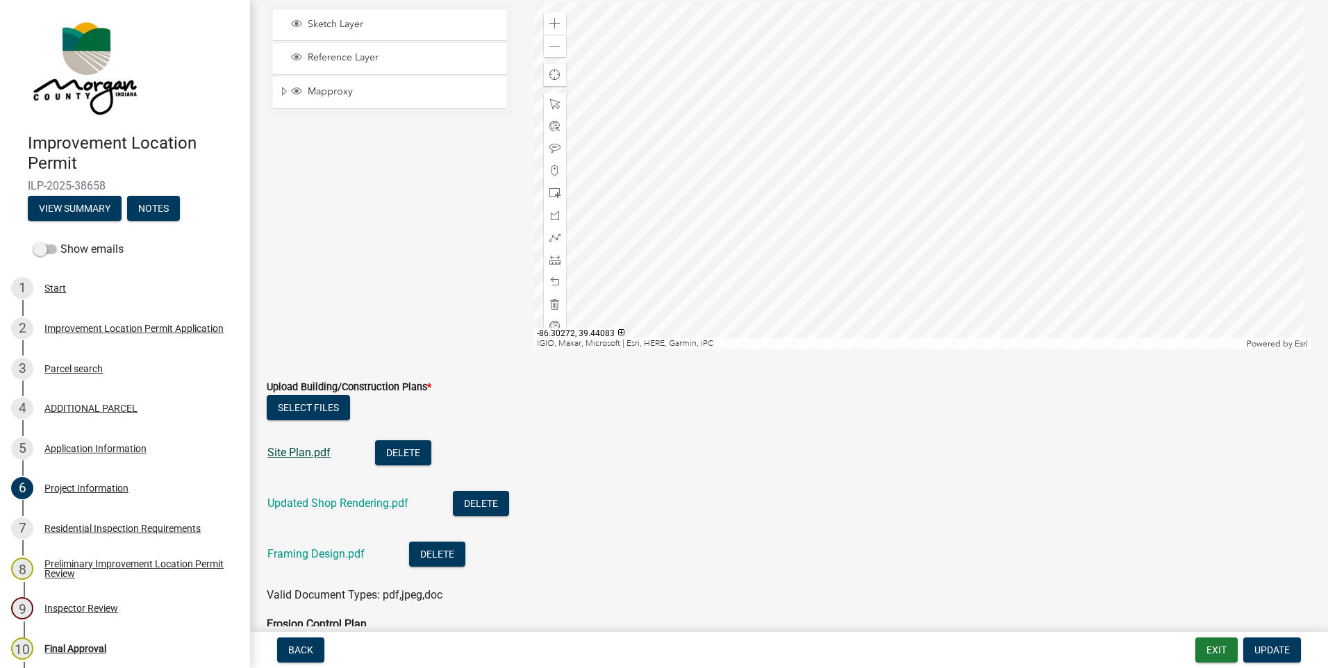
click at [313, 449] on link "Site Plan.pdf" at bounding box center [298, 452] width 63 height 13
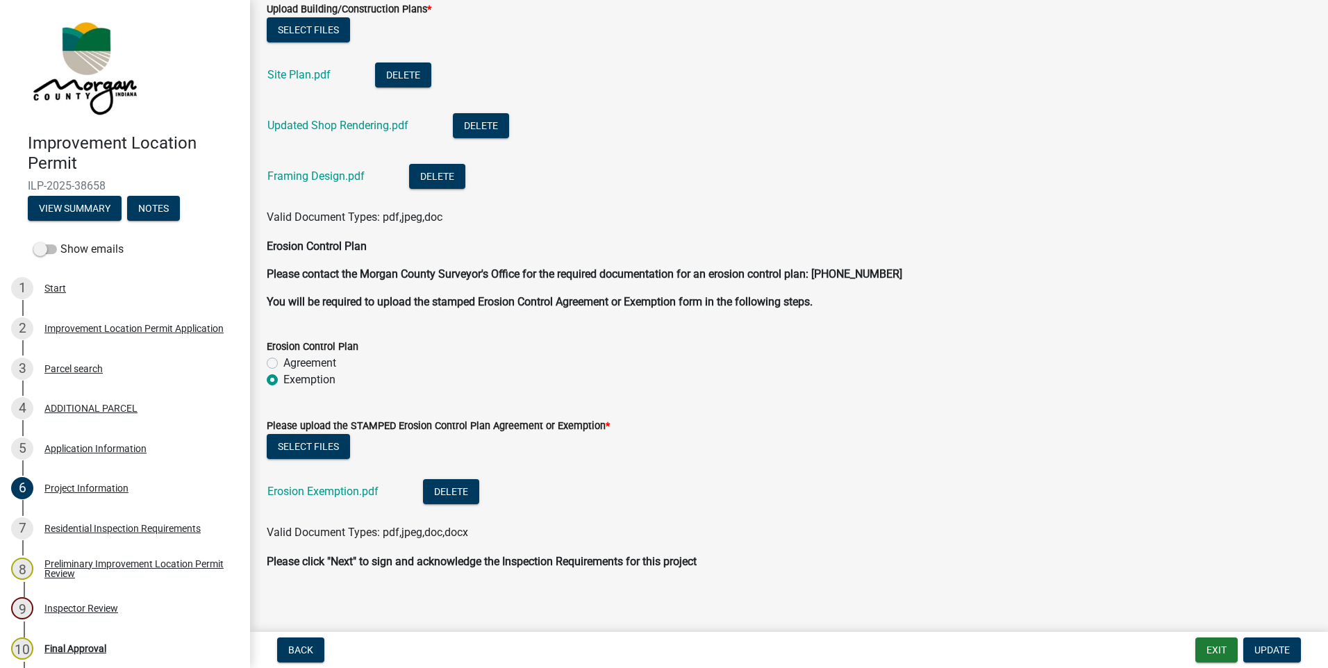
scroll to position [3235, 0]
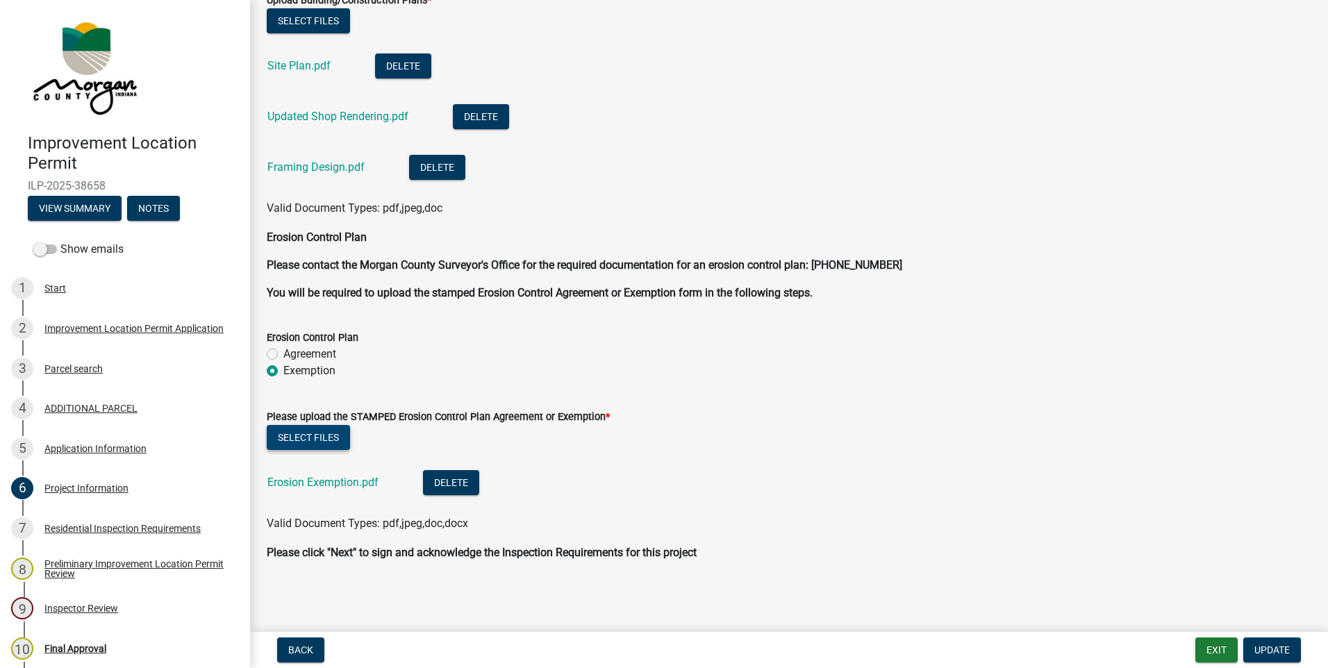
click at [297, 426] on button "Select files" at bounding box center [308, 437] width 83 height 25
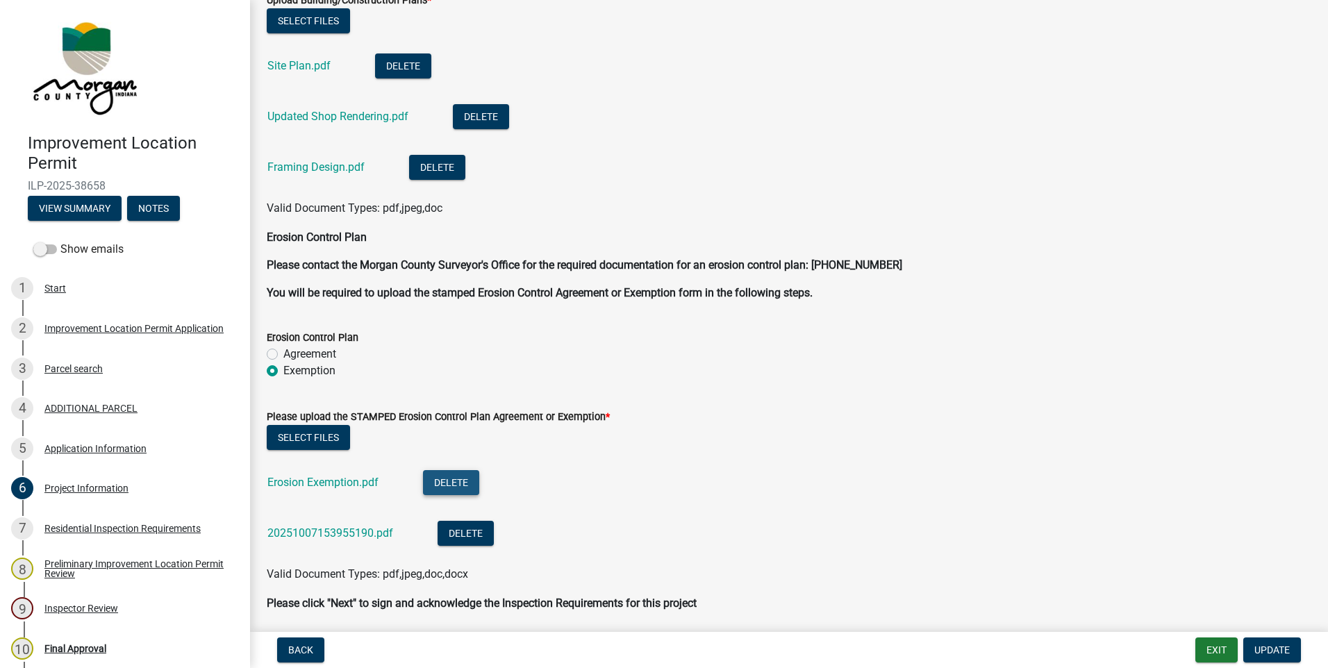
click at [438, 486] on button "Delete" at bounding box center [451, 482] width 56 height 25
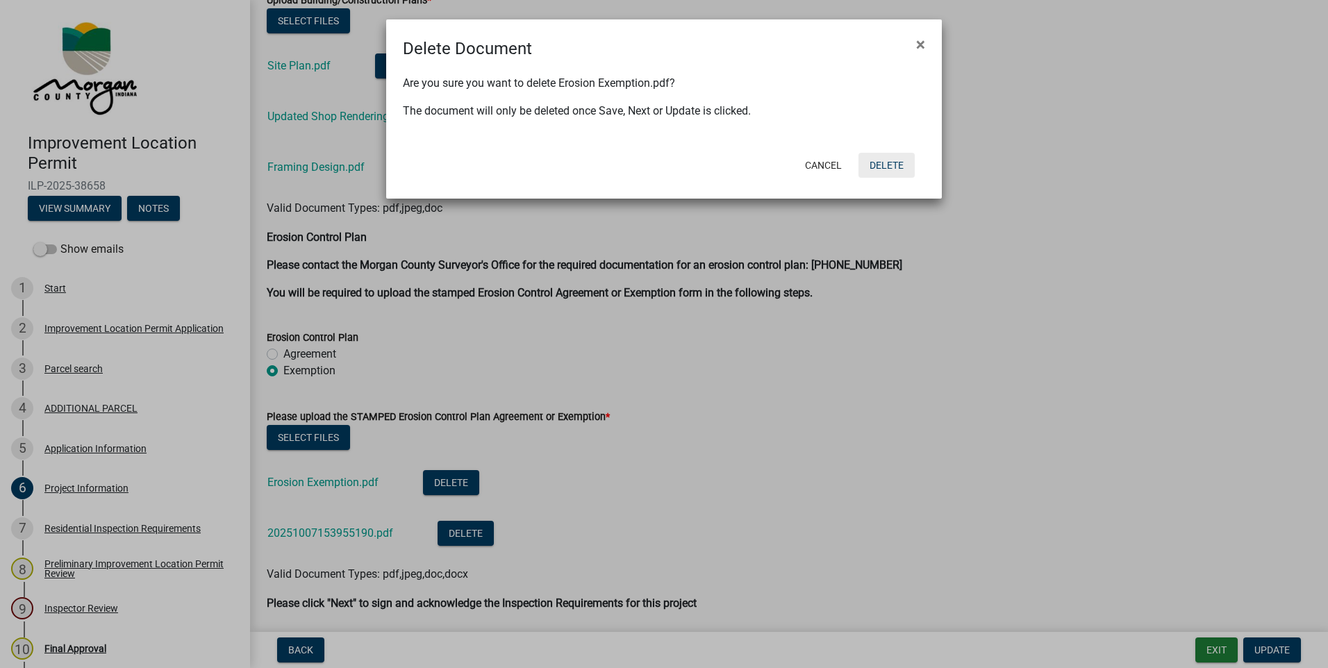
click at [886, 169] on button "Delete" at bounding box center [887, 165] width 56 height 25
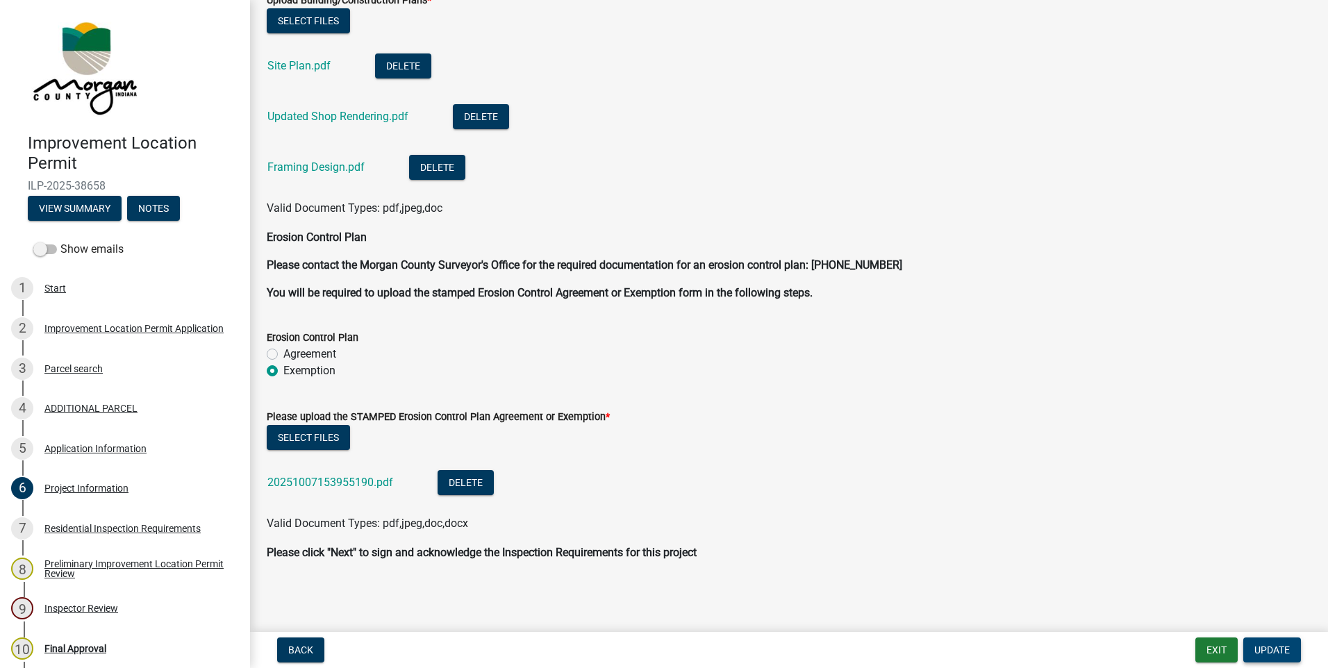
click at [1268, 650] on span "Update" at bounding box center [1271, 650] width 35 height 11
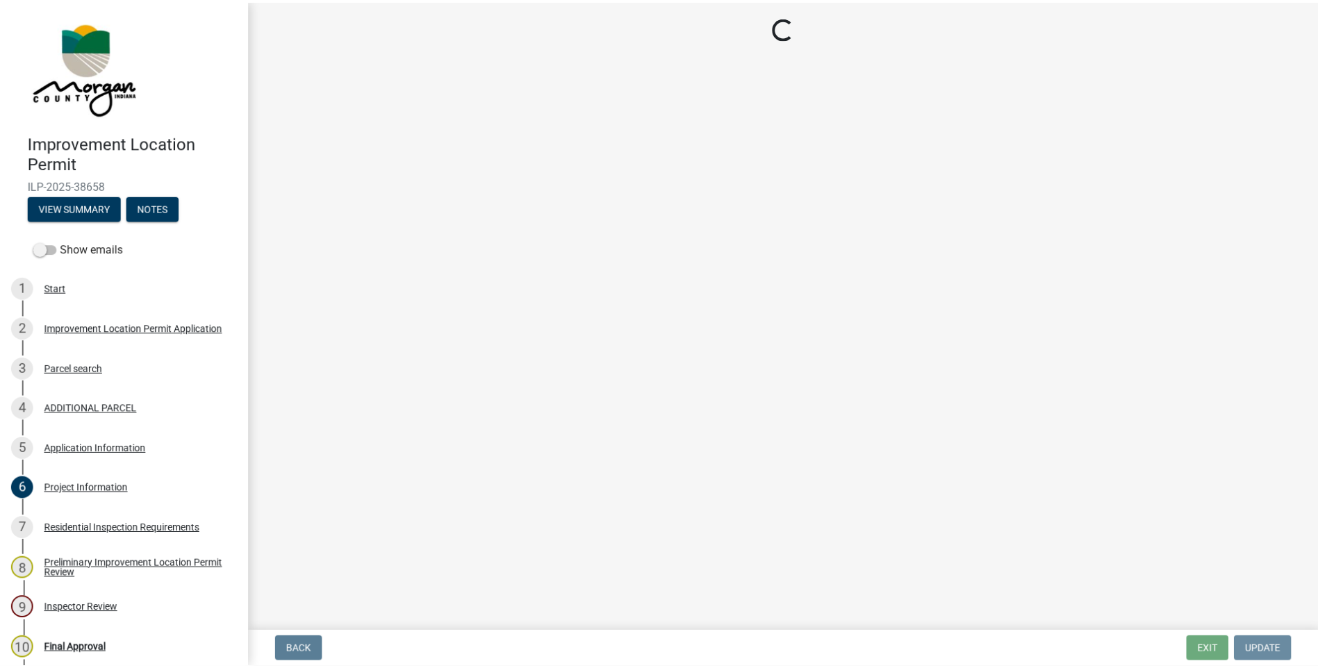
scroll to position [0, 0]
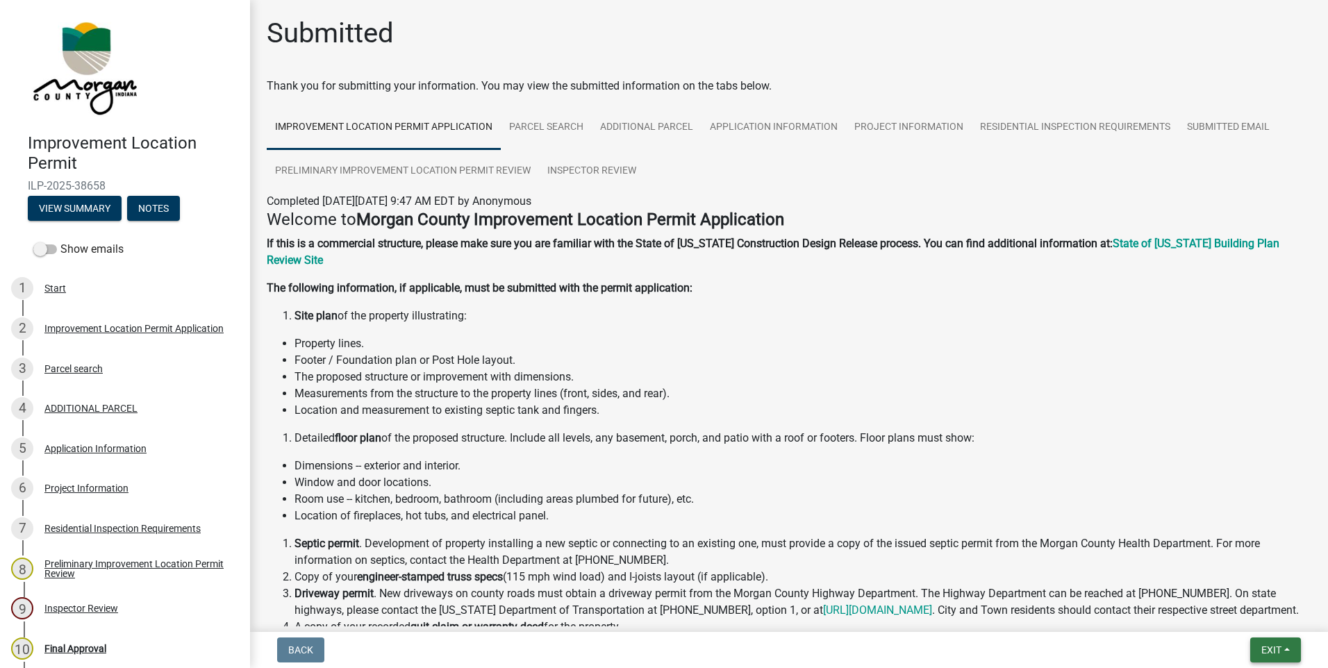
click at [1270, 646] on span "Exit" at bounding box center [1271, 650] width 20 height 11
click at [1238, 619] on button "Save & Exit" at bounding box center [1245, 613] width 111 height 33
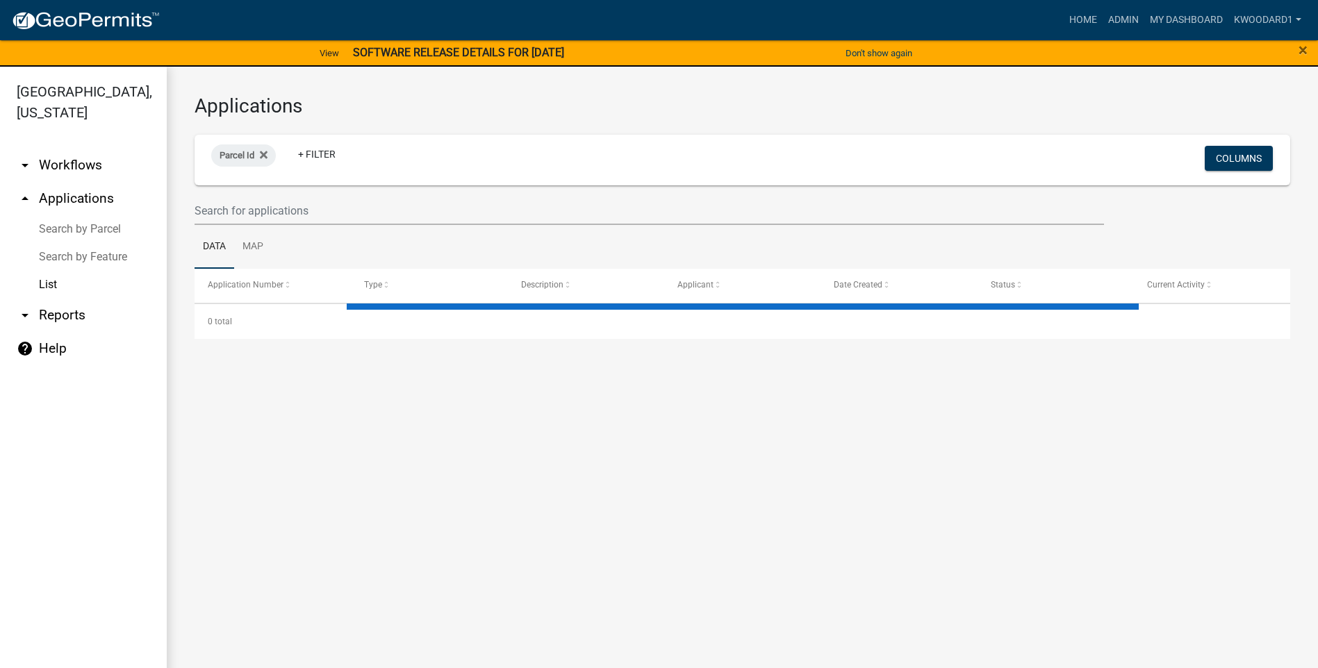
select select "3: 100"
